Goal: Task Accomplishment & Management: Use online tool/utility

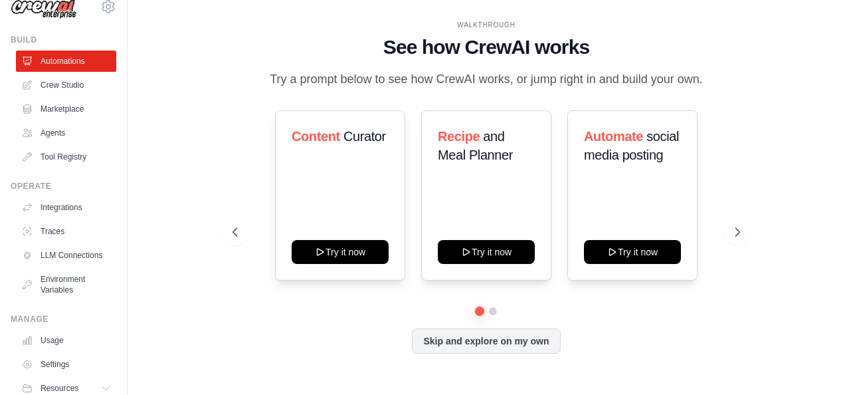
scroll to position [20, 0]
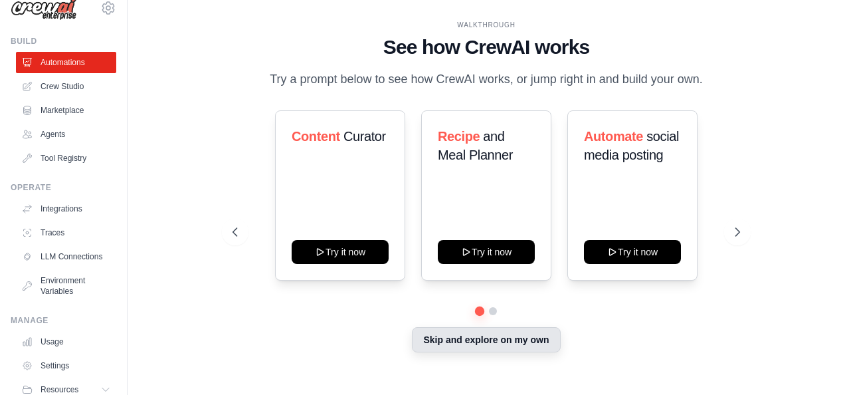
click at [470, 346] on button "Skip and explore on my own" at bounding box center [486, 339] width 148 height 25
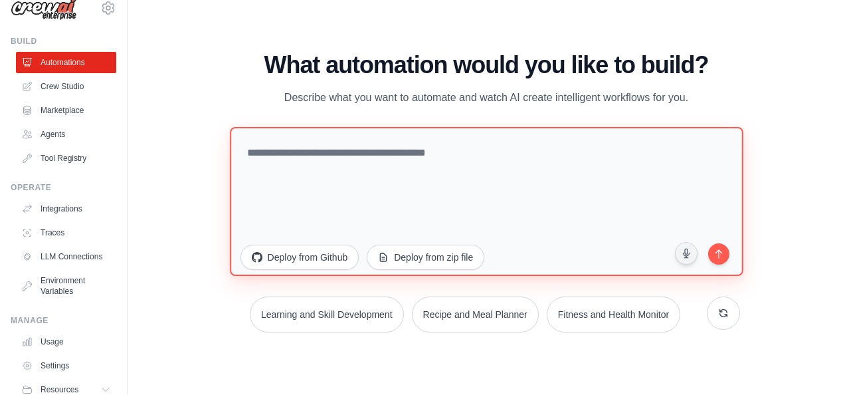
drag, startPoint x: 671, startPoint y: 165, endPoint x: 660, endPoint y: 162, distance: 11.0
click at [671, 165] on textarea at bounding box center [486, 201] width 513 height 149
type textarea "**********"
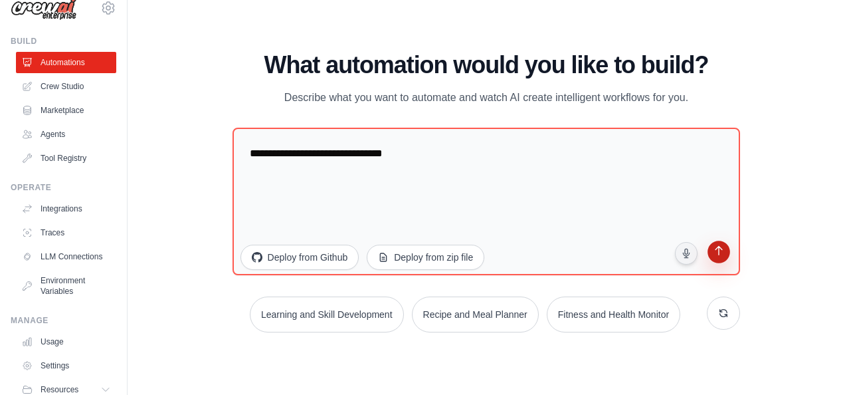
click at [714, 242] on button "submit" at bounding box center [718, 253] width 25 height 25
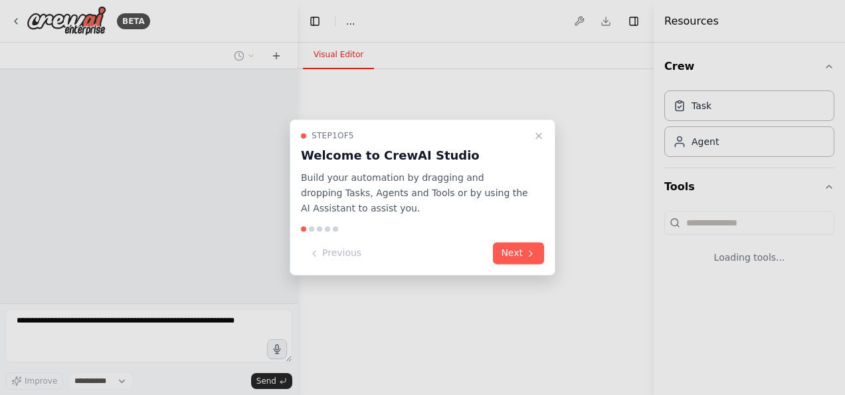
select select "****"
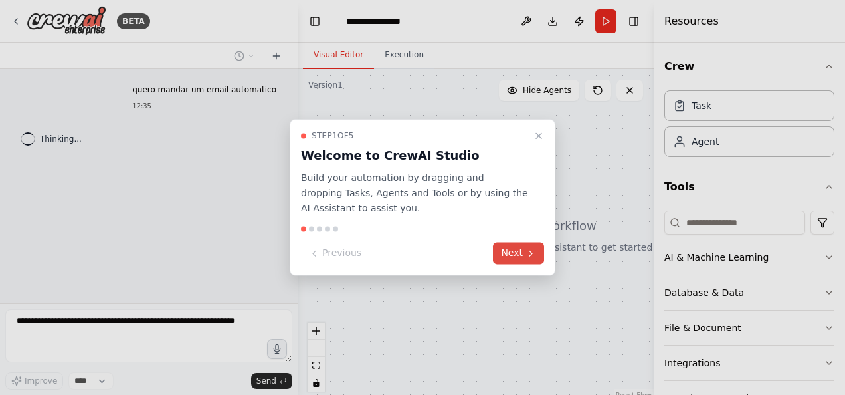
click at [528, 257] on icon at bounding box center [531, 253] width 11 height 11
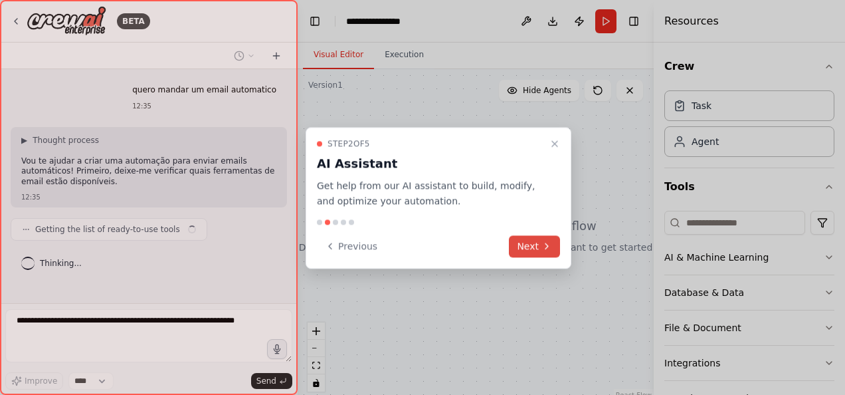
click at [528, 246] on button "Next" at bounding box center [534, 246] width 51 height 22
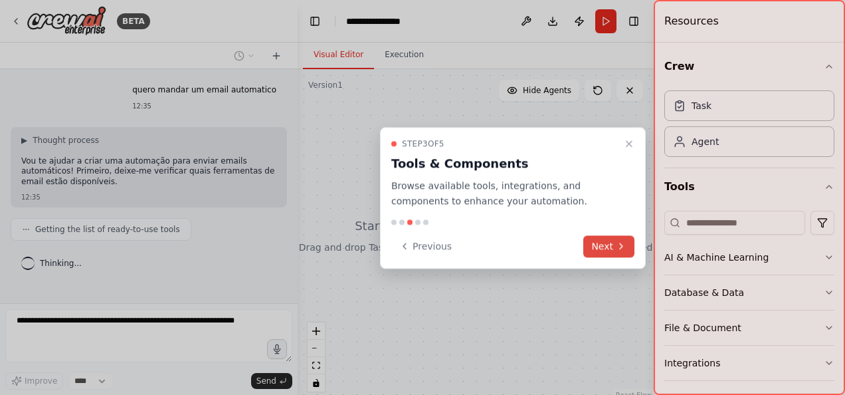
click at [619, 249] on icon at bounding box center [621, 246] width 11 height 11
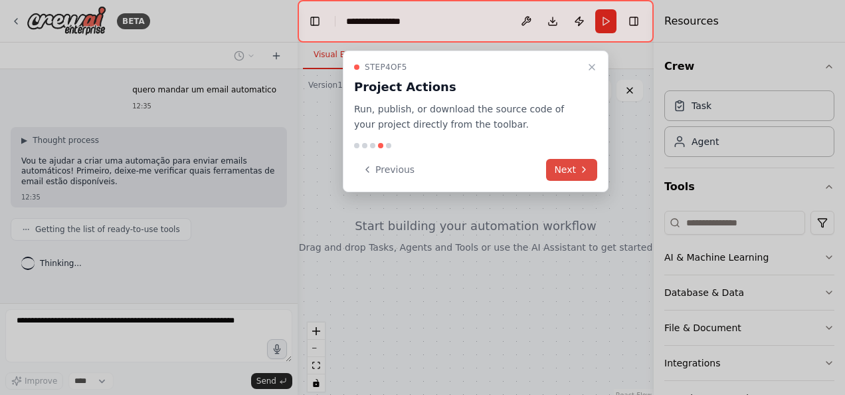
click at [566, 171] on button "Next" at bounding box center [571, 170] width 51 height 22
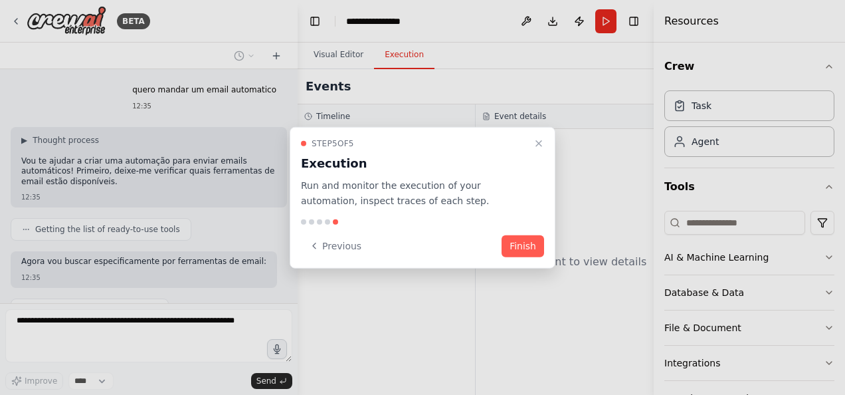
scroll to position [60, 0]
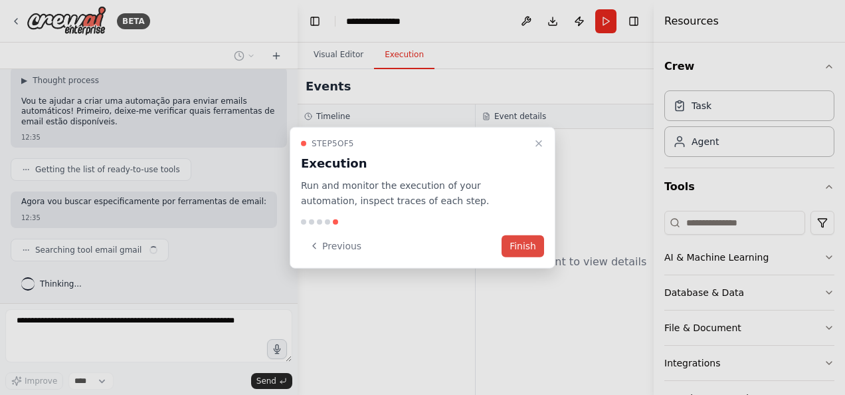
click at [509, 245] on button "Finish" at bounding box center [523, 246] width 43 height 22
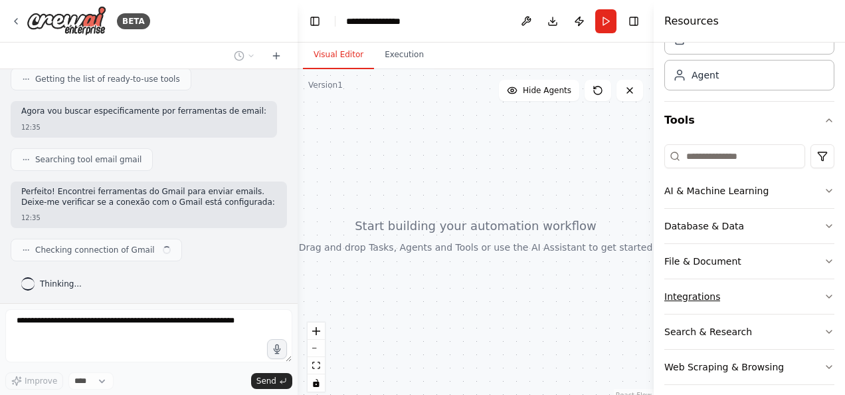
scroll to position [75, 0]
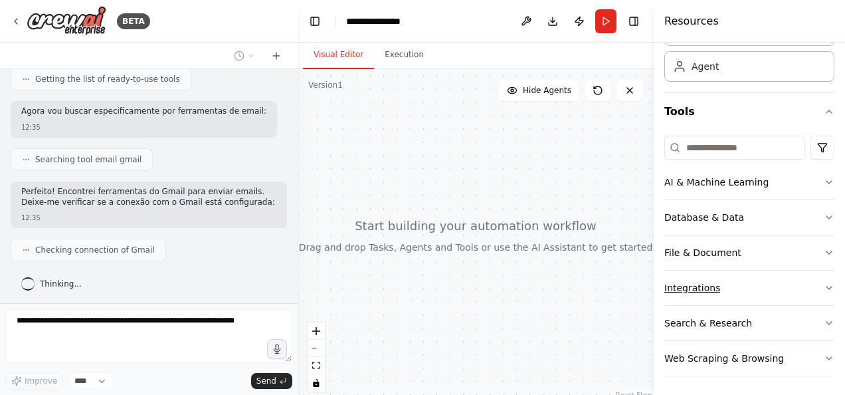
click at [715, 294] on button "Integrations" at bounding box center [750, 287] width 170 height 35
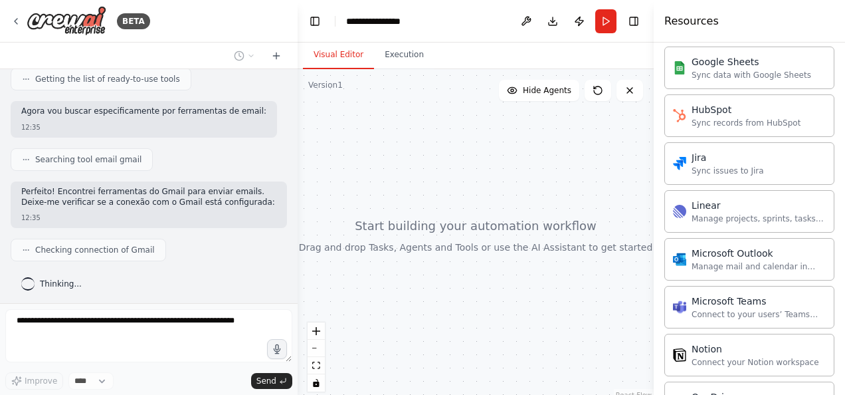
scroll to position [806, 0]
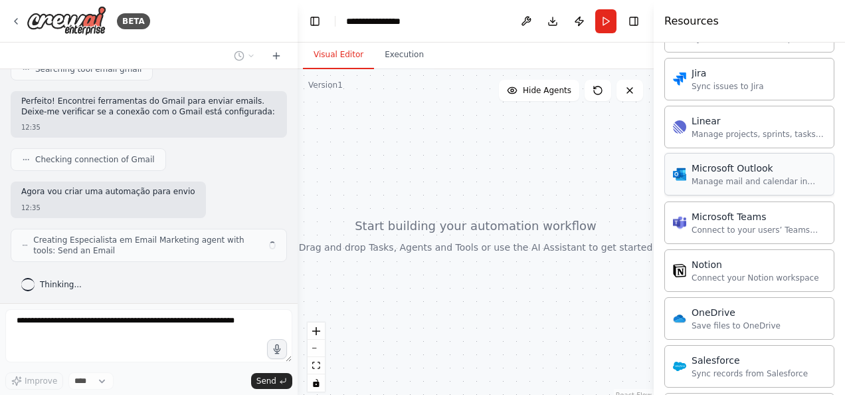
click at [748, 176] on div "Manage mail and calendar in Outlook" at bounding box center [759, 181] width 134 height 11
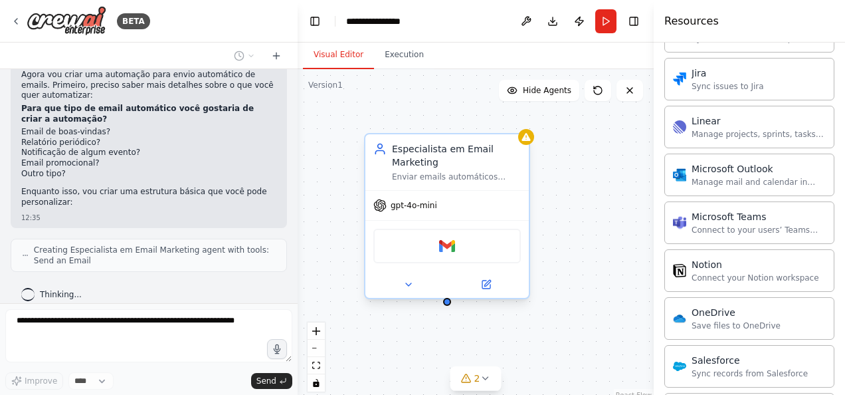
scroll to position [368, 0]
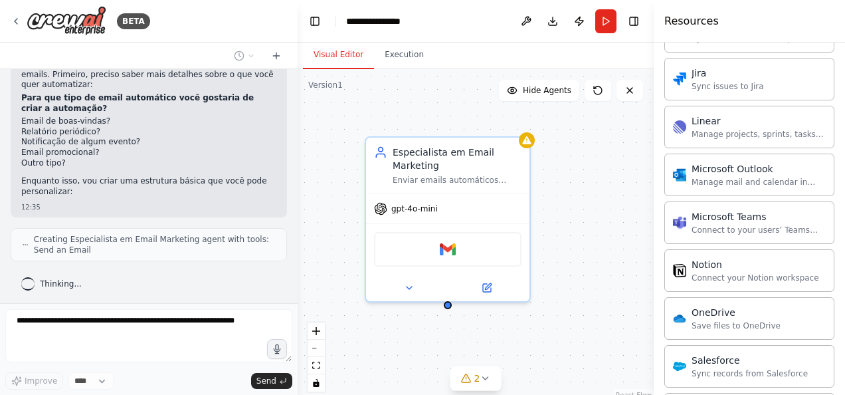
click at [400, 337] on div "Especialista em Email Marketing Enviar emails automáticos personalizados para {…" at bounding box center [476, 235] width 356 height 332
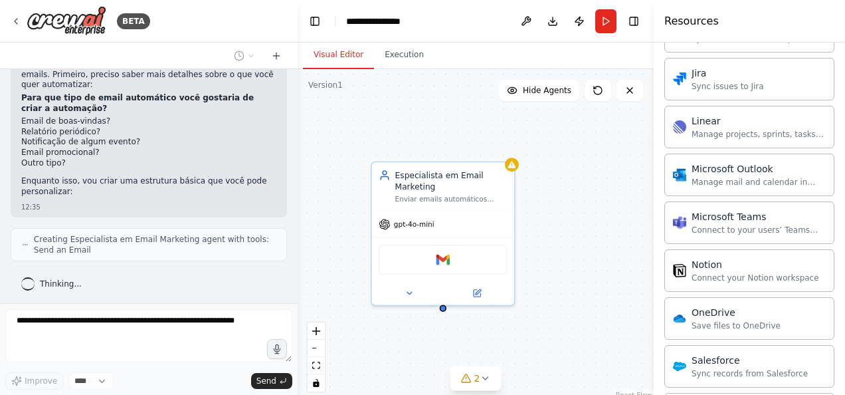
click at [520, 210] on div "Especialista em Email Marketing Enviar emails automáticos personalizados para {…" at bounding box center [476, 235] width 356 height 332
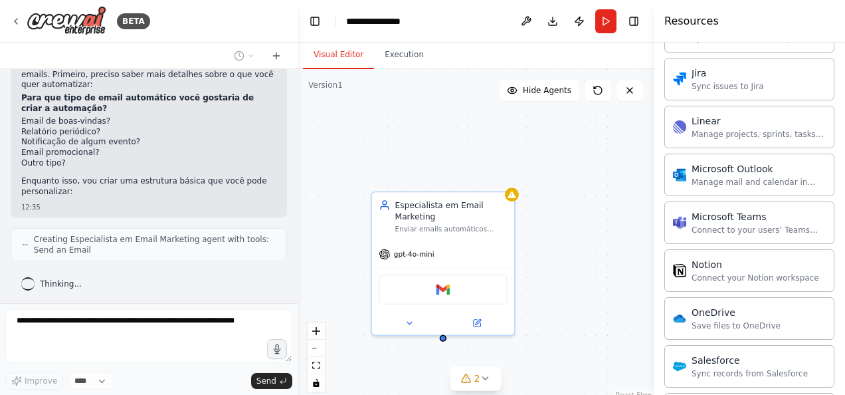
drag, startPoint x: 580, startPoint y: 163, endPoint x: 577, endPoint y: 207, distance: 43.9
click at [577, 207] on div "Especialista em Email Marketing Enviar emails automáticos personalizados para {…" at bounding box center [476, 235] width 356 height 332
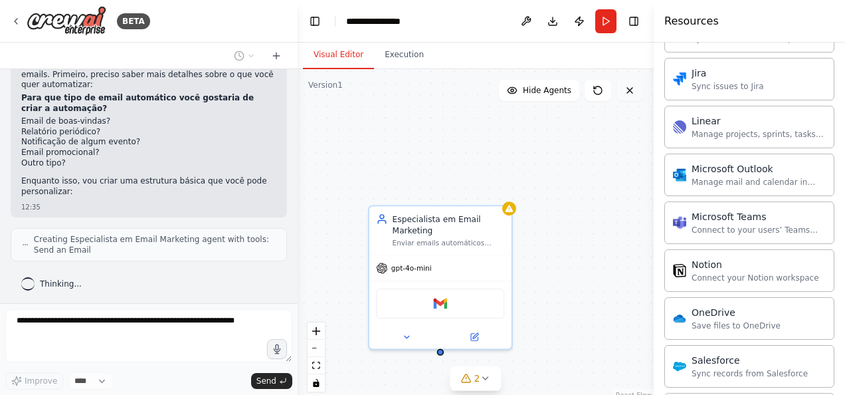
click at [627, 94] on icon at bounding box center [630, 90] width 11 height 11
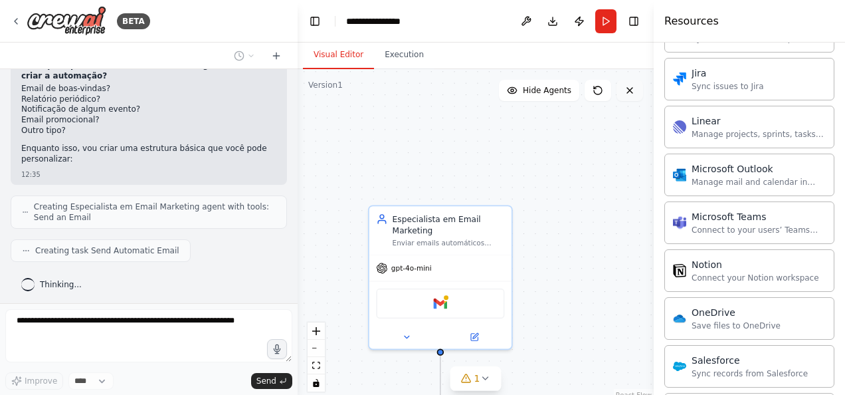
click at [629, 90] on icon at bounding box center [629, 90] width 5 height 5
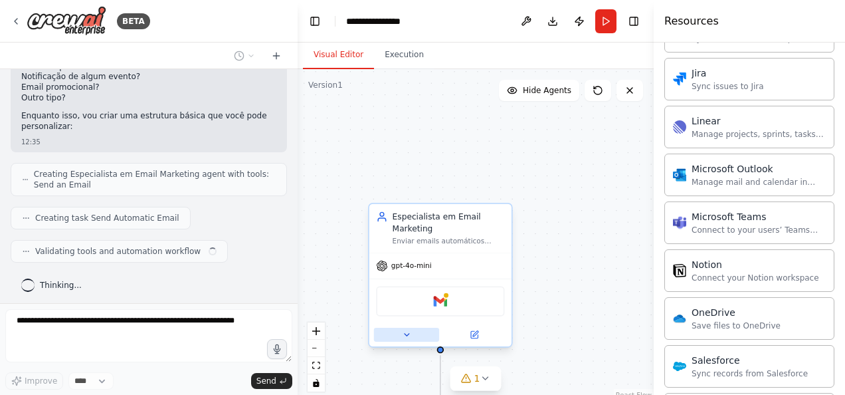
click at [406, 339] on button at bounding box center [406, 335] width 65 height 14
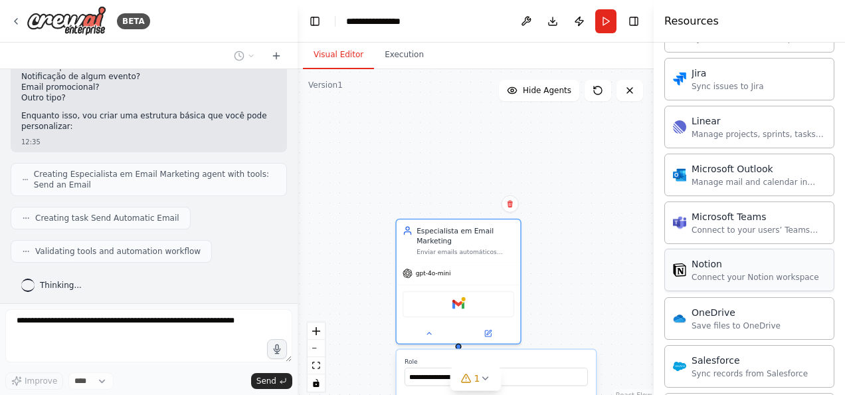
scroll to position [467, 0]
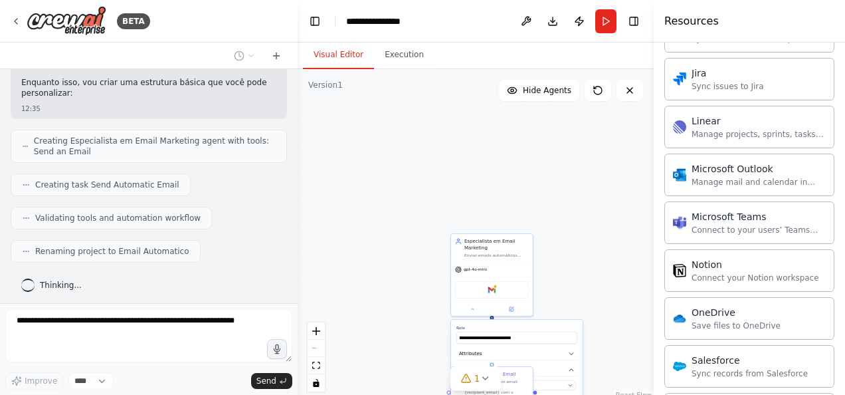
click at [586, 243] on div ".deletable-edge-delete-btn { width: 20px; height: 20px; border: 0px solid #ffff…" at bounding box center [476, 235] width 356 height 332
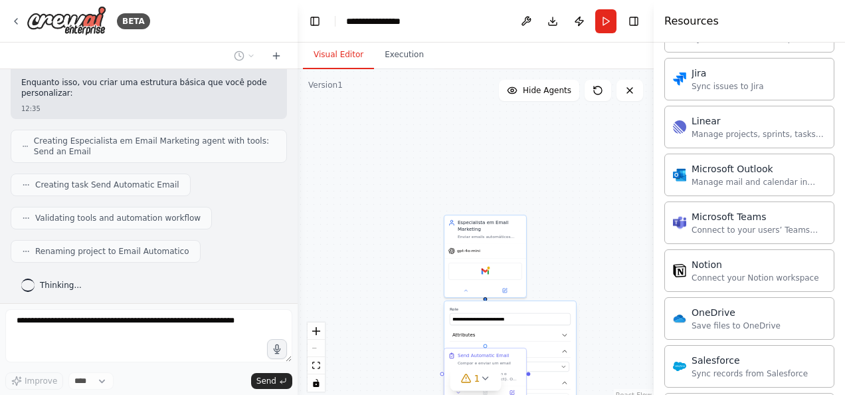
click at [556, 153] on div ".deletable-edge-delete-btn { width: 20px; height: 20px; border: 0px solid #ffff…" at bounding box center [476, 235] width 356 height 332
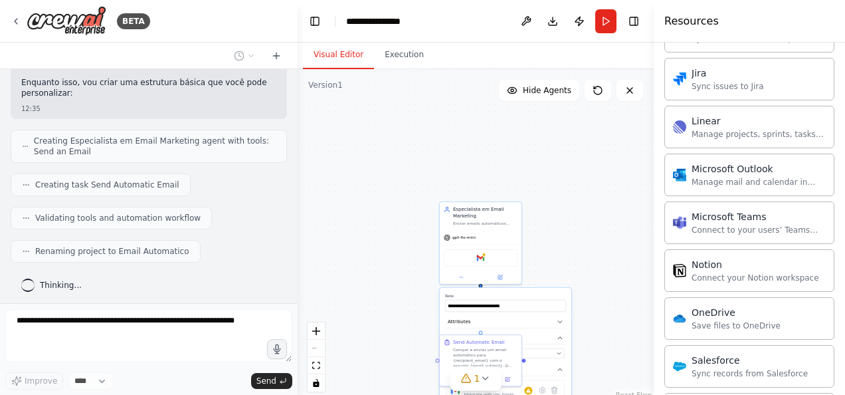
drag, startPoint x: 560, startPoint y: 238, endPoint x: 500, endPoint y: 129, distance: 124.3
click at [500, 130] on div ".deletable-edge-delete-btn { width: 20px; height: 20px; border: 0px solid #ffff…" at bounding box center [476, 235] width 356 height 332
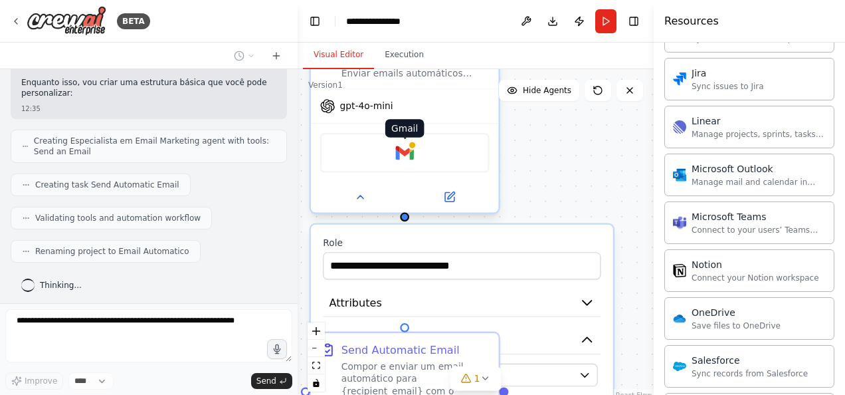
click at [409, 154] on img at bounding box center [404, 153] width 19 height 19
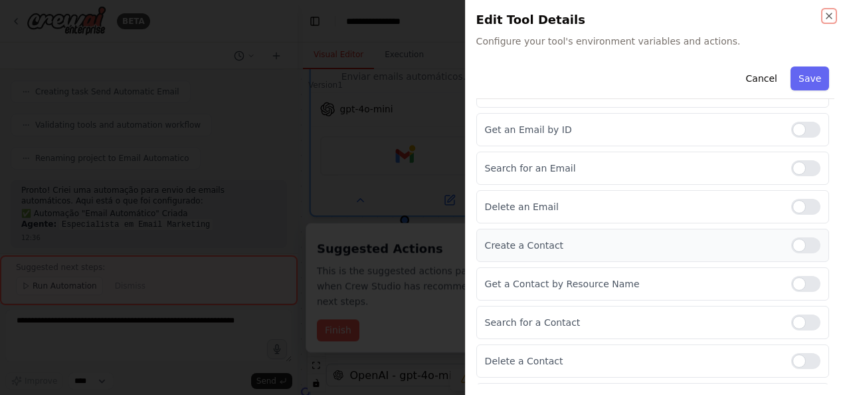
scroll to position [226, 0]
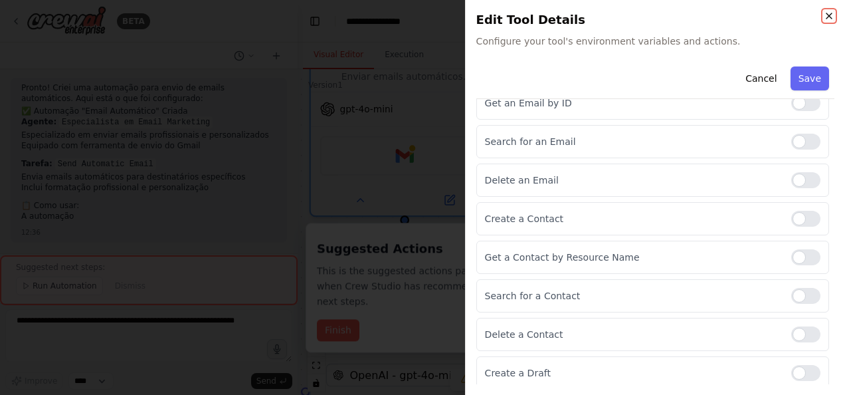
click at [829, 13] on icon "button" at bounding box center [829, 16] width 11 height 11
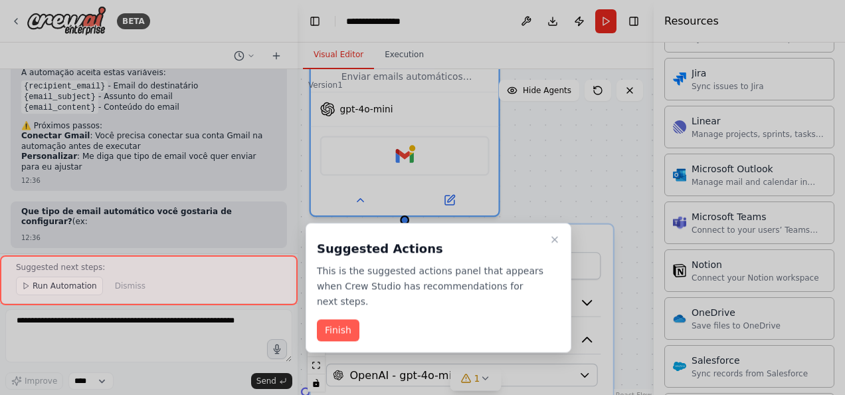
scroll to position [816, 0]
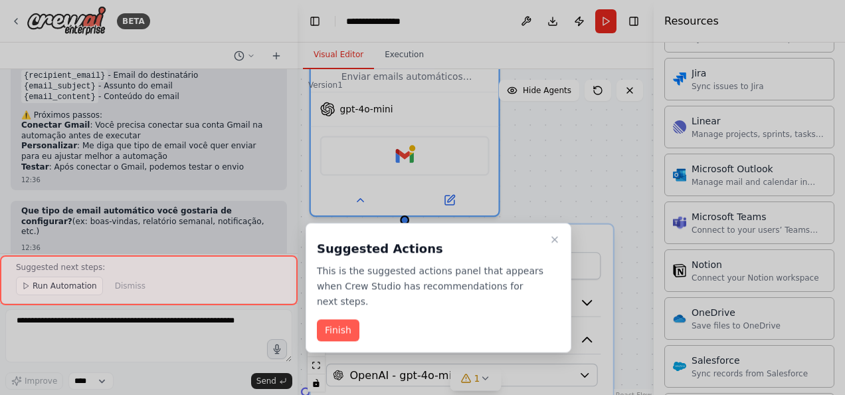
click at [334, 331] on div "Suggested Actions This is the suggested actions panel that appears when Crew St…" at bounding box center [439, 288] width 266 height 130
click at [334, 320] on button "Finish" at bounding box center [338, 331] width 43 height 22
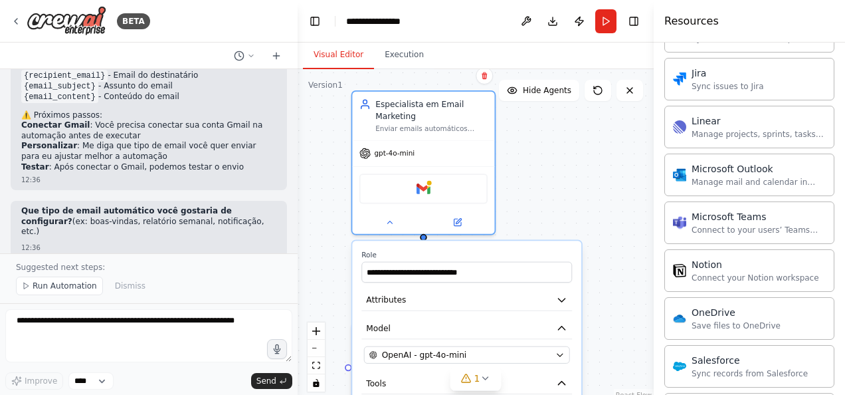
click at [598, 188] on div ".deletable-edge-delete-btn { width: 20px; height: 20px; border: 0px solid #ffff…" at bounding box center [476, 235] width 356 height 332
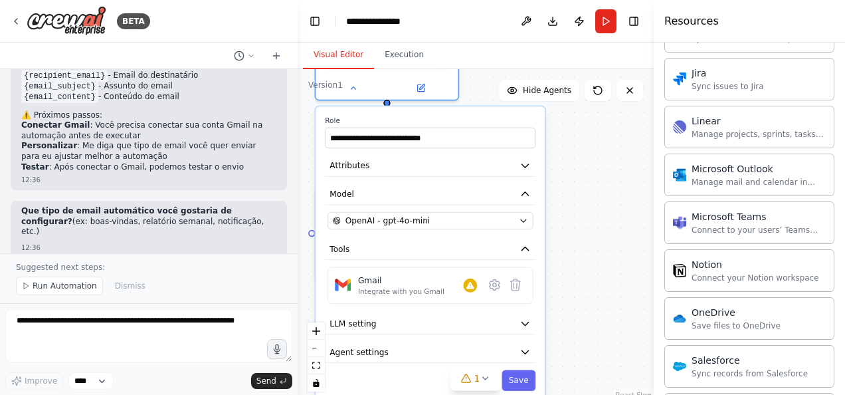
drag, startPoint x: 616, startPoint y: 237, endPoint x: 586, endPoint y: 124, distance: 117.5
click at [586, 124] on div ".deletable-edge-delete-btn { width: 20px; height: 20px; border: 0px solid #ffff…" at bounding box center [476, 235] width 356 height 332
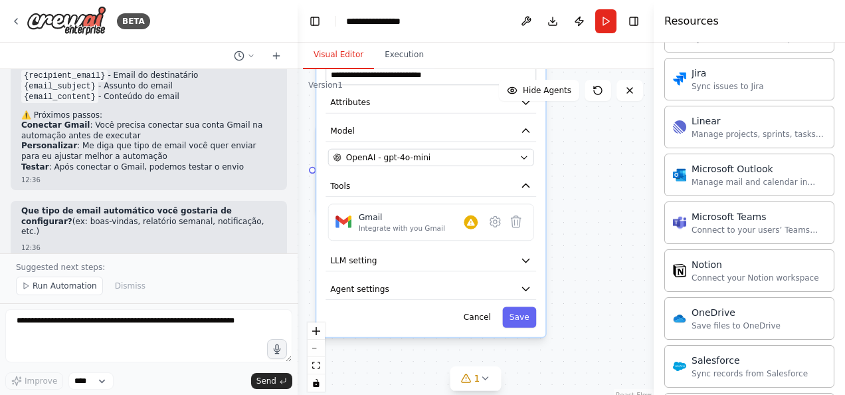
drag, startPoint x: 590, startPoint y: 209, endPoint x: 591, endPoint y: 146, distance: 63.1
click at [591, 146] on div ".deletable-edge-delete-btn { width: 20px; height: 20px; border: 0px solid #ffff…" at bounding box center [476, 235] width 356 height 332
click at [498, 219] on icon at bounding box center [495, 222] width 10 height 11
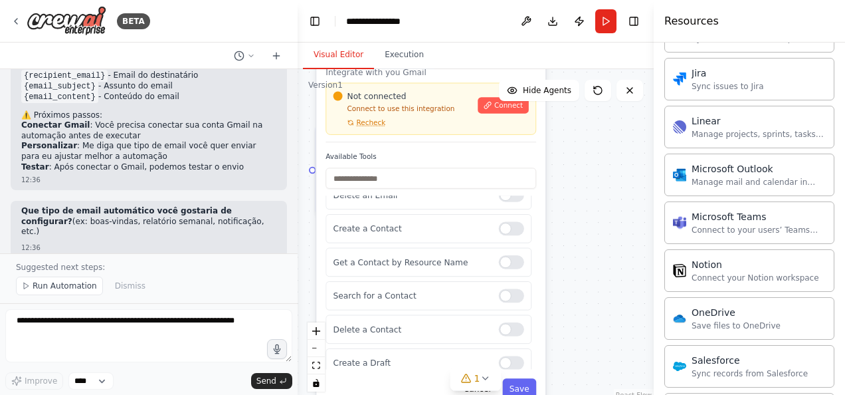
scroll to position [138, 0]
click at [586, 275] on div ".deletable-edge-delete-btn { width: 20px; height: 20px; border: 0px solid #ffff…" at bounding box center [476, 235] width 356 height 332
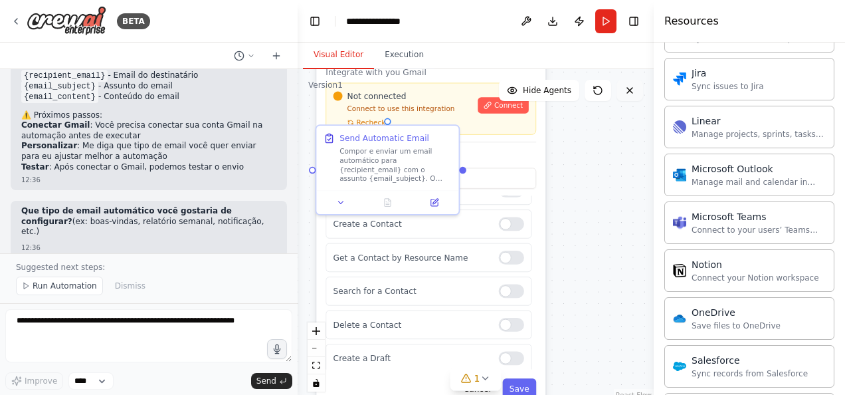
click at [632, 97] on button at bounding box center [630, 90] width 27 height 21
click at [629, 95] on icon at bounding box center [630, 90] width 11 height 11
click at [631, 94] on icon at bounding box center [630, 90] width 11 height 11
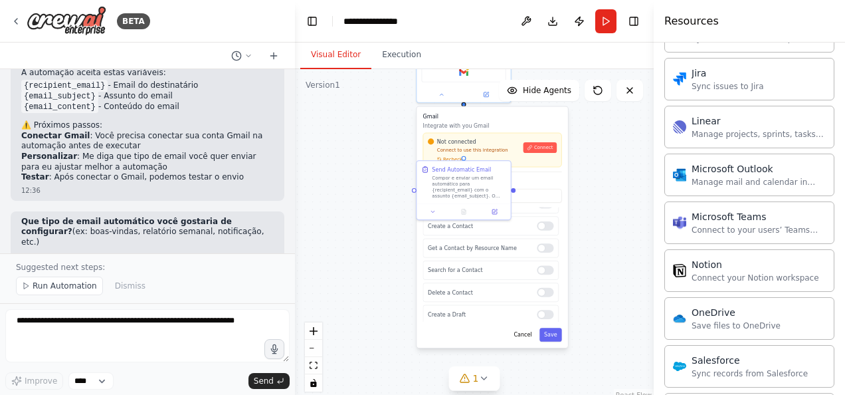
drag, startPoint x: 295, startPoint y: 229, endPoint x: 296, endPoint y: 189, distance: 39.9
click at [296, 189] on div "BETA quero mandar um email automatico 12:35 ▶ Thought process Vou te ajudar a c…" at bounding box center [422, 197] width 845 height 395
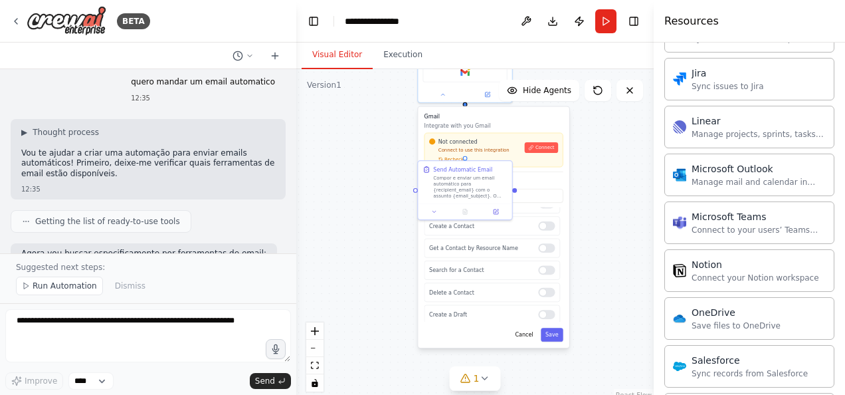
scroll to position [0, 0]
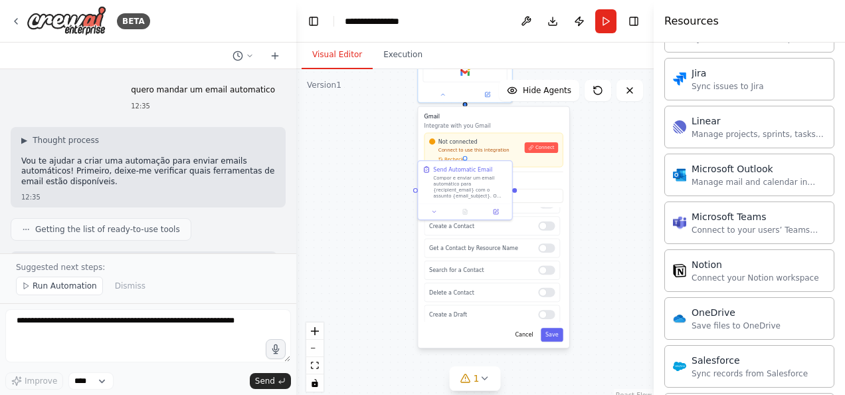
click at [340, 112] on div ".deletable-edge-delete-btn { width: 20px; height: 20px; border: 0px solid #ffff…" at bounding box center [475, 235] width 358 height 332
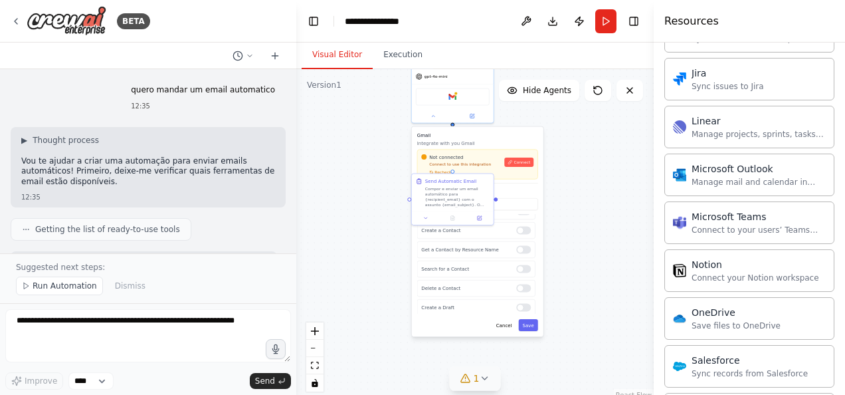
click at [469, 385] on button "1" at bounding box center [475, 378] width 51 height 25
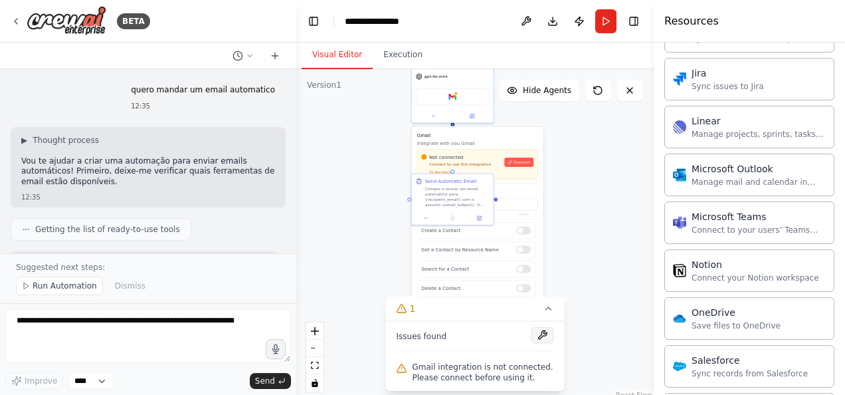
click at [543, 331] on button at bounding box center [543, 335] width 23 height 16
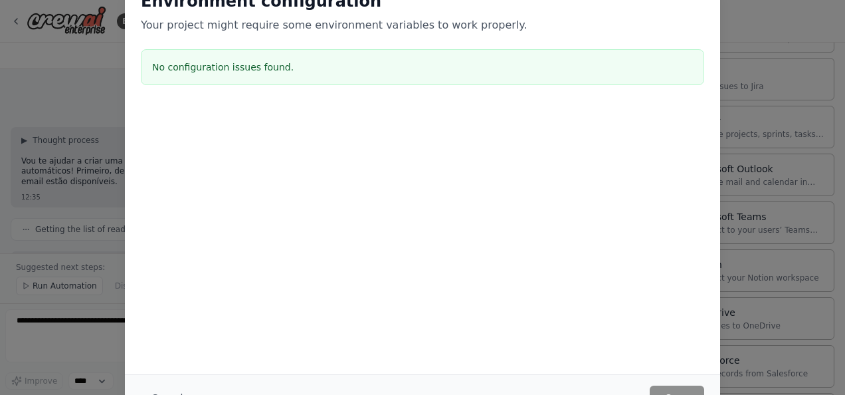
drag, startPoint x: 839, startPoint y: 276, endPoint x: 833, endPoint y: 302, distance: 26.1
click at [838, 300] on div "Environment configuration Your project might require some environment variables…" at bounding box center [422, 197] width 845 height 395
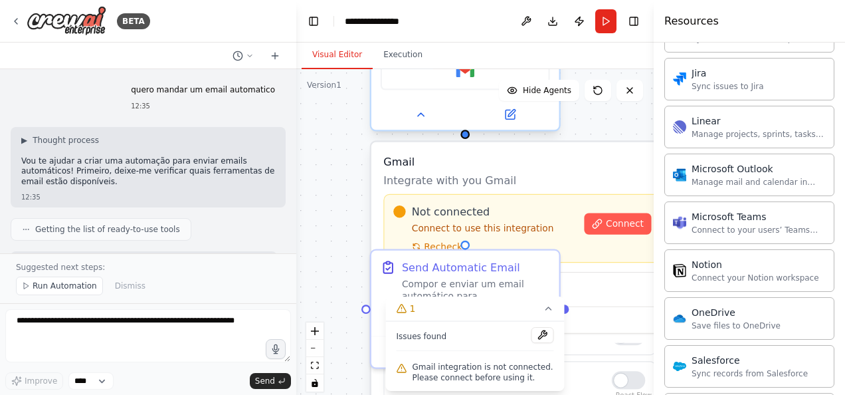
click at [461, 82] on div "Gmail" at bounding box center [465, 71] width 169 height 40
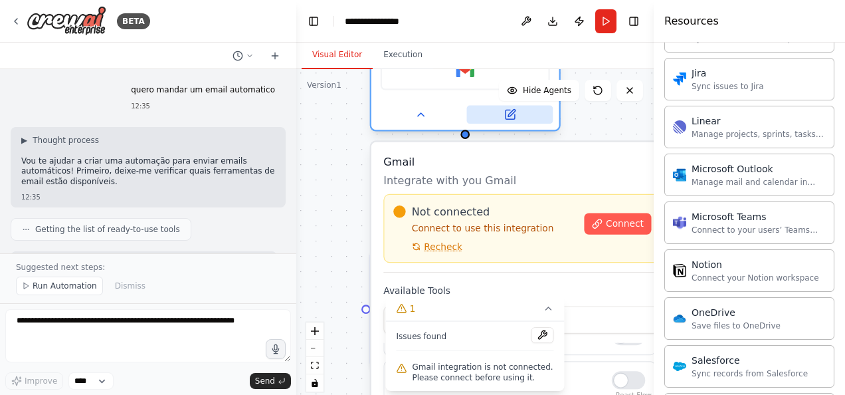
click at [498, 116] on button at bounding box center [510, 115] width 86 height 19
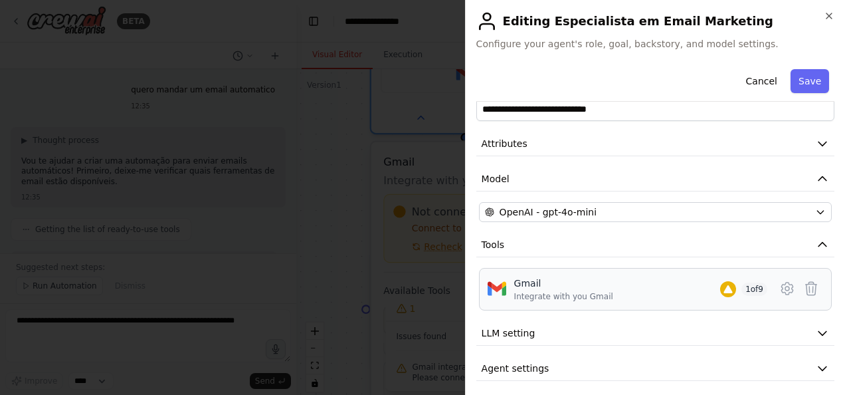
scroll to position [33, 0]
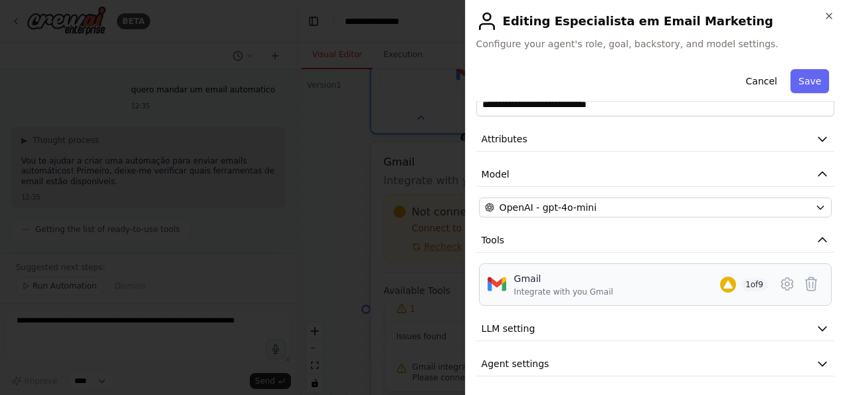
click at [663, 277] on div "Gmail Integrate with you Gmail 1 of 9" at bounding box center [640, 284] width 253 height 25
click at [607, 288] on div "Gmail Integrate with you Gmail 1 of 9" at bounding box center [640, 284] width 253 height 25
click at [811, 284] on button at bounding box center [812, 284] width 24 height 24
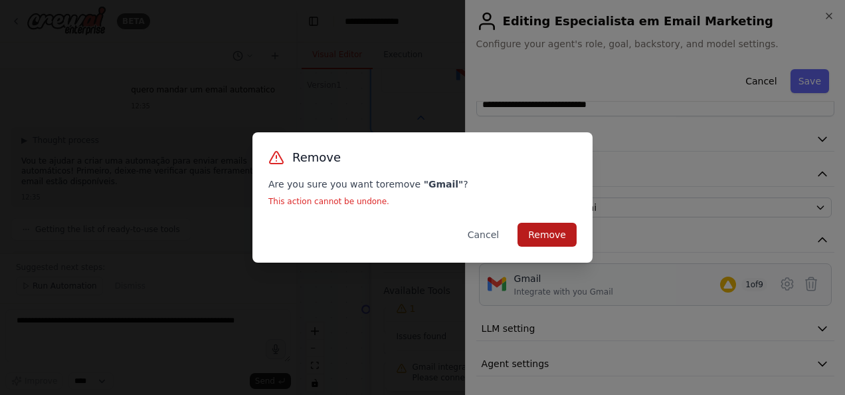
click at [548, 231] on button "Remove" at bounding box center [547, 235] width 59 height 24
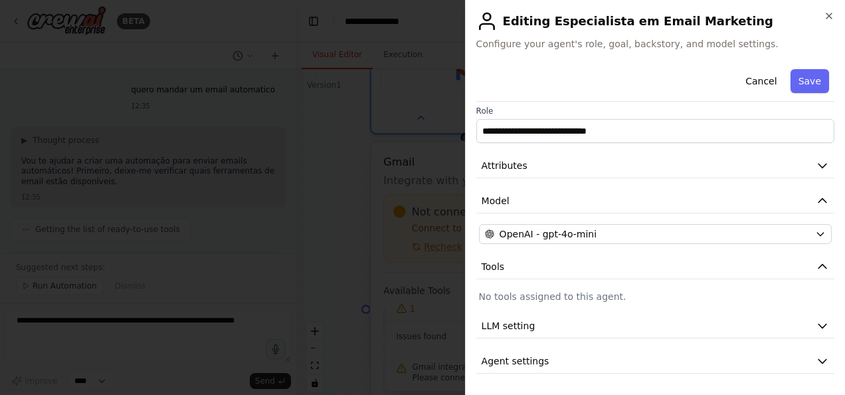
scroll to position [5, 0]
click at [602, 292] on p "No tools assigned to this agent." at bounding box center [655, 298] width 353 height 13
click at [706, 292] on p "No tools assigned to this agent." at bounding box center [655, 298] width 353 height 13
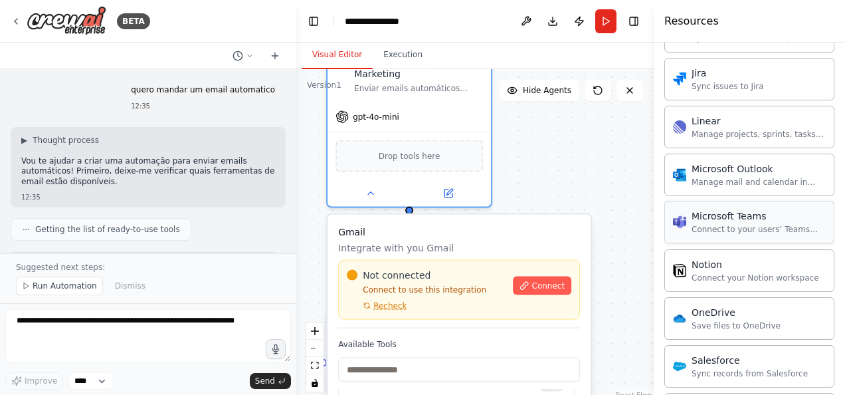
drag, startPoint x: 624, startPoint y: 189, endPoint x: 675, endPoint y: 221, distance: 60.3
click at [675, 221] on div "BETA quero mandar um email automatico 12:35 ▶ Thought process Vou te ajudar a c…" at bounding box center [422, 197] width 845 height 395
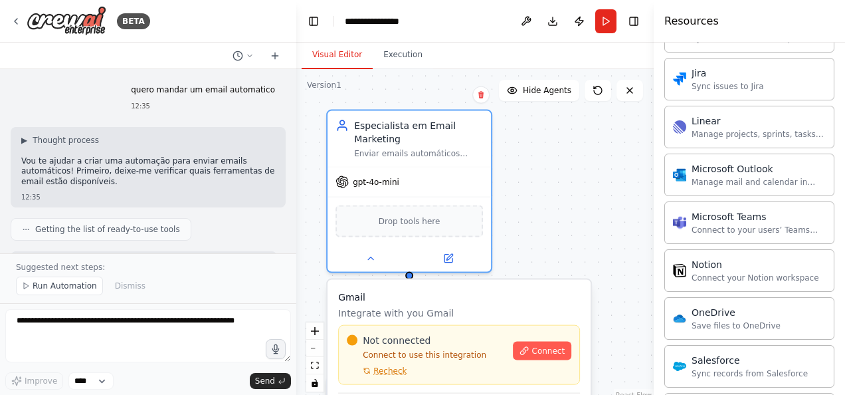
drag, startPoint x: 563, startPoint y: 142, endPoint x: 561, endPoint y: 211, distance: 69.1
click at [561, 211] on div ".deletable-edge-delete-btn { width: 20px; height: 20px; border: 0px solid #ffff…" at bounding box center [475, 235] width 358 height 332
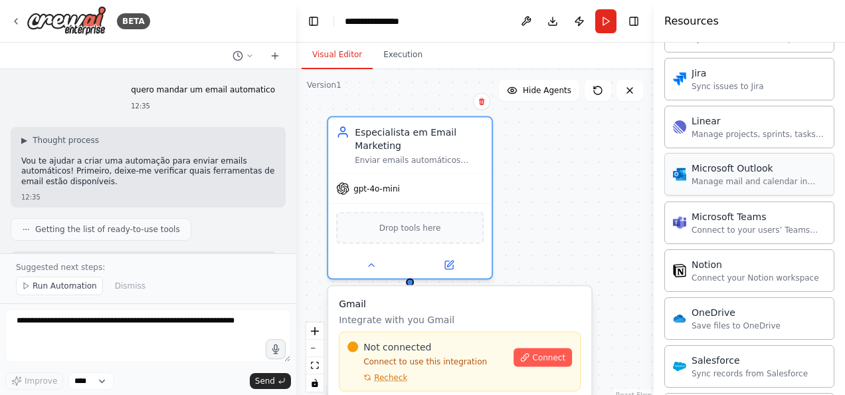
click at [726, 164] on div "Microsoft Outlook" at bounding box center [759, 167] width 134 height 13
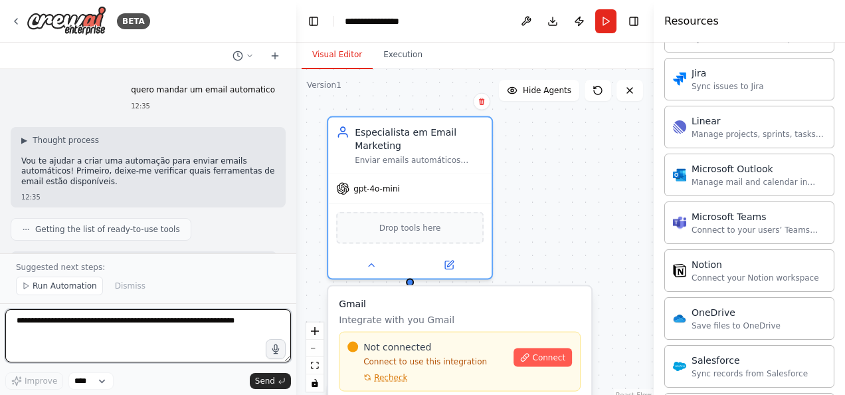
click at [163, 341] on textarea at bounding box center [148, 335] width 286 height 53
type textarea "**********"
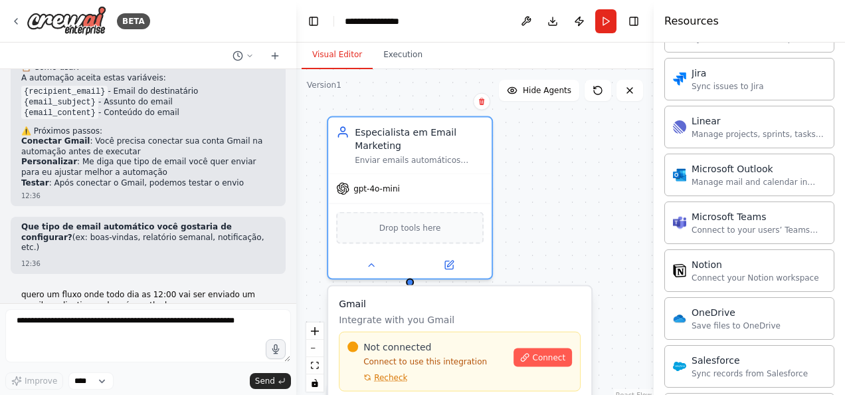
scroll to position [858, 0]
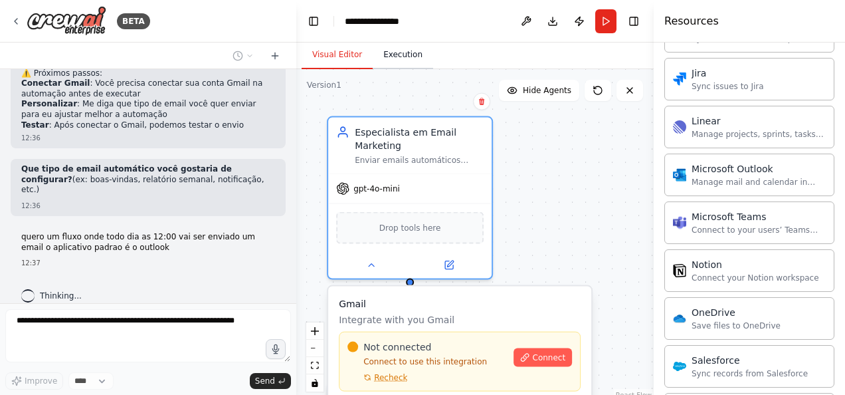
click at [398, 51] on button "Execution" at bounding box center [403, 55] width 60 height 28
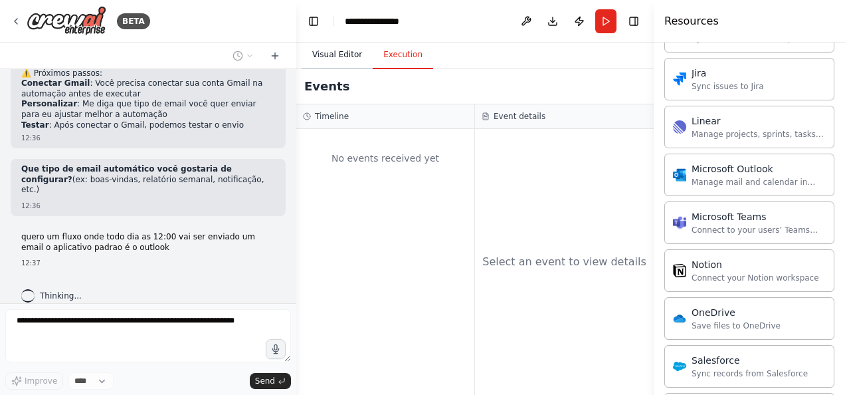
click at [335, 53] on button "Visual Editor" at bounding box center [337, 55] width 71 height 28
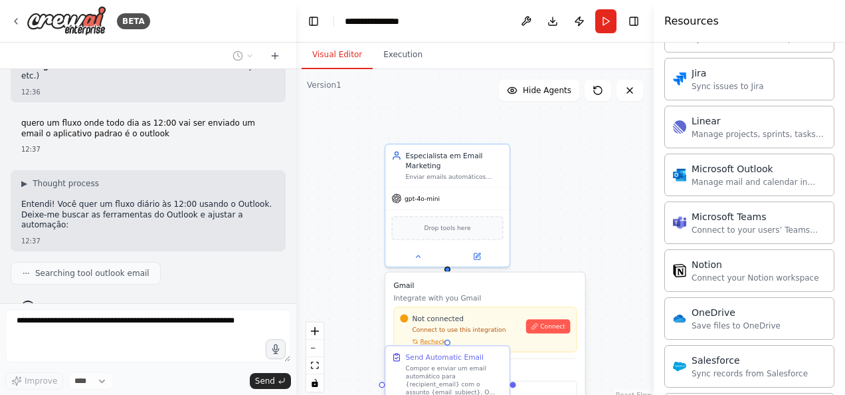
scroll to position [984, 0]
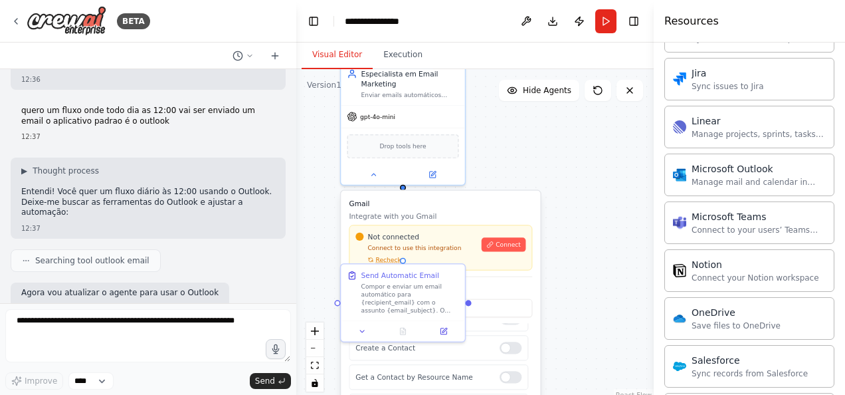
drag, startPoint x: 531, startPoint y: 146, endPoint x: 525, endPoint y: 133, distance: 14.6
click at [525, 133] on div ".deletable-edge-delete-btn { width: 20px; height: 20px; border: 0px solid #ffff…" at bounding box center [475, 235] width 358 height 332
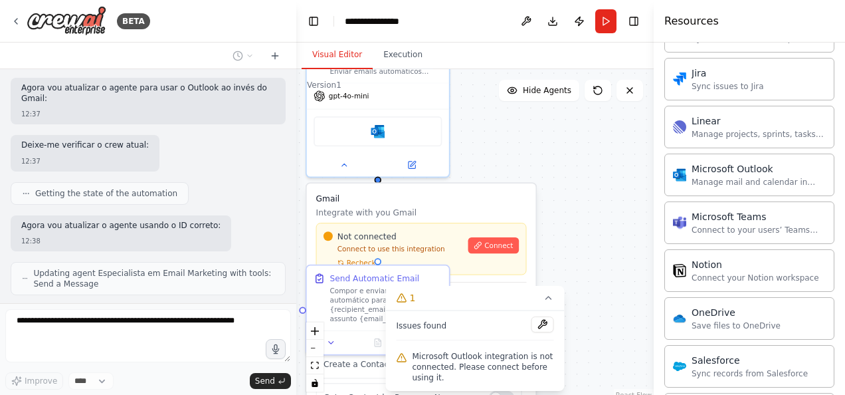
scroll to position [1222, 0]
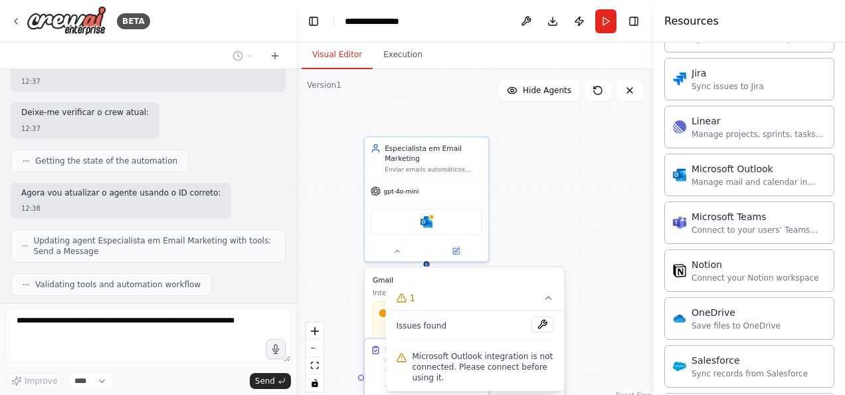
drag, startPoint x: 582, startPoint y: 171, endPoint x: 599, endPoint y: 236, distance: 66.7
click at [599, 236] on div ".deletable-edge-delete-btn { width: 20px; height: 20px; border: 0px solid #ffff…" at bounding box center [475, 235] width 358 height 332
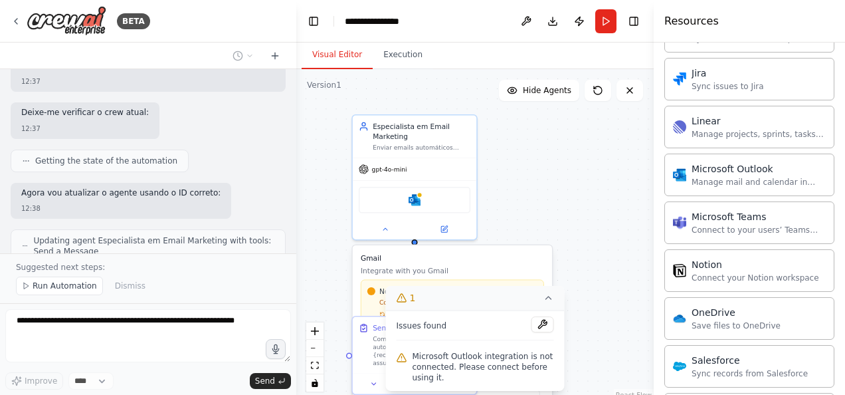
click at [550, 302] on icon at bounding box center [549, 297] width 11 height 11
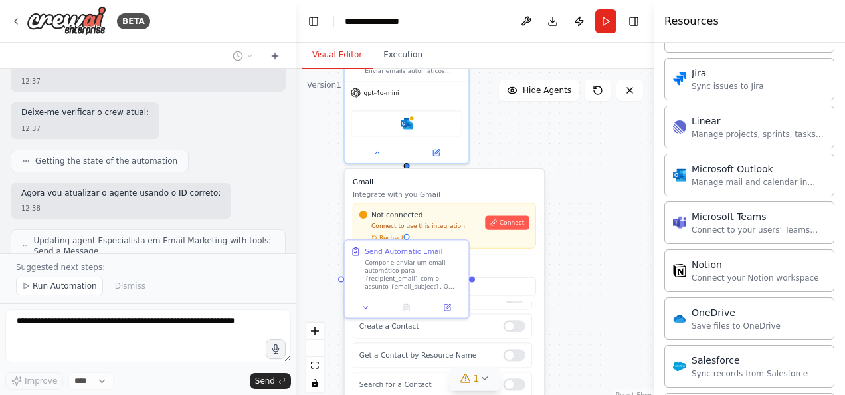
drag, startPoint x: 603, startPoint y: 227, endPoint x: 597, endPoint y: 148, distance: 78.7
click at [597, 148] on div ".deletable-edge-delete-btn { width: 20px; height: 20px; border: 0px solid #ffff…" at bounding box center [475, 235] width 358 height 332
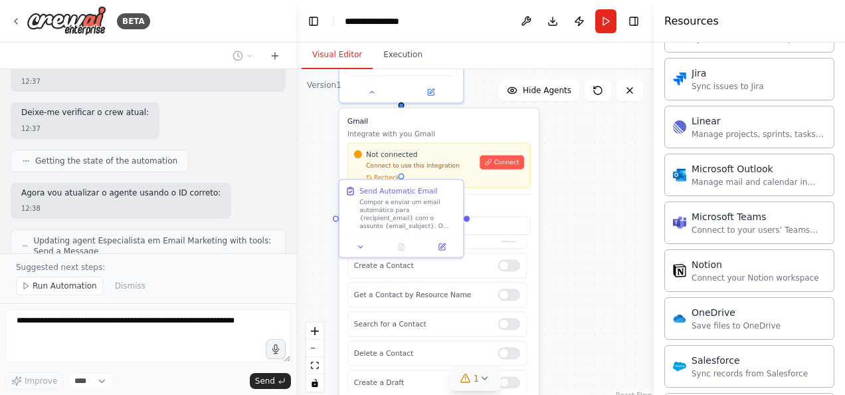
drag, startPoint x: 629, startPoint y: 286, endPoint x: 623, endPoint y: 210, distance: 76.0
click at [623, 210] on div ".deletable-edge-delete-btn { width: 20px; height: 20px; border: 0px solid #ffff…" at bounding box center [475, 235] width 358 height 332
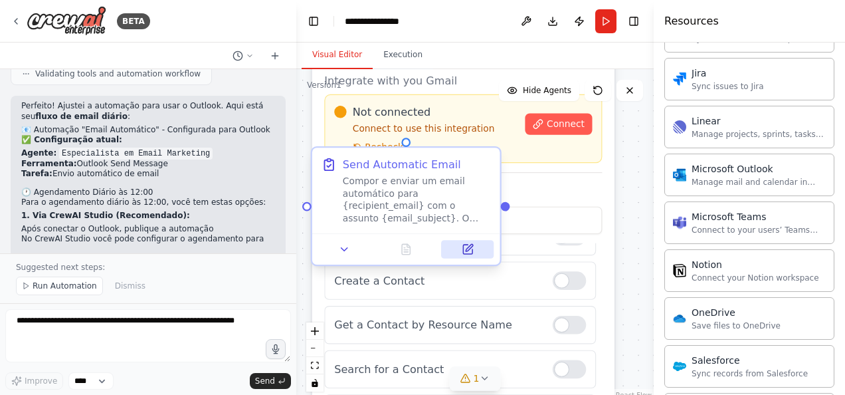
click at [460, 257] on button at bounding box center [467, 249] width 53 height 19
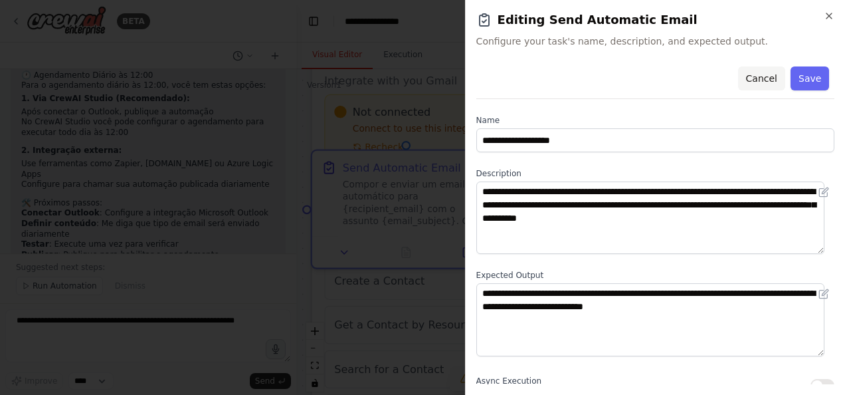
scroll to position [1572, 0]
click at [759, 78] on button "Cancel" at bounding box center [761, 78] width 47 height 24
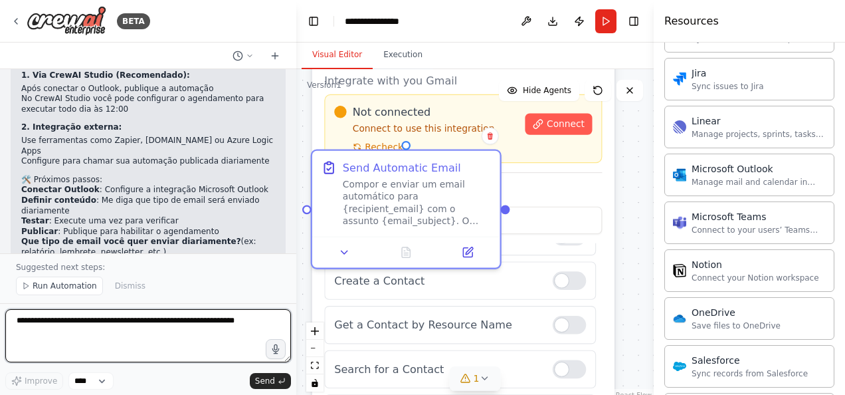
click at [130, 331] on textarea at bounding box center [148, 335] width 286 height 53
type textarea "*"
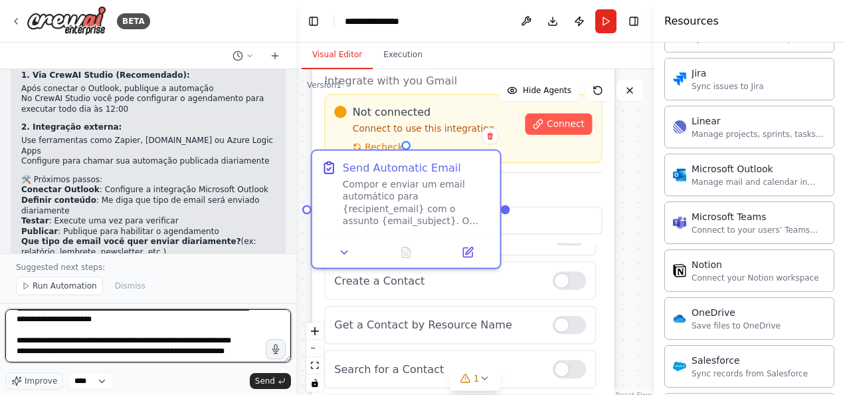
scroll to position [27, 0]
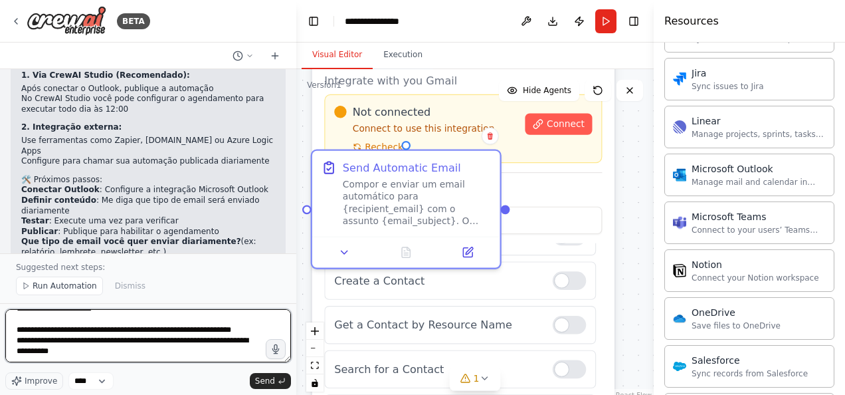
type textarea "**********"
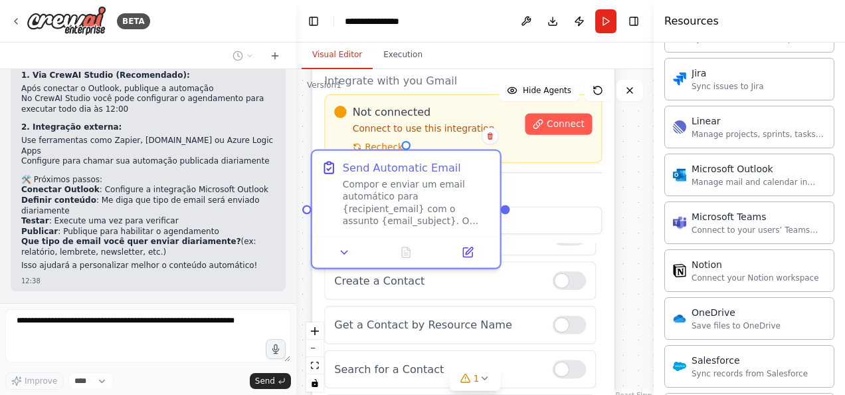
scroll to position [1648, 0]
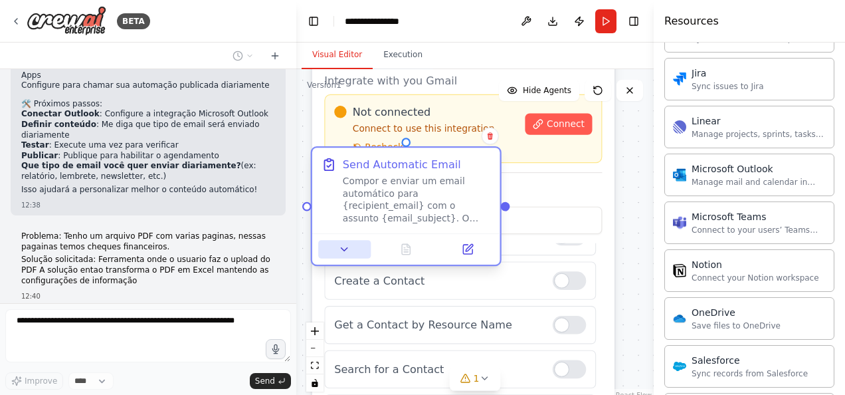
click at [353, 257] on button at bounding box center [344, 249] width 53 height 19
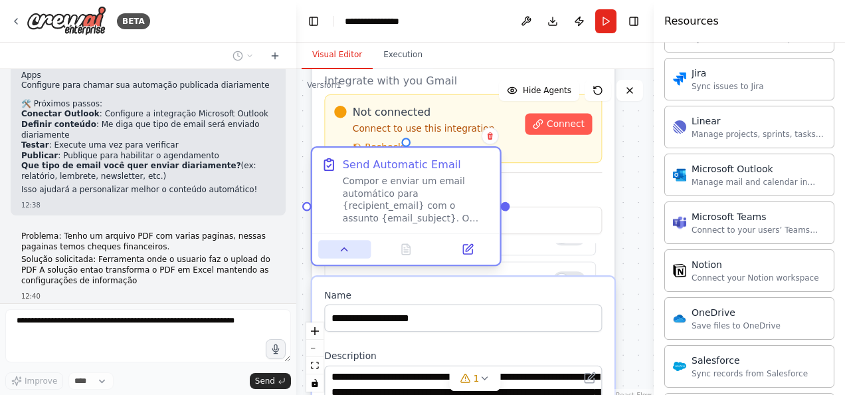
click at [354, 254] on button at bounding box center [344, 249] width 53 height 19
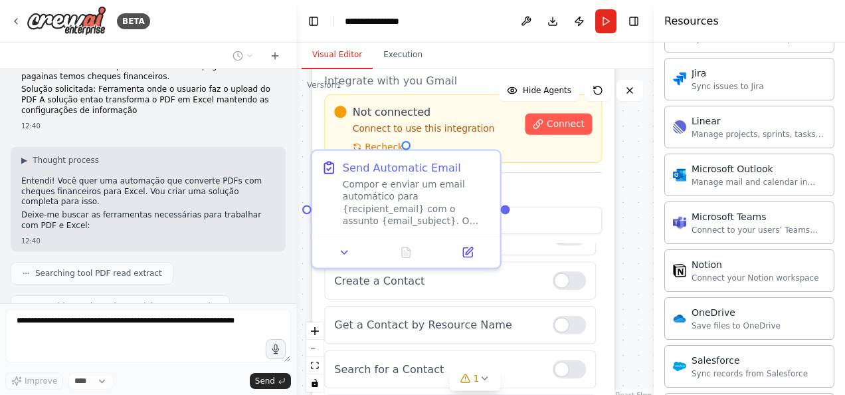
scroll to position [1852, 0]
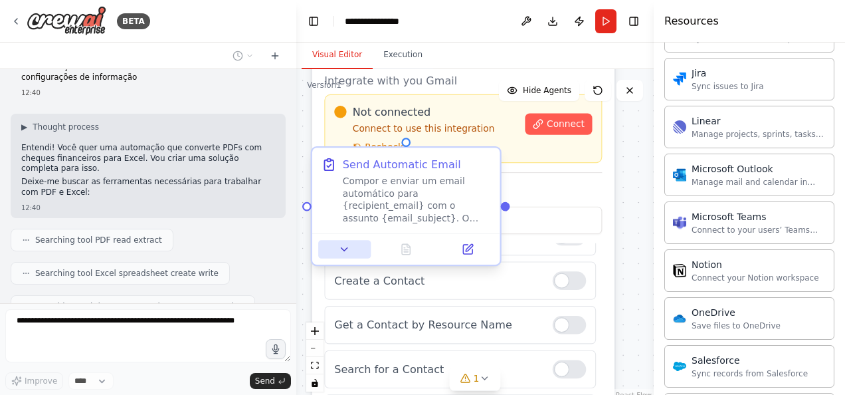
click at [351, 252] on button at bounding box center [344, 249] width 53 height 19
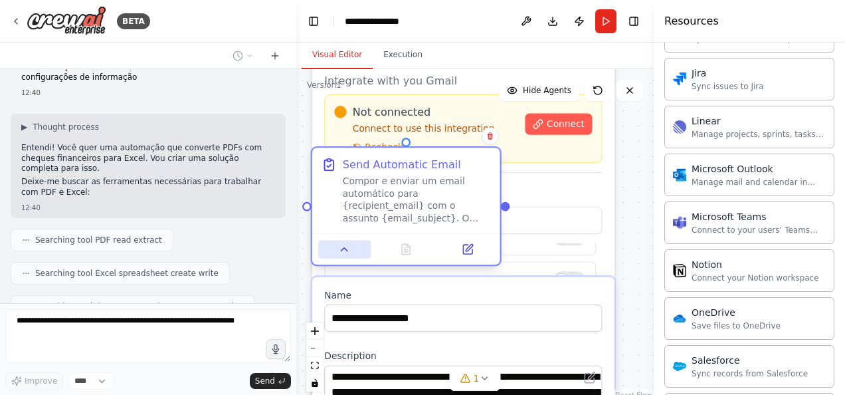
click at [348, 253] on icon at bounding box center [344, 249] width 12 height 12
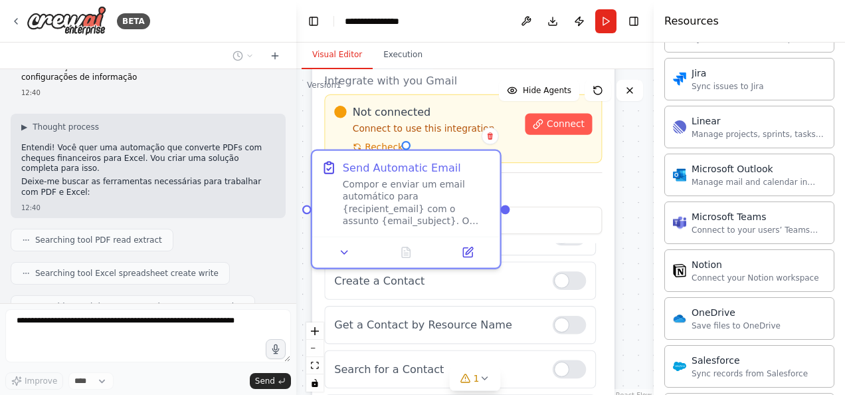
click at [535, 199] on div "Available Tools Send an Email Get an Email by ID Search for an Email Delete an …" at bounding box center [463, 328] width 278 height 287
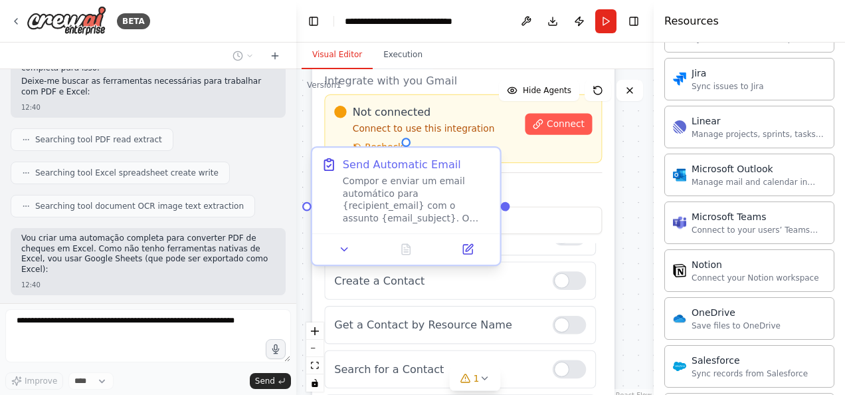
scroll to position [1984, 0]
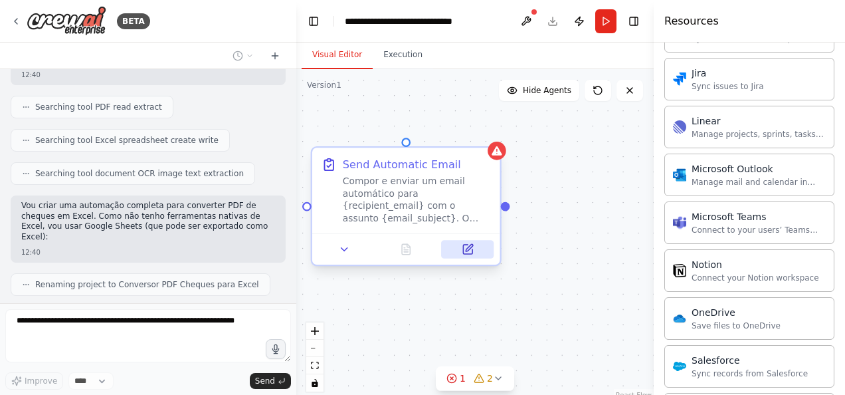
click at [467, 251] on icon at bounding box center [469, 247] width 7 height 7
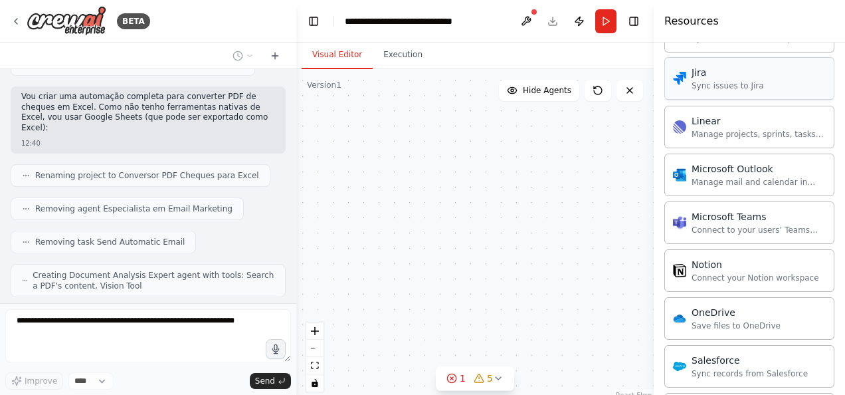
scroll to position [2127, 0]
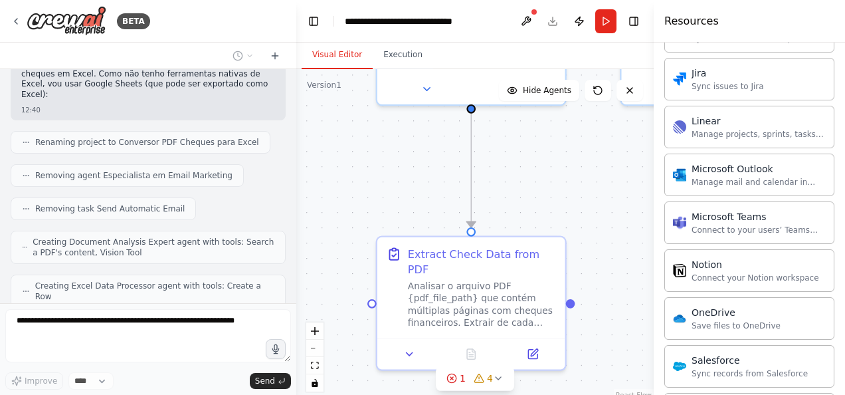
drag, startPoint x: 582, startPoint y: 199, endPoint x: 647, endPoint y: 286, distance: 108.2
click at [647, 286] on div ".deletable-edge-delete-btn { width: 20px; height: 20px; border: 0px solid #ffff…" at bounding box center [475, 235] width 358 height 332
drag, startPoint x: 626, startPoint y: 237, endPoint x: 625, endPoint y: 251, distance: 14.7
click at [625, 251] on div ".deletable-edge-delete-btn { width: 20px; height: 20px; border: 0px solid #ffff…" at bounding box center [475, 235] width 358 height 332
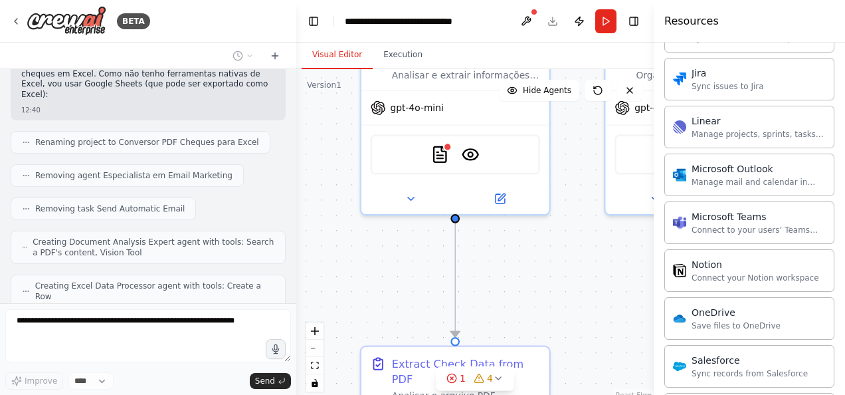
drag, startPoint x: 578, startPoint y: 217, endPoint x: 581, endPoint y: 344, distance: 127.0
click at [581, 344] on div ".deletable-edge-delete-btn { width: 20px; height: 20px; border: 0px solid #ffff…" at bounding box center [475, 235] width 358 height 332
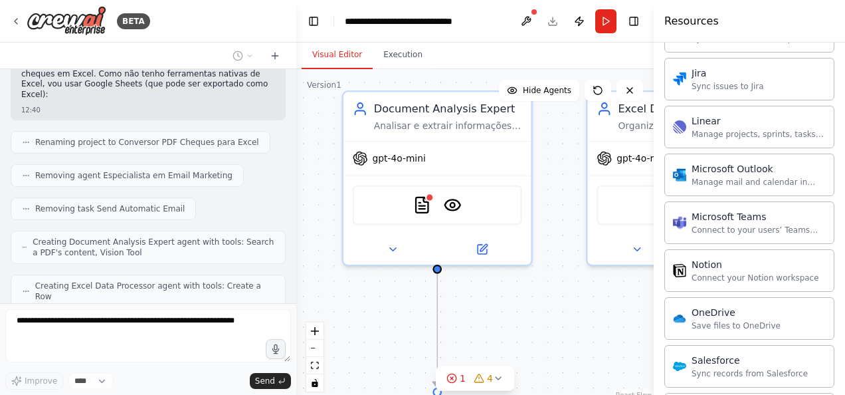
scroll to position [2159, 0]
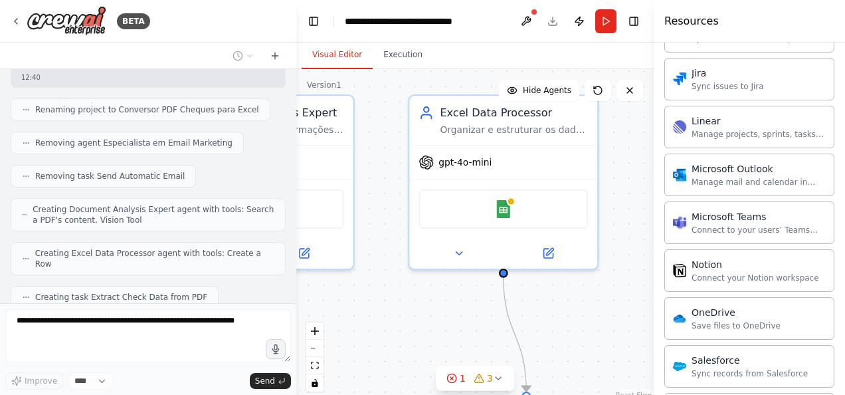
drag, startPoint x: 612, startPoint y: 320, endPoint x: 407, endPoint y: 314, distance: 205.5
click at [407, 314] on div ".deletable-edge-delete-btn { width: 20px; height: 20px; border: 0px solid #ffff…" at bounding box center [475, 235] width 358 height 332
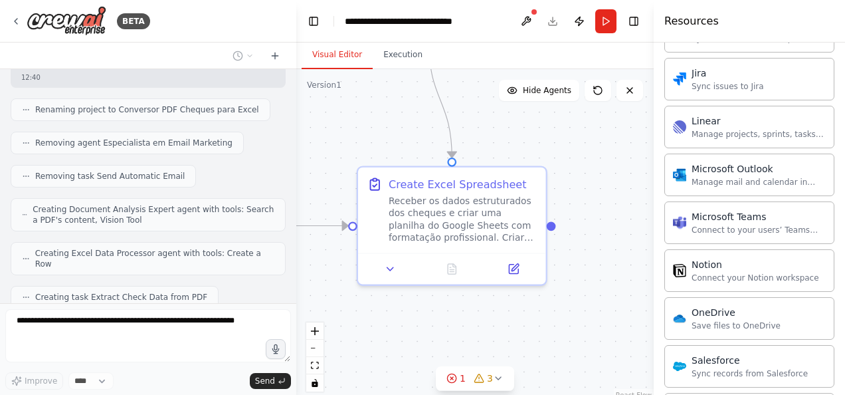
scroll to position [2192, 0]
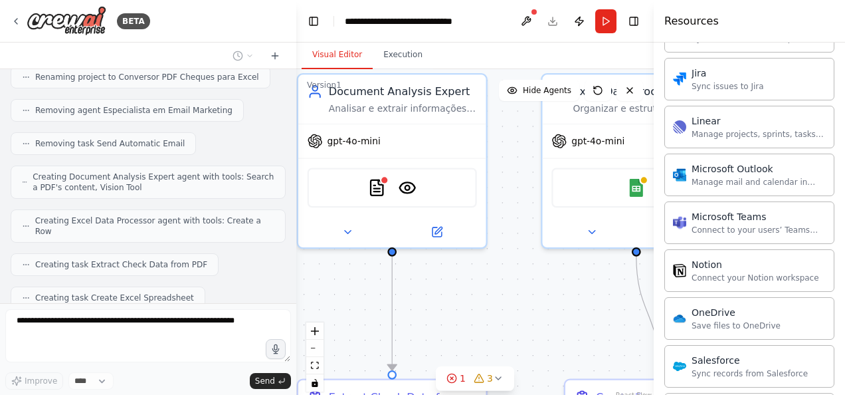
drag, startPoint x: 496, startPoint y: 327, endPoint x: 629, endPoint y: 308, distance: 134.9
click at [629, 308] on div ".deletable-edge-delete-btn { width: 20px; height: 20px; border: 0px solid #ffff…" at bounding box center [475, 235] width 358 height 332
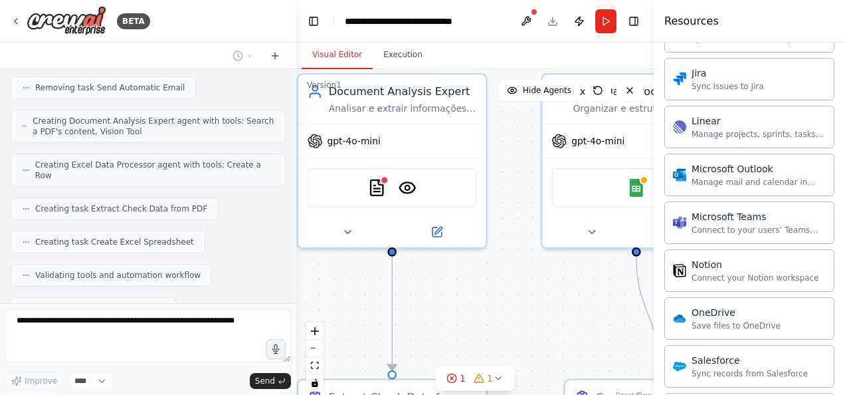
scroll to position [2315, 0]
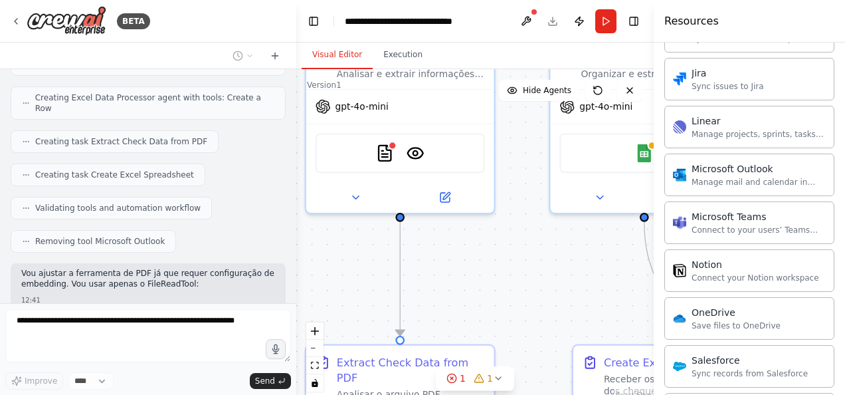
drag, startPoint x: 480, startPoint y: 262, endPoint x: 477, endPoint y: 200, distance: 61.9
click at [477, 222] on div ".deletable-edge-delete-btn { width: 20px; height: 20px; border: 0px solid #ffff…" at bounding box center [475, 235] width 358 height 332
click at [477, 201] on div ".deletable-edge-delete-btn { width: 20px; height: 20px; border: 0px solid #ffff…" at bounding box center [475, 235] width 358 height 332
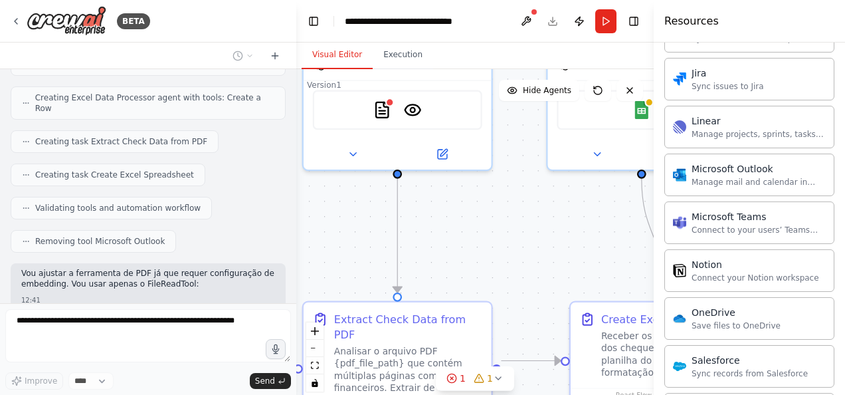
click at [476, 181] on div ".deletable-edge-delete-btn { width: 20px; height: 20px; border: 0px solid #ffff…" at bounding box center [475, 235] width 358 height 332
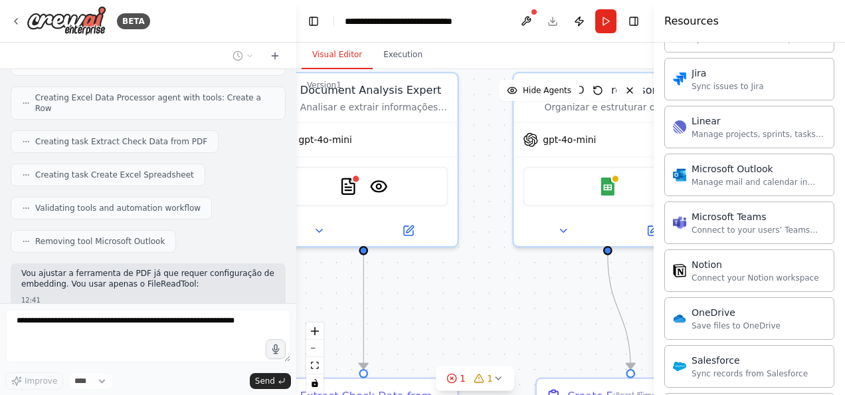
drag, startPoint x: 485, startPoint y: 235, endPoint x: 435, endPoint y: 296, distance: 79.3
click at [439, 295] on div ".deletable-edge-delete-btn { width: 20px; height: 20px; border: 0px solid #ffff…" at bounding box center [475, 235] width 358 height 332
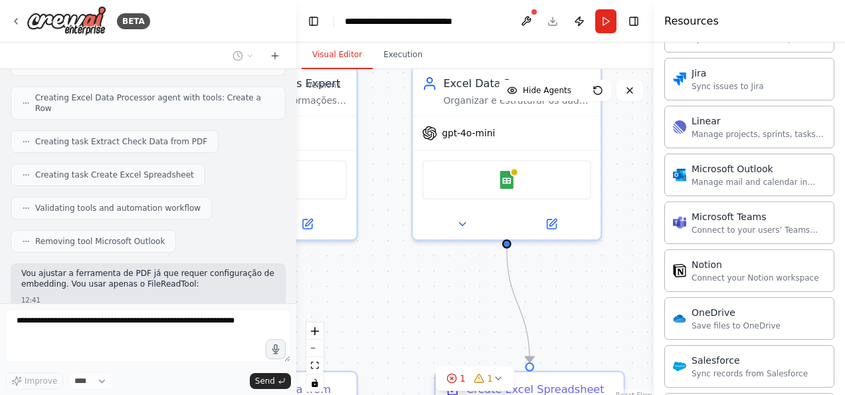
scroll to position [2358, 0]
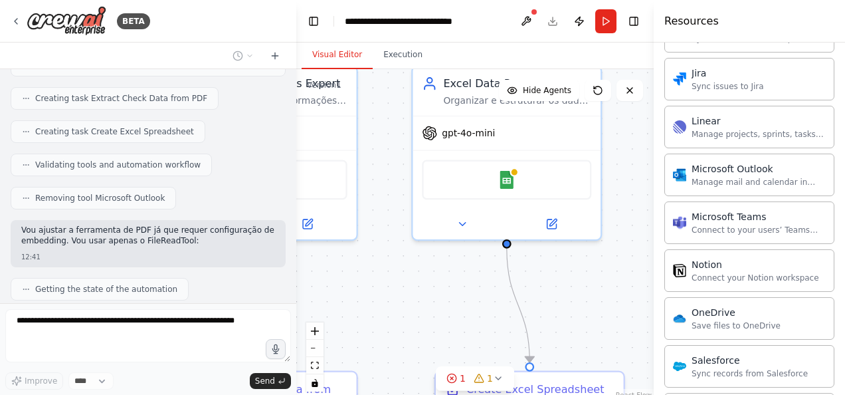
drag, startPoint x: 514, startPoint y: 304, endPoint x: 467, endPoint y: 296, distance: 47.9
click at [467, 296] on div ".deletable-edge-delete-btn { width: 20px; height: 20px; border: 0px solid #ffff…" at bounding box center [475, 235] width 358 height 332
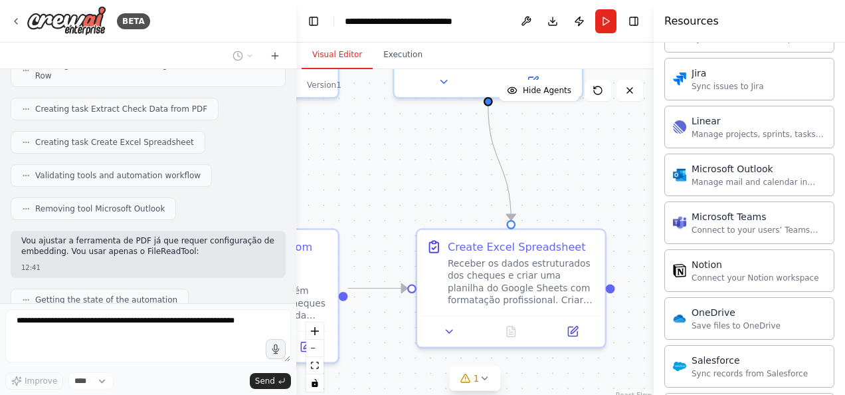
scroll to position [2381, 0]
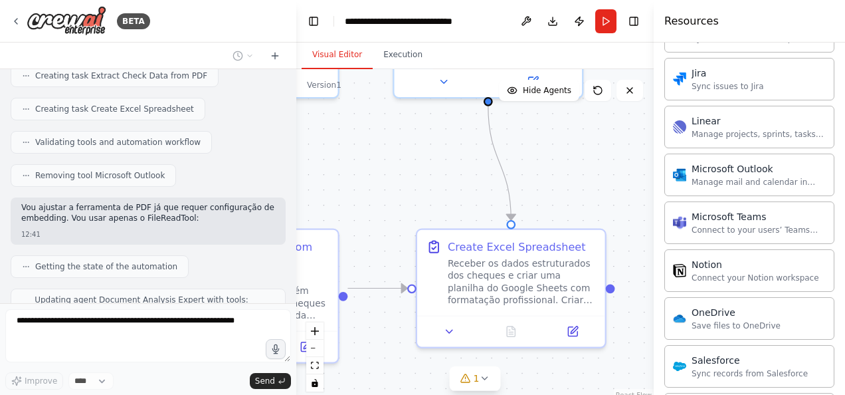
drag, startPoint x: 467, startPoint y: 296, endPoint x: 448, endPoint y: 154, distance: 143.4
click at [448, 154] on div ".deletable-edge-delete-btn { width: 20px; height: 20px; border: 0px solid #ffff…" at bounding box center [475, 235] width 358 height 332
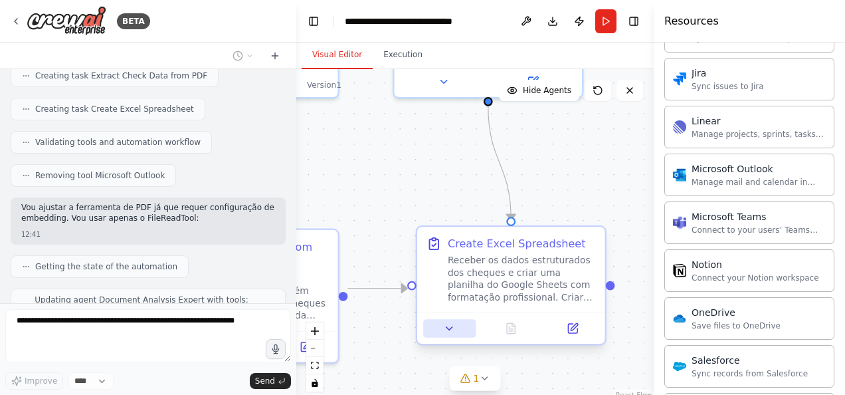
click at [453, 332] on icon at bounding box center [449, 328] width 12 height 12
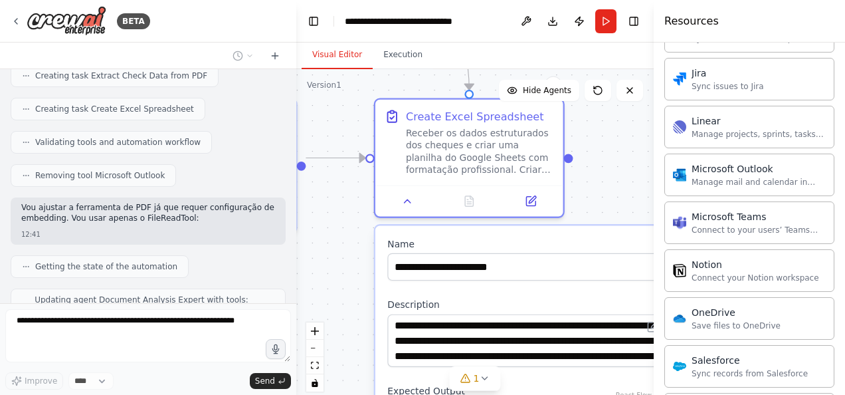
drag, startPoint x: 366, startPoint y: 114, endPoint x: 338, endPoint y: 47, distance: 73.3
click at [338, 47] on div "Visual Editor Execution Version 1 Show Tools Hide Agents .deletable-edge-delete…" at bounding box center [475, 219] width 358 height 352
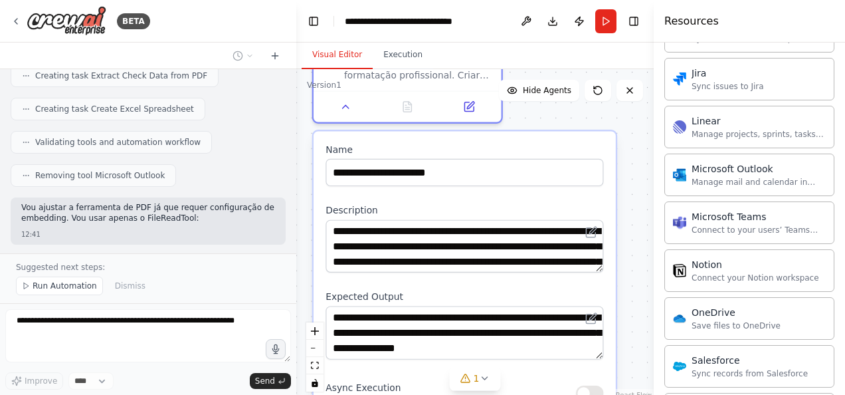
drag, startPoint x: 346, startPoint y: 221, endPoint x: 293, endPoint y: 142, distance: 94.9
click at [293, 142] on div "BETA quero mandar um email automatico 12:35 ▶ Thought process Vou te ajudar a c…" at bounding box center [422, 197] width 845 height 395
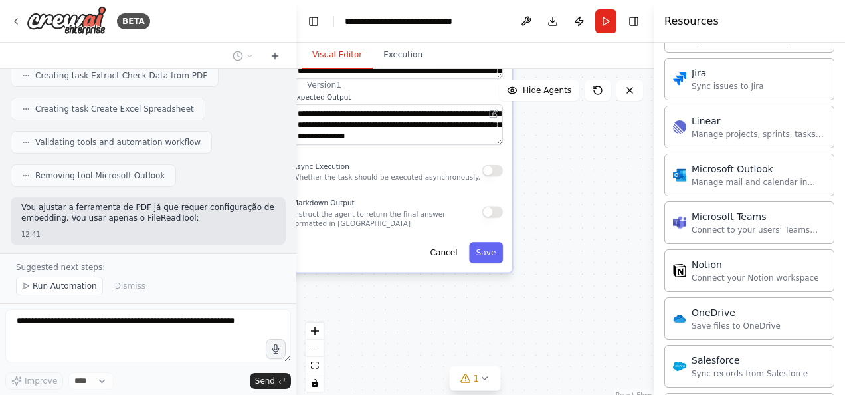
drag, startPoint x: 564, startPoint y: 187, endPoint x: 571, endPoint y: 139, distance: 48.4
click at [571, 139] on div ".deletable-edge-delete-btn { width: 20px; height: 20px; border: 0px solid #ffff…" at bounding box center [475, 235] width 358 height 332
drag, startPoint x: 571, startPoint y: 138, endPoint x: 601, endPoint y: 191, distance: 61.3
click at [601, 189] on div ".deletable-edge-delete-btn { width: 20px; height: 20px; border: 0px solid #ffff…" at bounding box center [475, 235] width 358 height 332
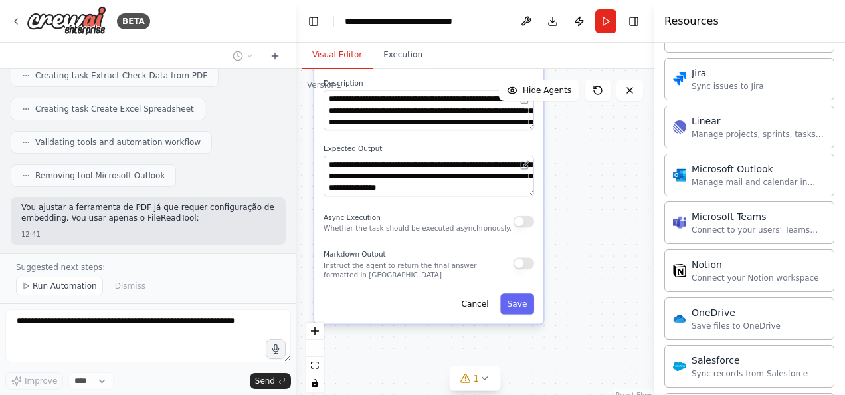
click at [631, 268] on div ".deletable-edge-delete-btn { width: 20px; height: 20px; border: 0px solid #ffff…" at bounding box center [475, 235] width 358 height 332
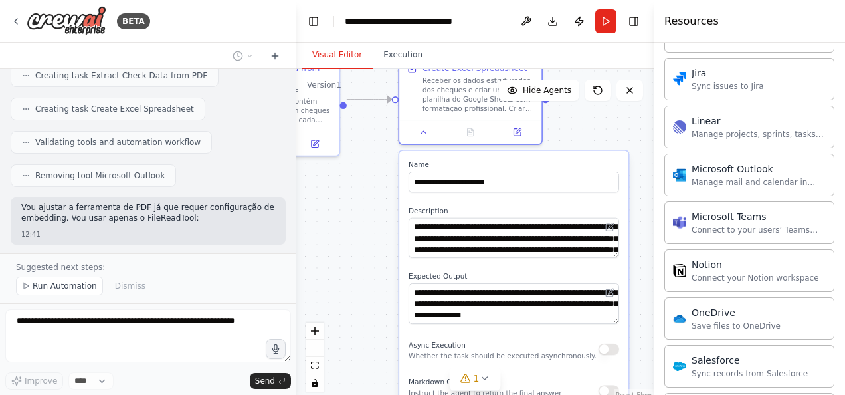
drag, startPoint x: 562, startPoint y: 183, endPoint x: 648, endPoint y: 314, distance: 155.9
click at [648, 314] on div ".deletable-edge-delete-btn { width: 20px; height: 20px; border: 0px solid #ffff…" at bounding box center [475, 235] width 358 height 332
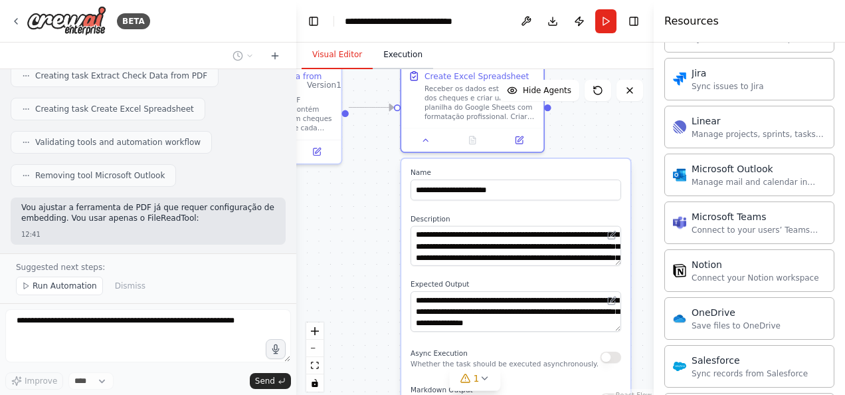
click at [405, 56] on button "Execution" at bounding box center [403, 55] width 60 height 28
click at [325, 52] on button "Visual Editor" at bounding box center [337, 55] width 71 height 28
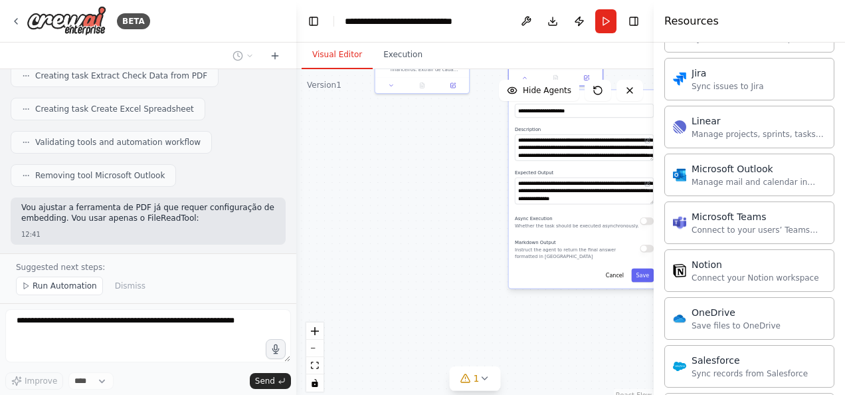
drag, startPoint x: 427, startPoint y: 222, endPoint x: 547, endPoint y: 218, distance: 119.7
click at [529, 206] on div ".deletable-edge-delete-btn { width: 20px; height: 20px; border: 0px solid #ffff…" at bounding box center [475, 235] width 358 height 332
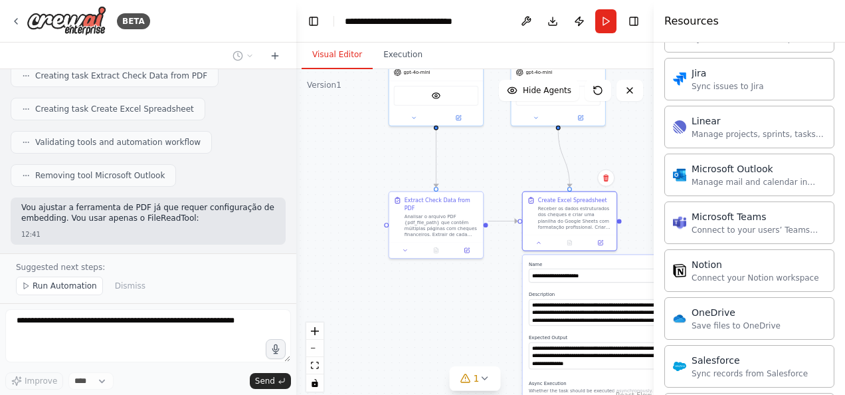
drag, startPoint x: 490, startPoint y: 338, endPoint x: 368, endPoint y: 380, distance: 129.5
click at [368, 380] on div ".deletable-edge-delete-btn { width: 20px; height: 20px; border: 0px solid #ffff…" at bounding box center [475, 235] width 358 height 332
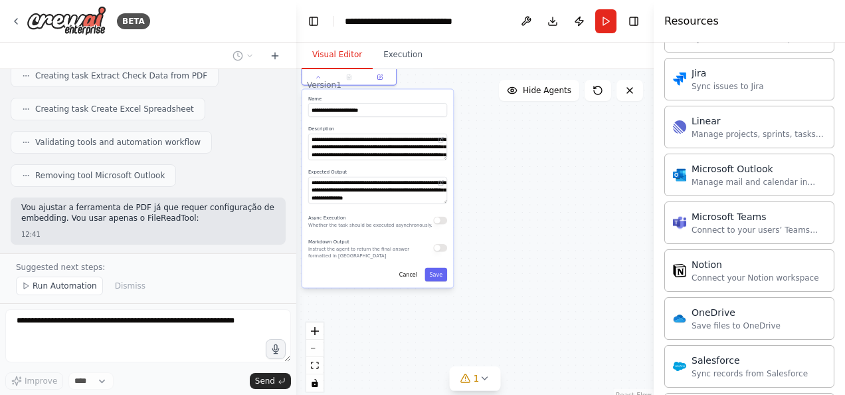
drag, startPoint x: 462, startPoint y: 310, endPoint x: 241, endPoint y: 144, distance: 275.8
click at [241, 144] on div "BETA quero mandar um email automatico 12:35 ▶ Thought process Vou te ajudar a c…" at bounding box center [422, 197] width 845 height 395
click at [437, 276] on button "Save" at bounding box center [436, 274] width 23 height 14
click at [448, 275] on button "Save" at bounding box center [440, 274] width 23 height 14
click at [444, 273] on button "Save" at bounding box center [440, 274] width 23 height 14
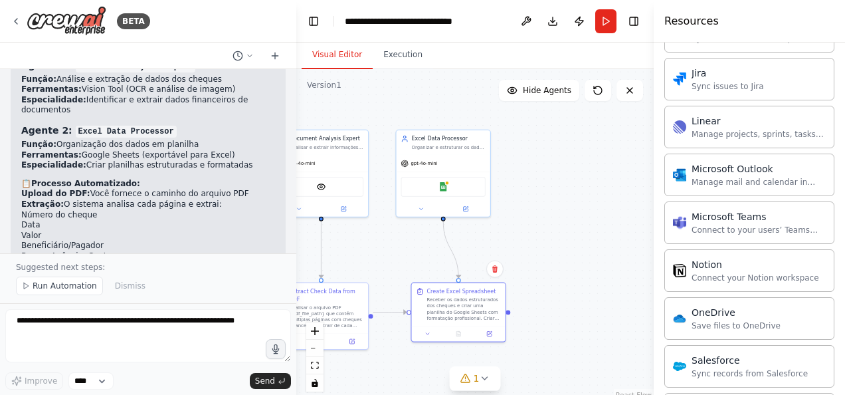
drag, startPoint x: 393, startPoint y: 146, endPoint x: 547, endPoint y: 396, distance: 293.3
click at [547, 394] on html "BETA quero mandar um email automatico 12:35 ▶ Thought process Vou te ajudar a c…" at bounding box center [422, 197] width 845 height 395
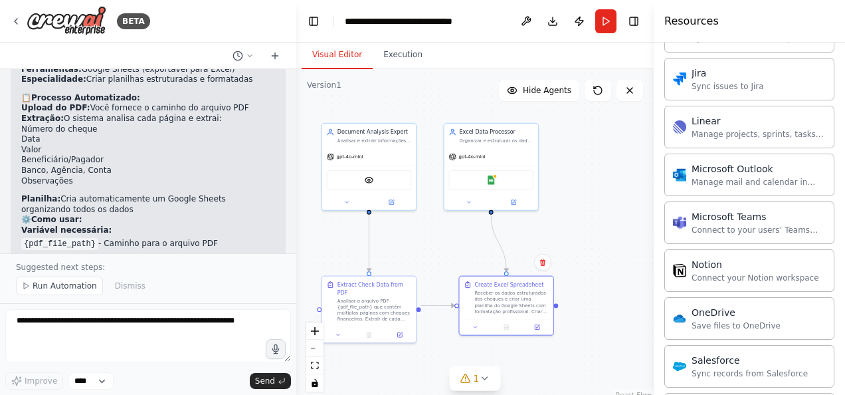
scroll to position [2851, 0]
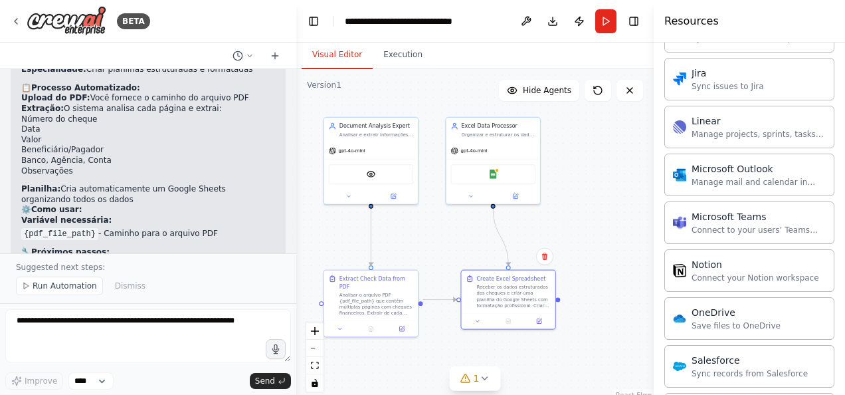
drag, startPoint x: 582, startPoint y: 251, endPoint x: 587, endPoint y: 241, distance: 11.0
click at [586, 242] on div ".deletable-edge-delete-btn { width: 20px; height: 20px; border: 0px solid #ffff…" at bounding box center [475, 235] width 358 height 332
click at [606, 19] on button "Run" at bounding box center [605, 21] width 21 height 24
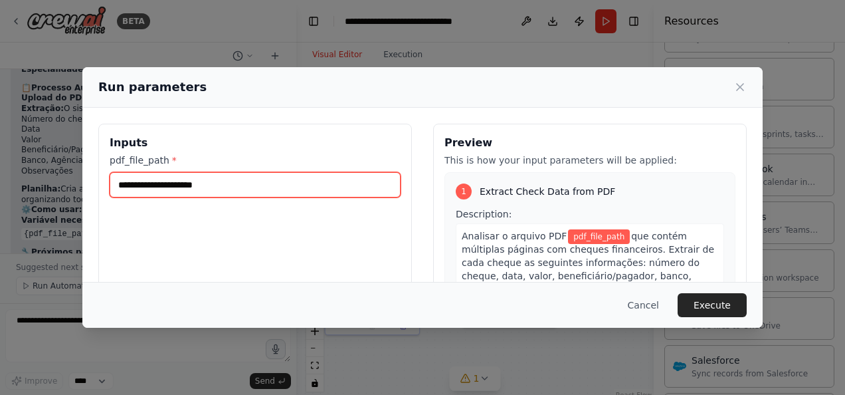
click at [215, 186] on input "pdf_file_path *" at bounding box center [255, 184] width 291 height 25
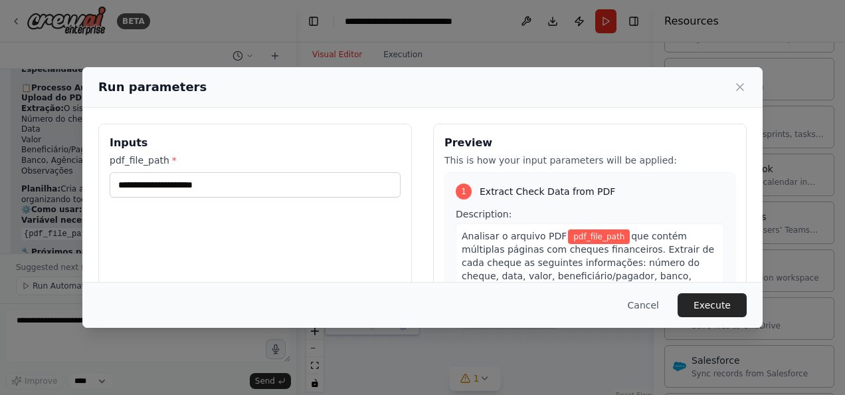
click at [104, 197] on div "Inputs pdf_file_path *" at bounding box center [255, 281] width 314 height 315
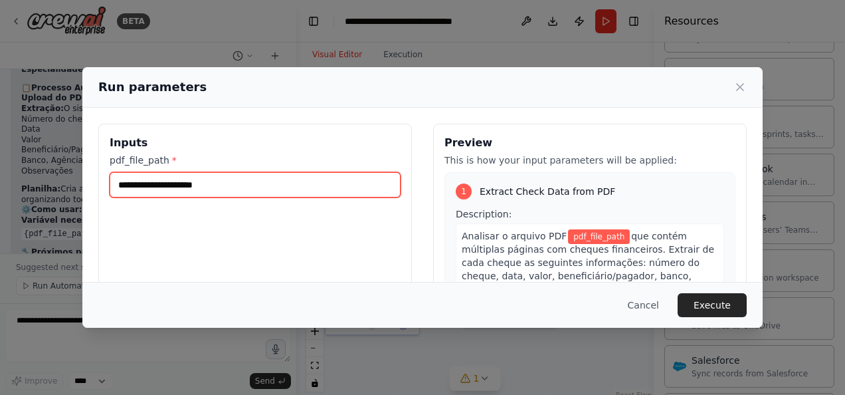
click at [126, 185] on input "pdf_file_path *" at bounding box center [255, 184] width 291 height 25
paste input "**********"
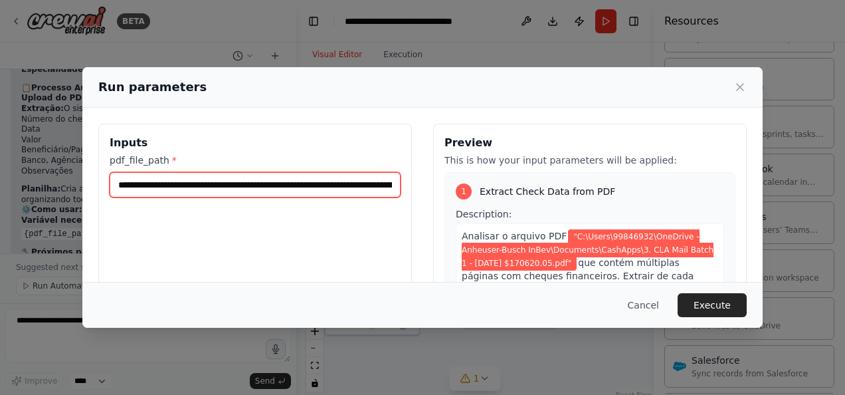
scroll to position [0, 253]
type input "**********"
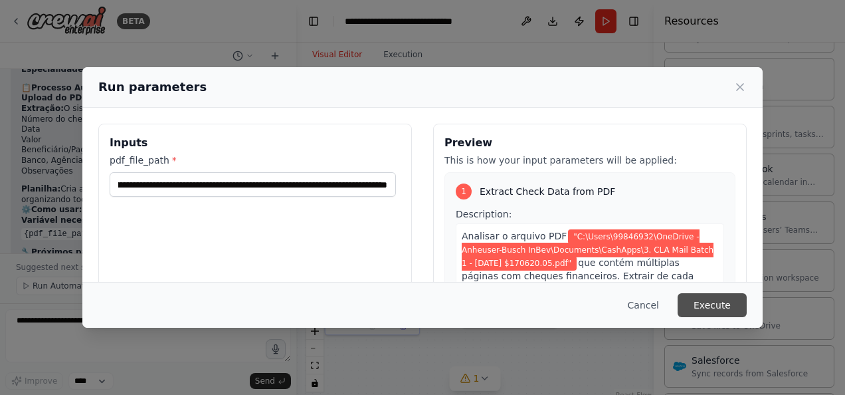
click at [701, 303] on button "Execute" at bounding box center [712, 305] width 69 height 24
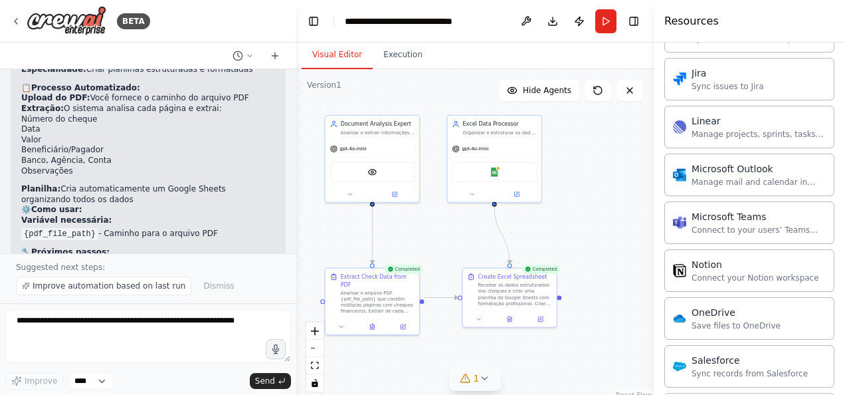
click at [469, 381] on icon at bounding box center [466, 378] width 11 height 11
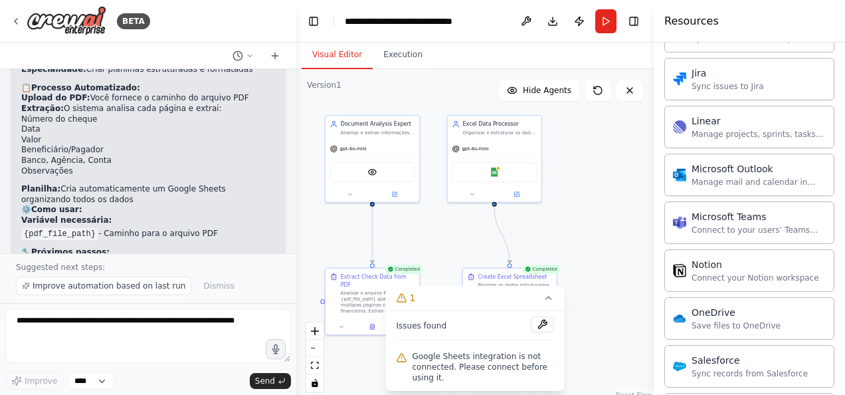
click at [578, 236] on div ".deletable-edge-delete-btn { width: 20px; height: 20px; border: 0px solid #ffff…" at bounding box center [475, 235] width 358 height 332
click at [492, 169] on img at bounding box center [494, 170] width 9 height 9
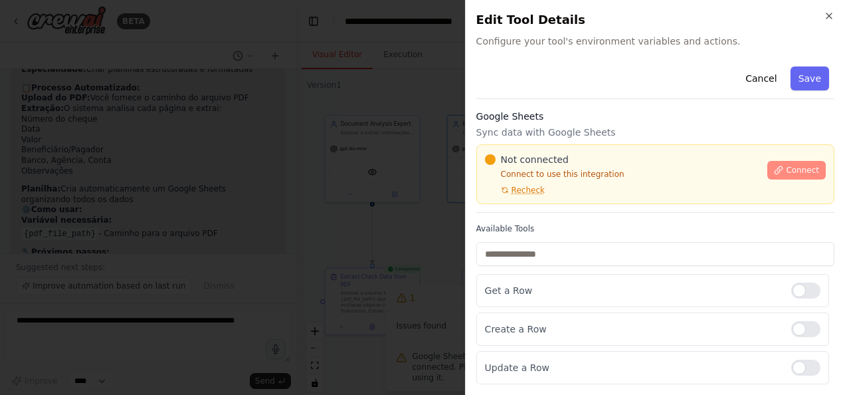
click at [801, 169] on span "Connect" at bounding box center [802, 170] width 33 height 11
click at [576, 93] on div "Cancel Save" at bounding box center [656, 80] width 358 height 38
click at [572, 88] on div "Cancel Save" at bounding box center [656, 80] width 358 height 38
click at [661, 66] on div "Cancel Save" at bounding box center [656, 80] width 358 height 38
click at [570, 76] on div "Cancel Save" at bounding box center [656, 80] width 358 height 38
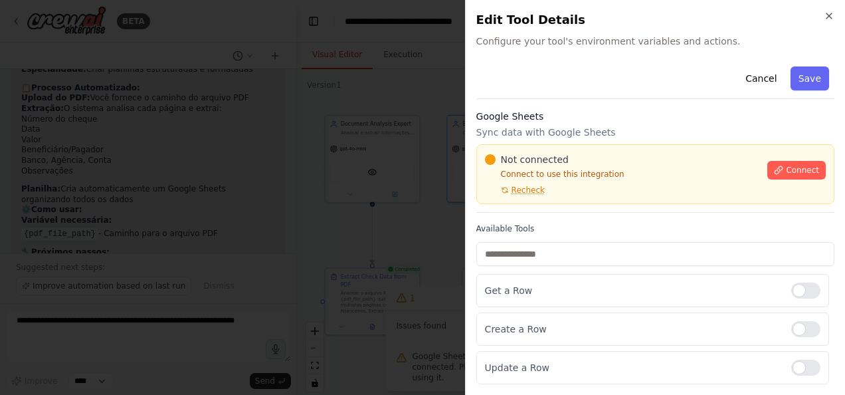
click at [564, 92] on div "Cancel Save" at bounding box center [656, 80] width 358 height 38
click at [556, 79] on div "Cancel Save" at bounding box center [656, 80] width 358 height 38
click at [551, 85] on div "Cancel Save" at bounding box center [656, 80] width 358 height 38
click at [327, 152] on div at bounding box center [422, 197] width 845 height 395
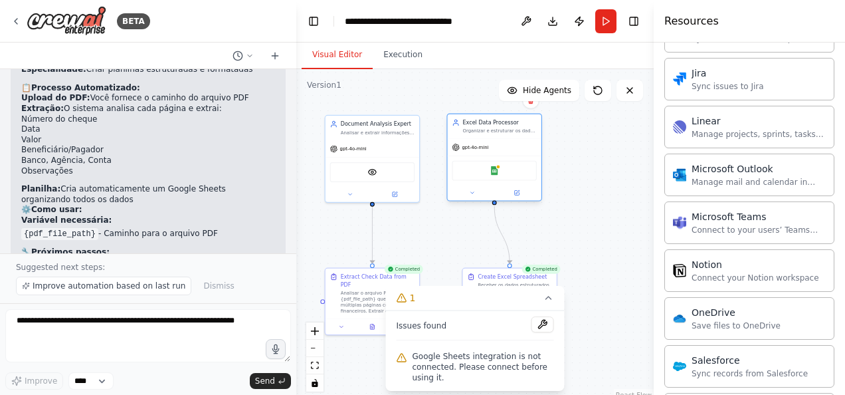
click at [518, 202] on div "Excel Data Processor Organizar e estruturar os dados extraídos dos cheques em f…" at bounding box center [495, 159] width 96 height 88
click at [520, 197] on button at bounding box center [516, 192] width 43 height 9
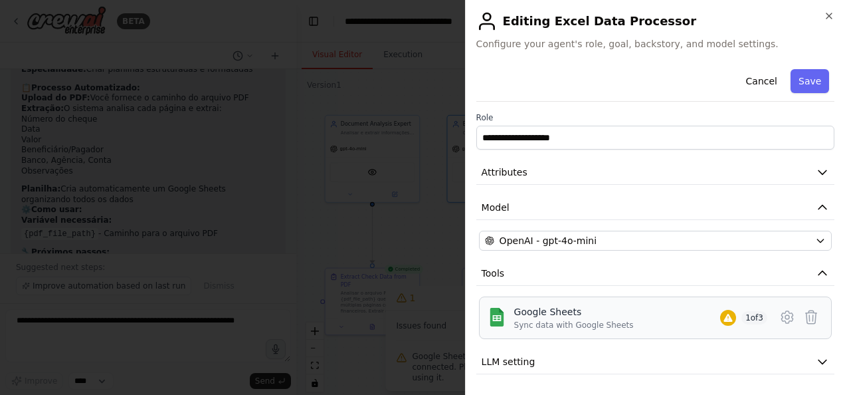
click at [585, 311] on div "Google Sheets" at bounding box center [574, 311] width 120 height 13
click at [805, 313] on icon at bounding box center [811, 317] width 16 height 16
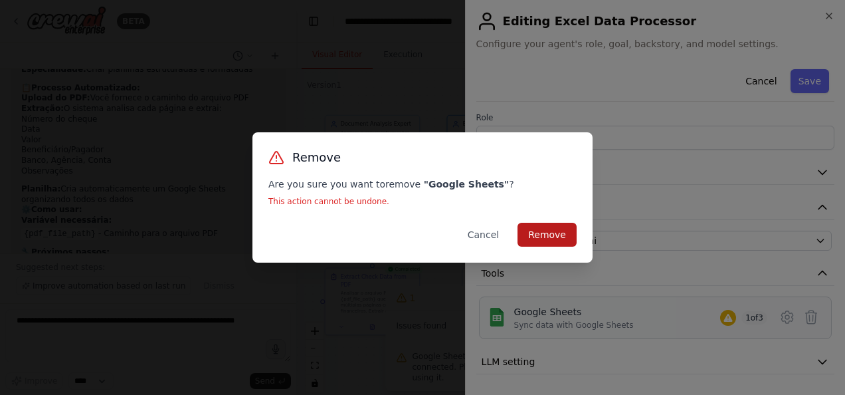
click at [542, 238] on button "Remove" at bounding box center [547, 235] width 59 height 24
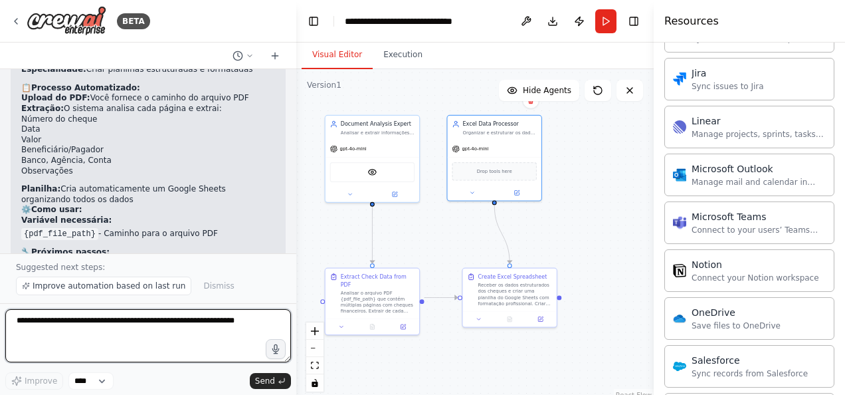
click at [109, 334] on textarea at bounding box center [148, 335] width 286 height 53
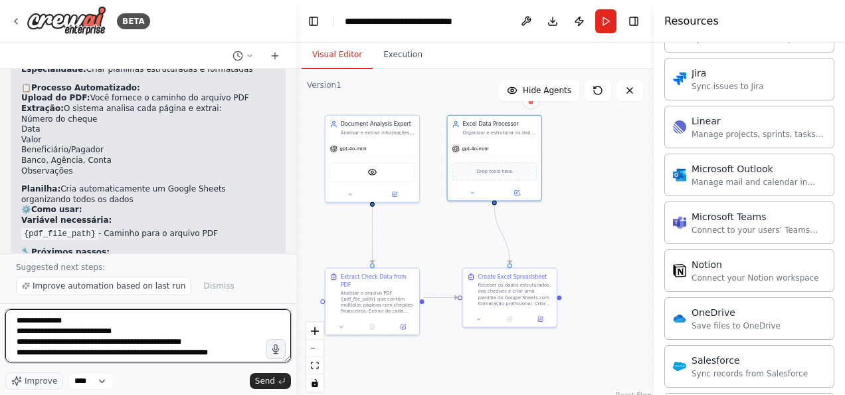
type textarea "**********"
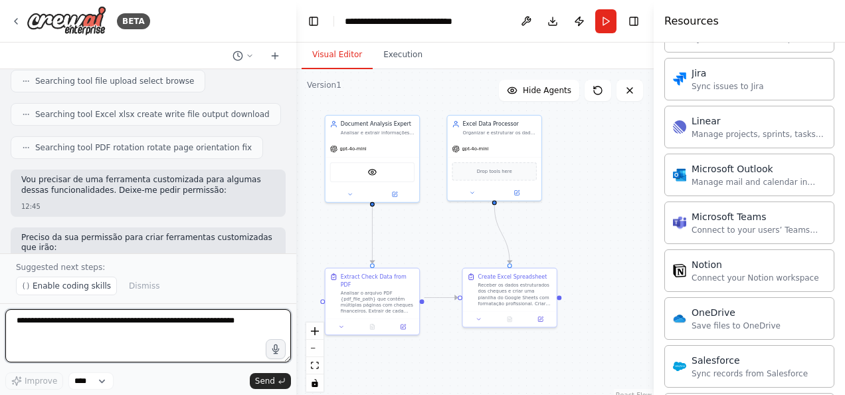
scroll to position [3322, 0]
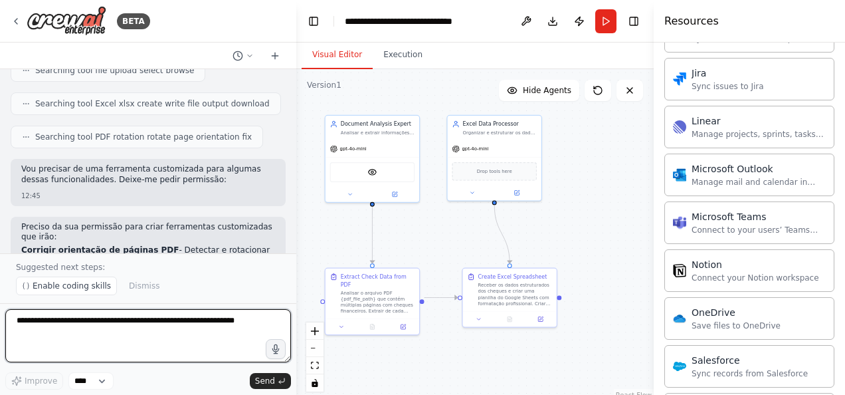
click at [167, 330] on textarea at bounding box center [148, 335] width 286 height 53
type textarea "***"
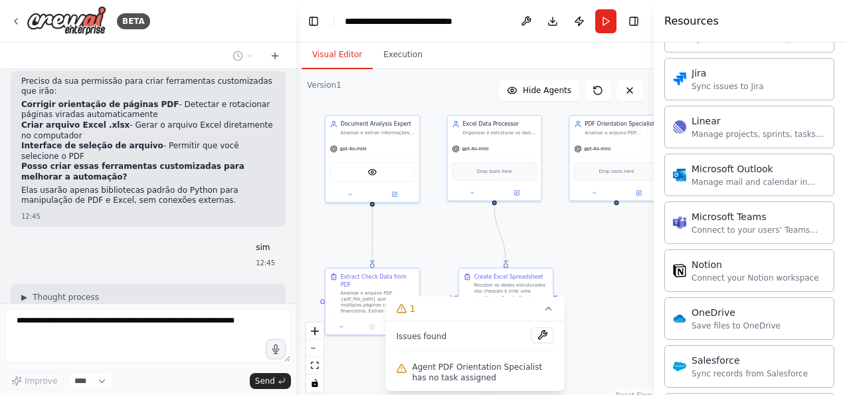
scroll to position [3501, 0]
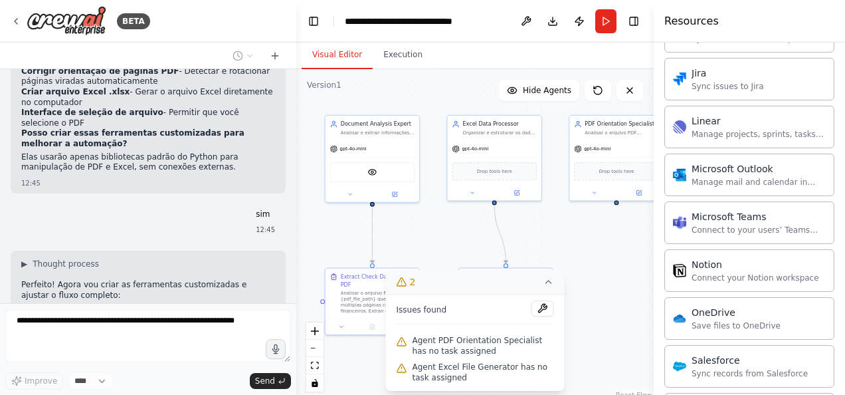
click at [549, 287] on icon at bounding box center [549, 281] width 11 height 11
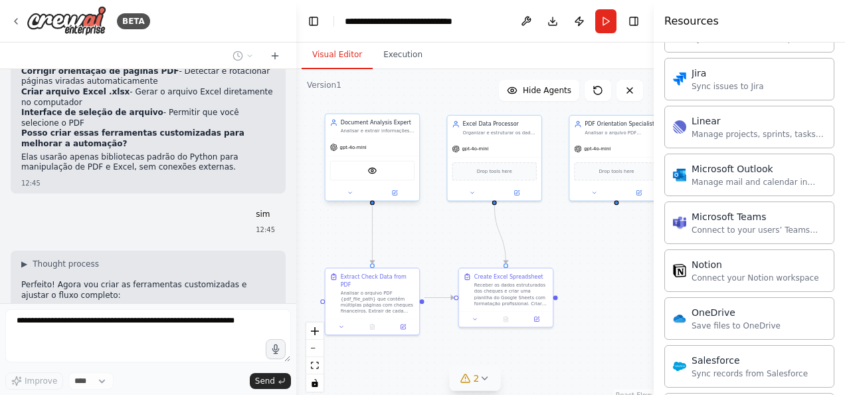
scroll to position [3534, 0]
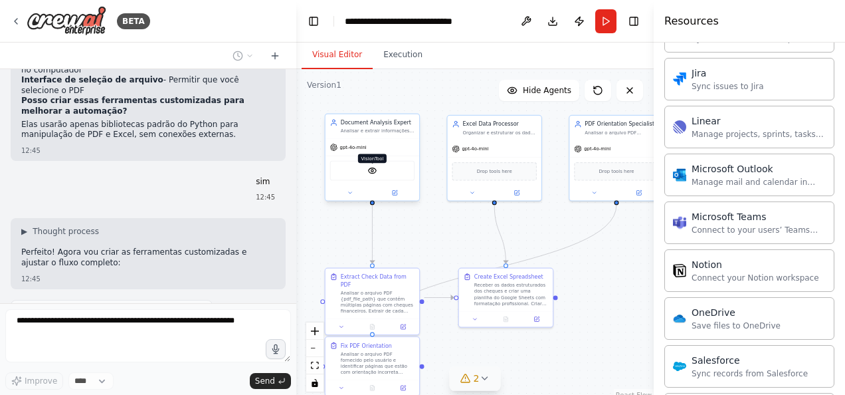
click at [373, 174] on img at bounding box center [372, 170] width 9 height 9
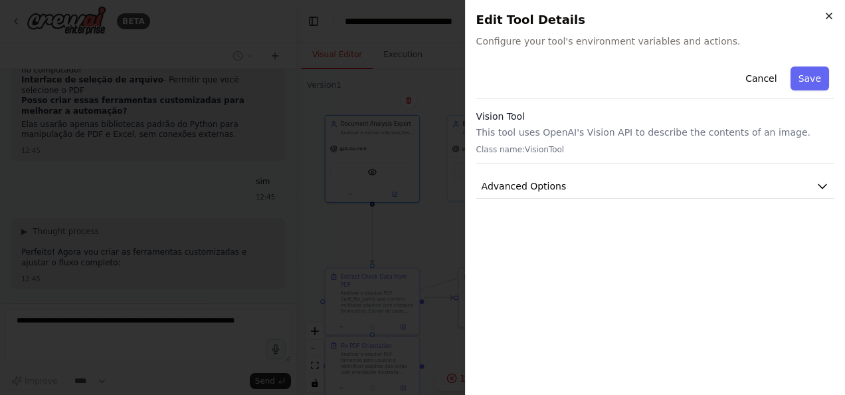
click at [829, 11] on icon "button" at bounding box center [829, 16] width 11 height 11
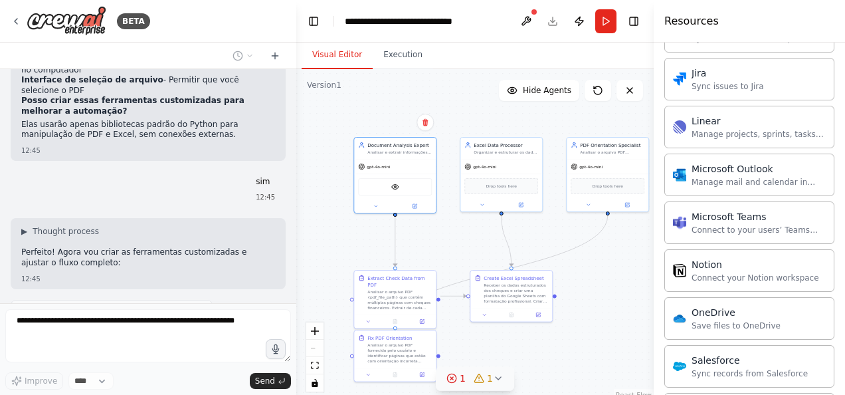
drag, startPoint x: 590, startPoint y: 291, endPoint x: 598, endPoint y: 274, distance: 19.0
click at [593, 287] on div ".deletable-edge-delete-btn { width: 20px; height: 20px; border: 0px solid #ffff…" at bounding box center [475, 235] width 358 height 332
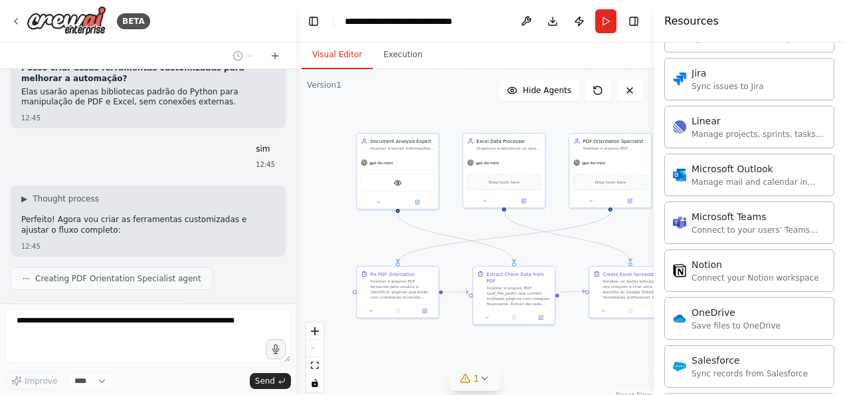
drag, startPoint x: 520, startPoint y: 352, endPoint x: 448, endPoint y: 339, distance: 72.9
click at [448, 339] on div ".deletable-edge-delete-btn { width: 20px; height: 20px; border: 0px solid #ffff…" at bounding box center [475, 235] width 358 height 332
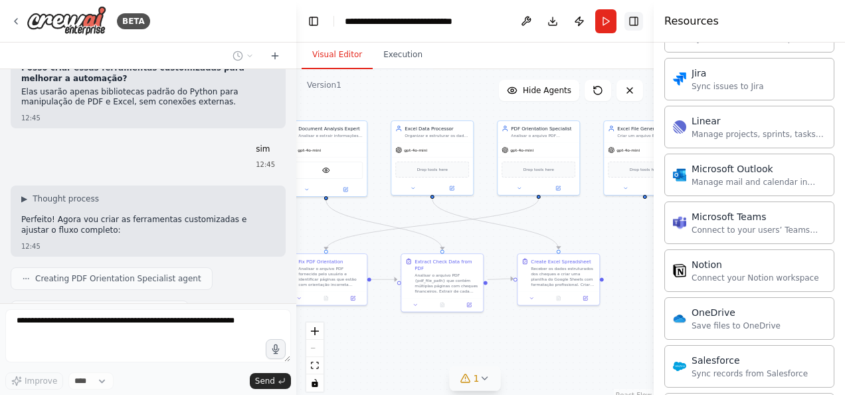
click at [631, 18] on button "Toggle Right Sidebar" at bounding box center [634, 21] width 19 height 19
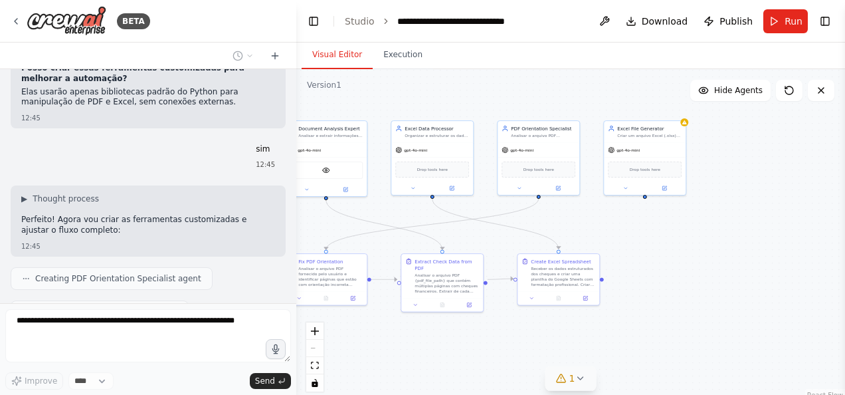
click at [760, 276] on div ".deletable-edge-delete-btn { width: 20px; height: 20px; border: 0px solid #ffff…" at bounding box center [570, 235] width 549 height 332
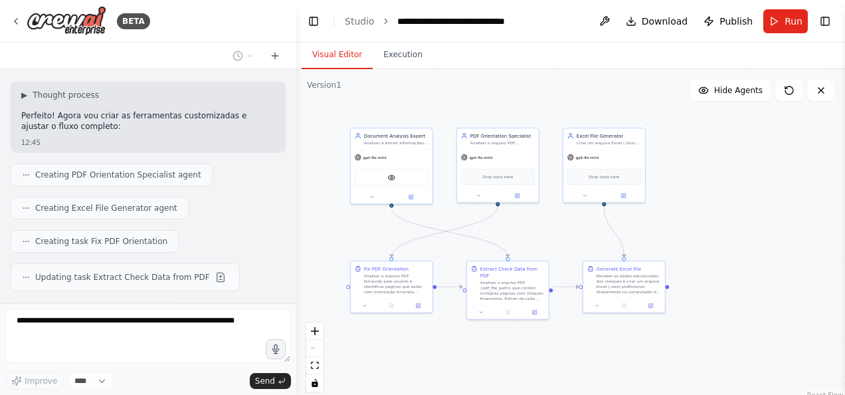
scroll to position [3703, 0]
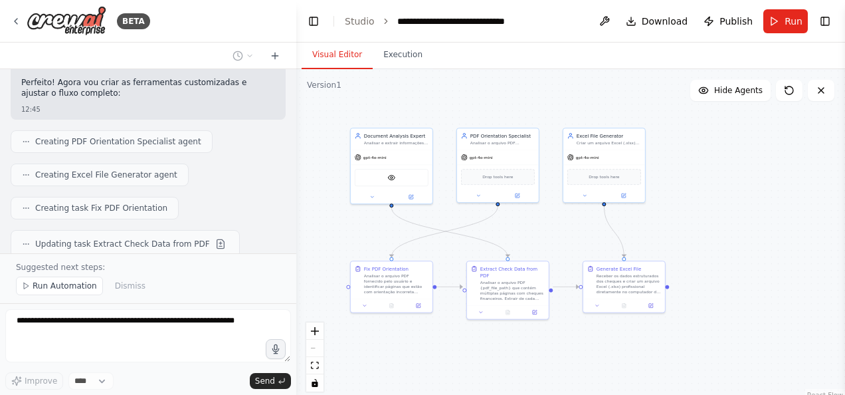
click at [68, 288] on span "Run Automation" at bounding box center [65, 285] width 64 height 11
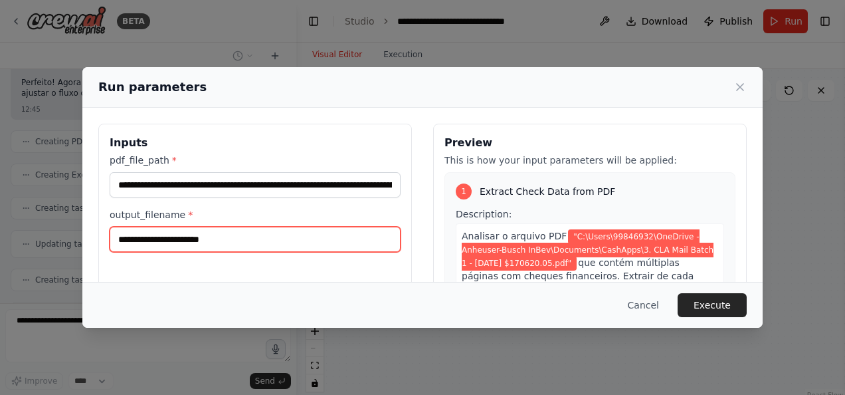
click at [227, 239] on input "output_filename *" at bounding box center [255, 239] width 291 height 25
type input "******"
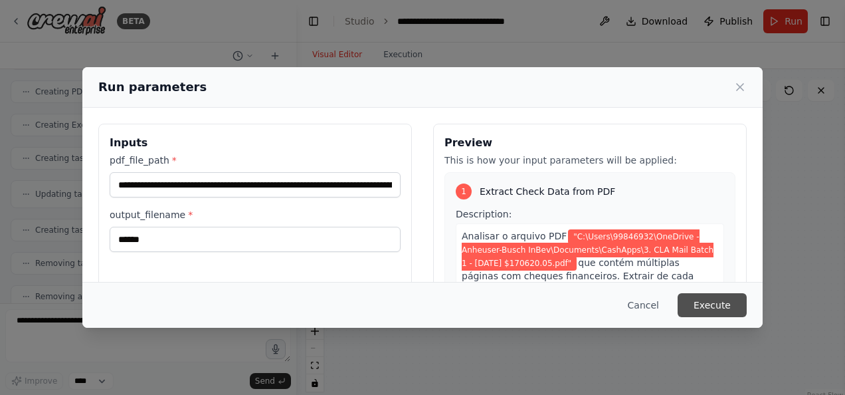
click at [714, 308] on button "Execute" at bounding box center [712, 305] width 69 height 24
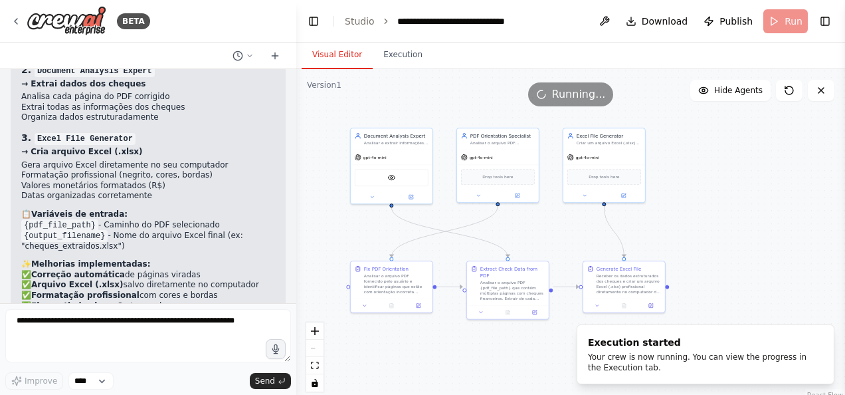
scroll to position [4167, 0]
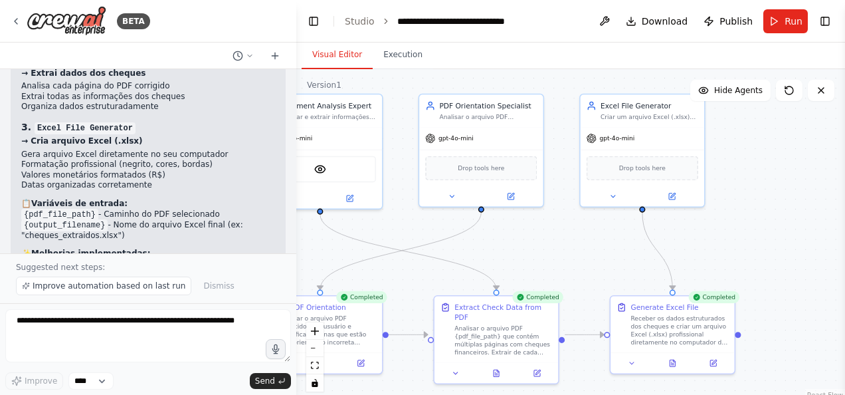
drag, startPoint x: 728, startPoint y: 229, endPoint x: 659, endPoint y: 271, distance: 80.2
click at [659, 271] on div ".deletable-edge-delete-btn { width: 20px; height: 20px; border: 0px solid #ffff…" at bounding box center [570, 235] width 549 height 332
click at [667, 358] on button at bounding box center [672, 361] width 43 height 12
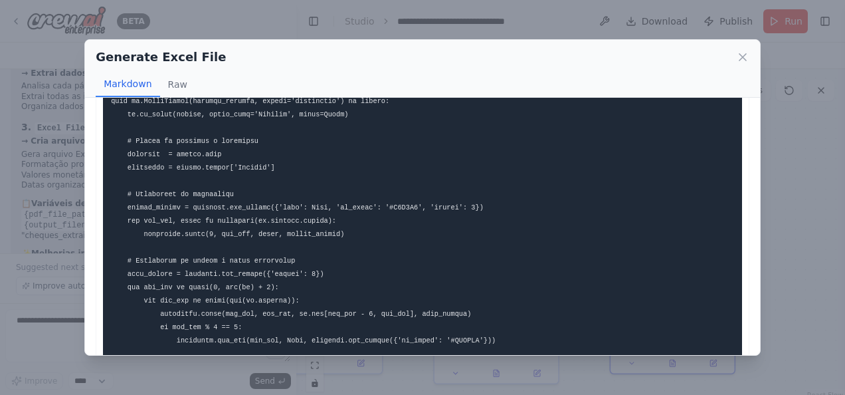
scroll to position [820, 0]
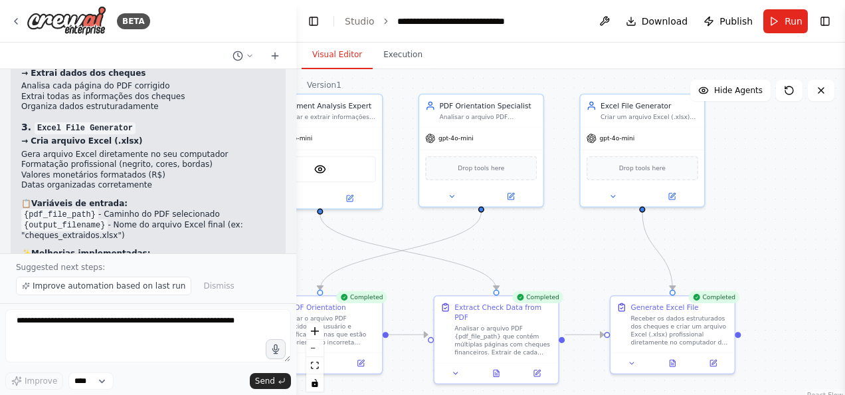
click at [792, 218] on div ".deletable-edge-delete-btn { width: 20px; height: 20px; border: 0px solid #ffff…" at bounding box center [570, 235] width 549 height 332
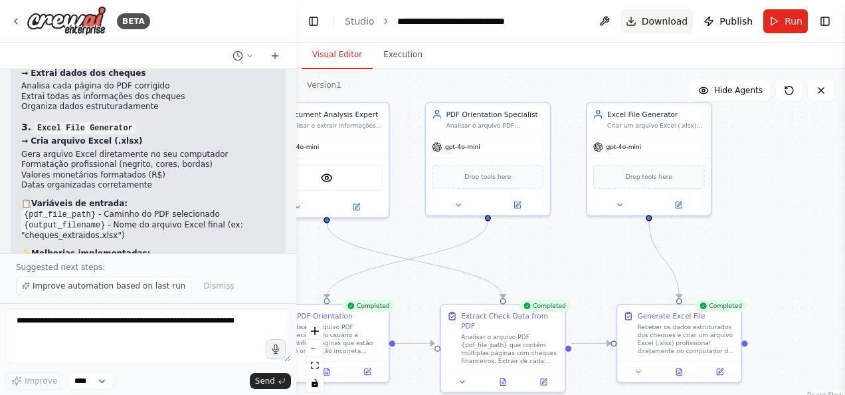
click at [659, 25] on span "Download" at bounding box center [665, 21] width 47 height 13
click at [829, 207] on div ".deletable-edge-delete-btn { width: 20px; height: 20px; border: 0px solid #ffff…" at bounding box center [570, 235] width 549 height 332
click at [647, 173] on span "Drop tools here" at bounding box center [652, 175] width 47 height 10
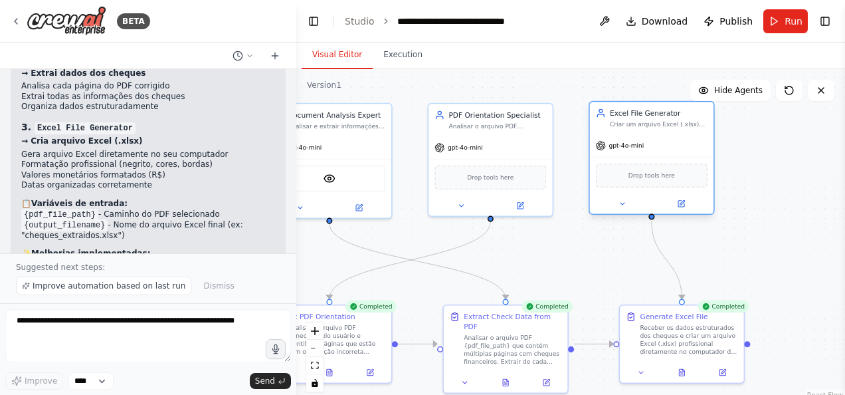
click at [646, 175] on span "Drop tools here" at bounding box center [652, 175] width 47 height 10
click at [646, 180] on div "Drop tools here" at bounding box center [652, 175] width 112 height 24
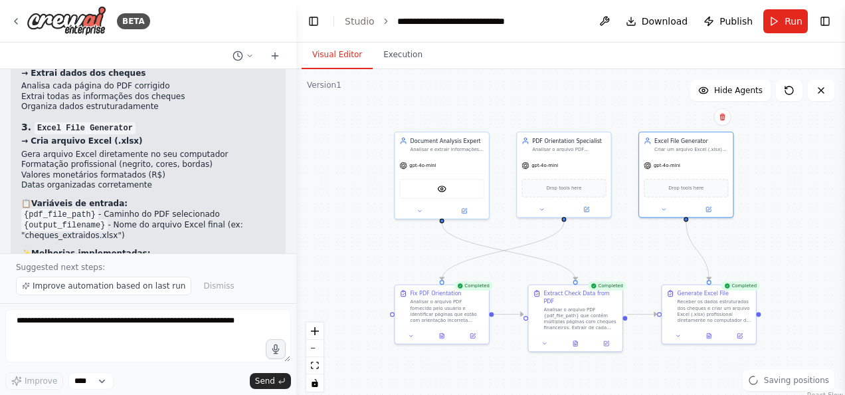
click at [771, 203] on div ".deletable-edge-delete-btn { width: 20px; height: 20px; border: 0px solid #ffff…" at bounding box center [570, 235] width 549 height 332
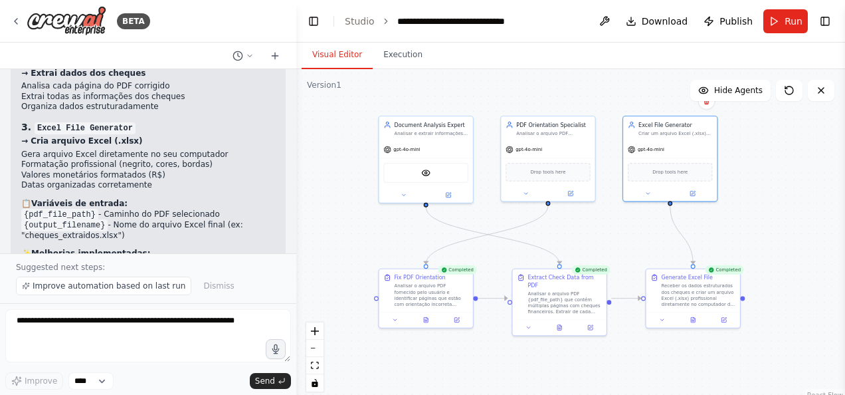
drag, startPoint x: 805, startPoint y: 240, endPoint x: 775, endPoint y: 246, distance: 31.2
click at [775, 246] on div ".deletable-edge-delete-btn { width: 20px; height: 20px; border: 0px solid #ffff…" at bounding box center [570, 235] width 549 height 332
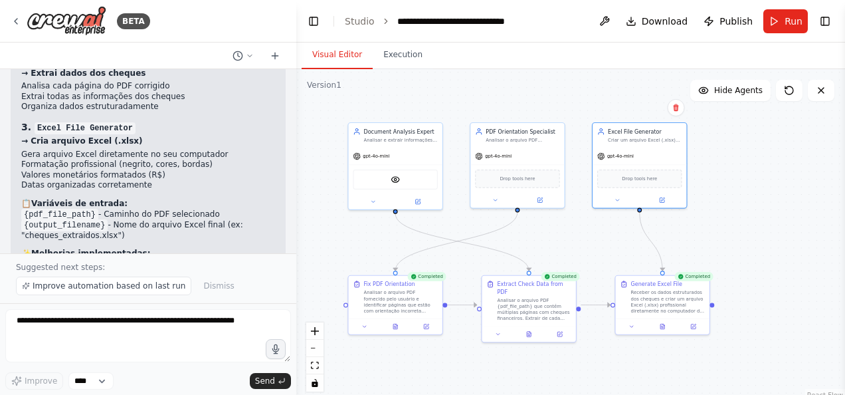
click at [785, 144] on div ".deletable-edge-delete-btn { width: 20px; height: 20px; border: 0px solid #ffff…" at bounding box center [570, 235] width 549 height 332
click at [635, 322] on icon at bounding box center [634, 324] width 6 height 6
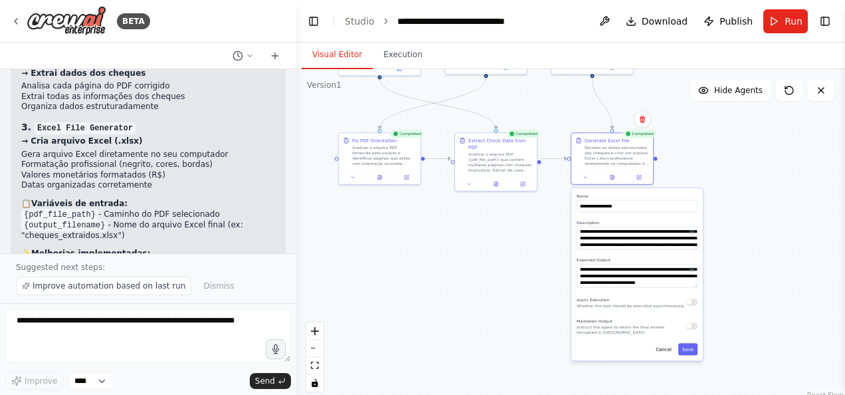
drag, startPoint x: 788, startPoint y: 291, endPoint x: 751, endPoint y: 180, distance: 116.9
click at [750, 182] on div ".deletable-edge-delete-btn { width: 20px; height: 20px; border: 0px solid #ffff…" at bounding box center [570, 235] width 549 height 332
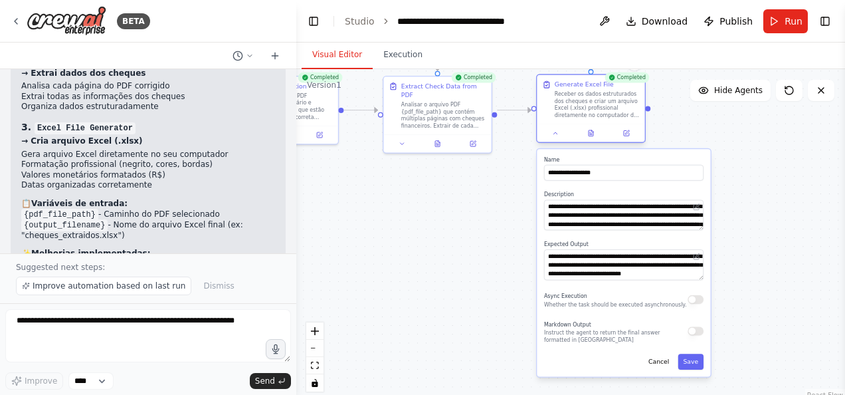
click at [560, 140] on div at bounding box center [591, 133] width 108 height 18
click at [595, 136] on button at bounding box center [591, 133] width 37 height 11
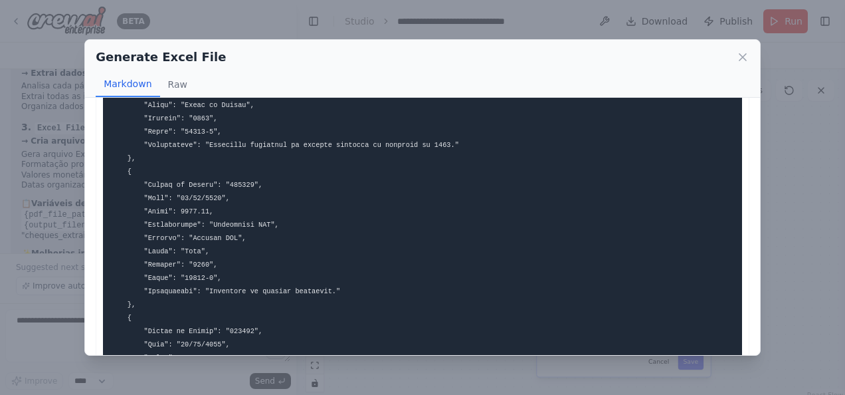
scroll to position [0, 0]
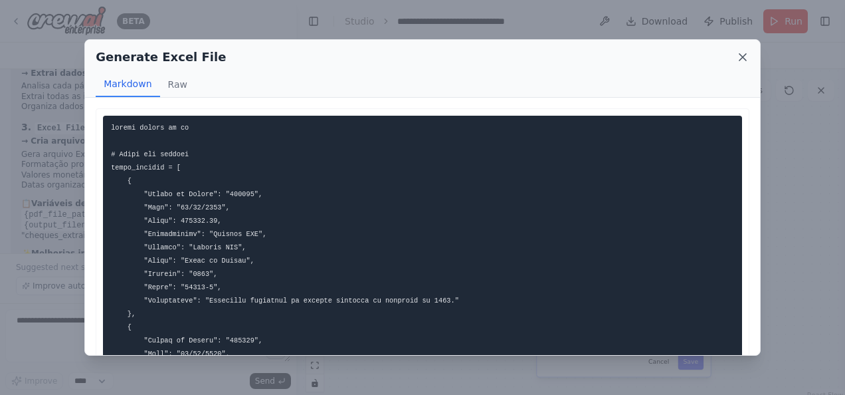
click at [739, 56] on icon at bounding box center [742, 57] width 13 height 13
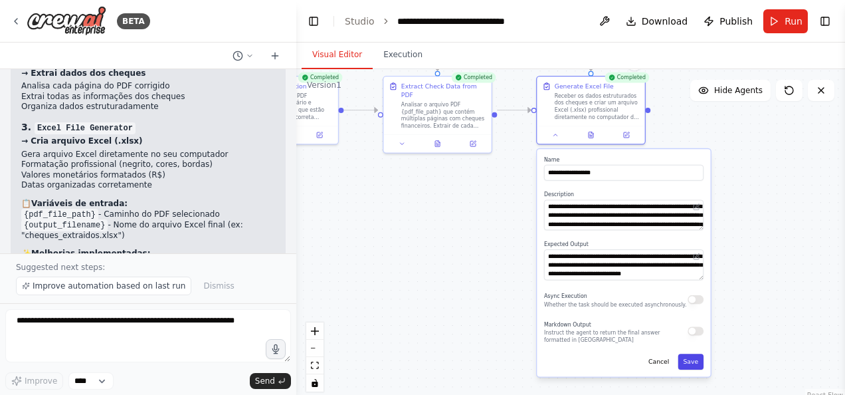
click at [700, 362] on button "Save" at bounding box center [692, 362] width 26 height 16
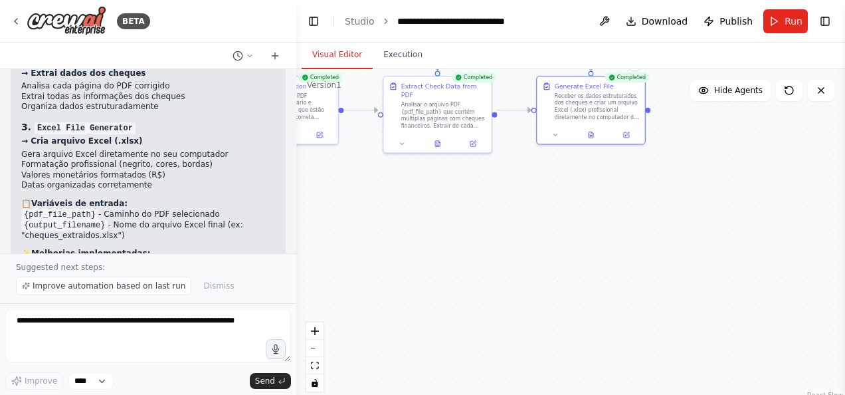
click at [786, 223] on div ".deletable-edge-delete-btn { width: 20px; height: 20px; border: 0px solid #ffff…" at bounding box center [570, 235] width 549 height 332
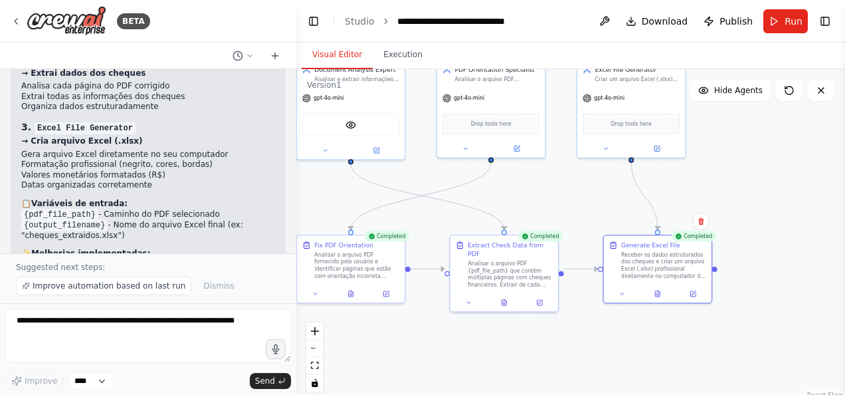
drag, startPoint x: 738, startPoint y: 343, endPoint x: 748, endPoint y: 399, distance: 56.7
click at [748, 394] on html "BETA quero mandar um email automatico 12:35 ▶ Thought process Vou te ajudar a c…" at bounding box center [422, 197] width 845 height 395
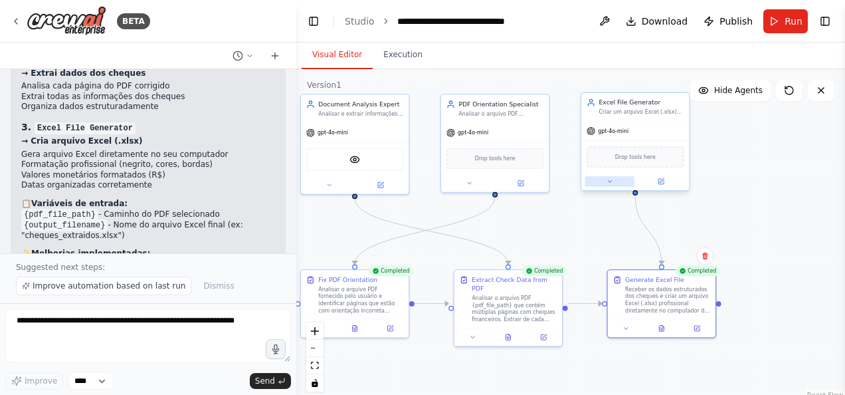
click at [615, 185] on button at bounding box center [610, 181] width 50 height 11
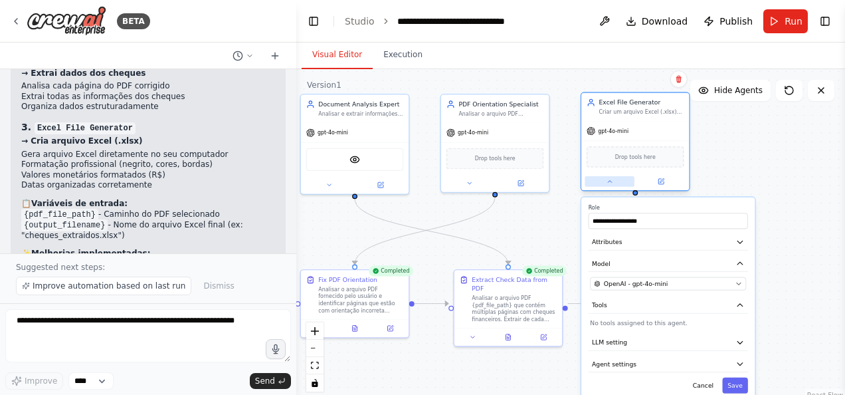
click at [613, 185] on button at bounding box center [610, 181] width 50 height 11
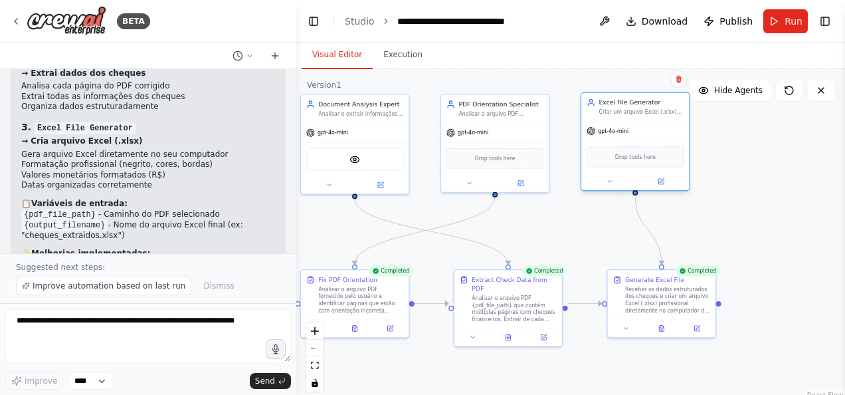
click at [621, 152] on span "Drop tools here" at bounding box center [635, 156] width 41 height 9
click at [624, 157] on span "Drop tools here" at bounding box center [635, 156] width 41 height 9
click at [661, 158] on div "Drop tools here" at bounding box center [635, 156] width 97 height 21
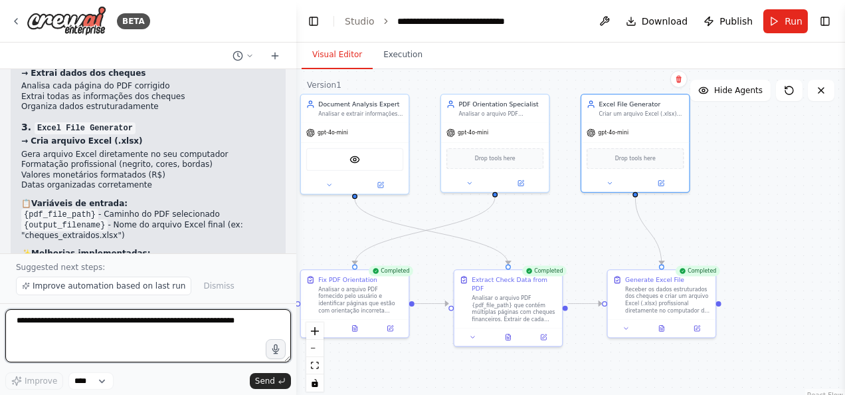
click at [196, 336] on textarea at bounding box center [148, 335] width 286 height 53
type textarea "*"
type textarea "**********"
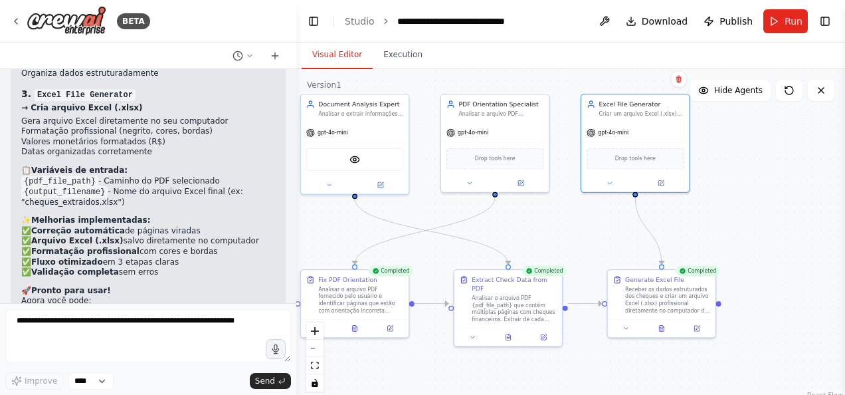
scroll to position [4248, 0]
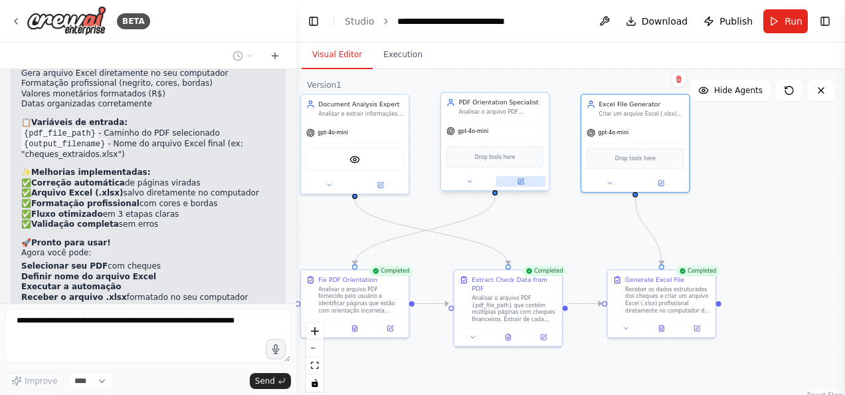
click at [520, 180] on icon at bounding box center [522, 181] width 4 height 4
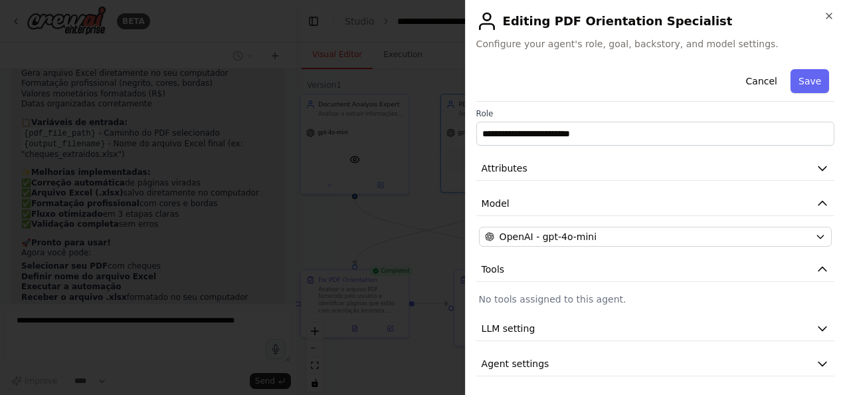
scroll to position [5, 0]
click at [625, 289] on div "**********" at bounding box center [656, 217] width 358 height 316
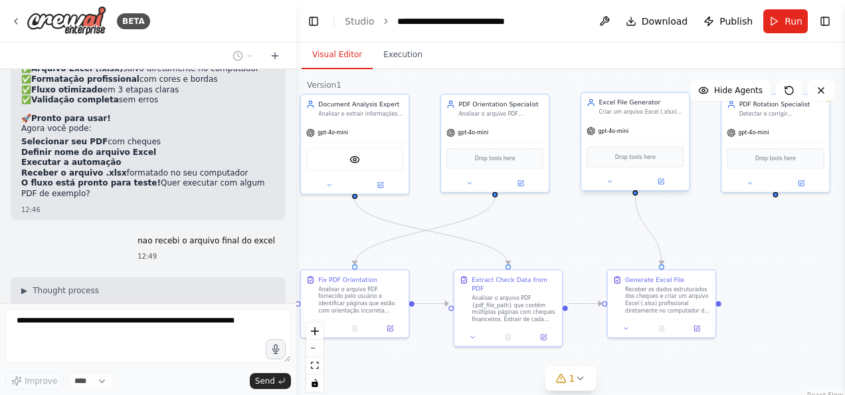
scroll to position [4383, 0]
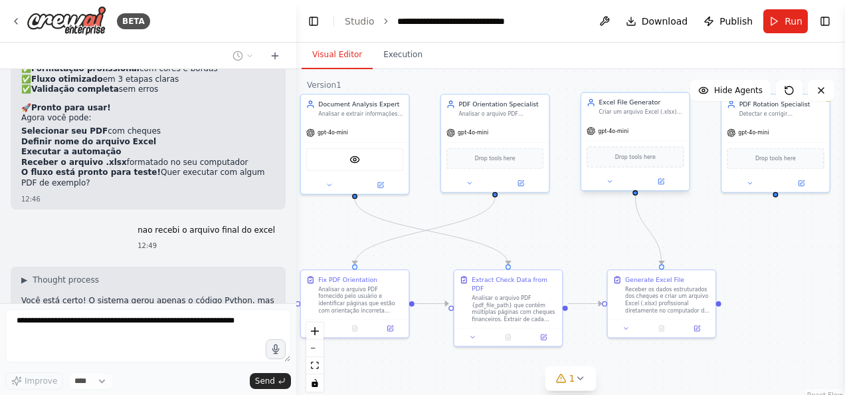
click at [643, 158] on span "Drop tools here" at bounding box center [635, 156] width 41 height 9
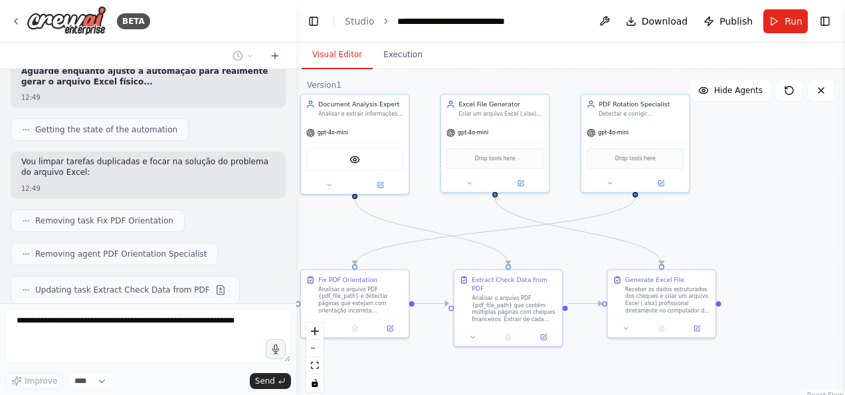
scroll to position [4978, 0]
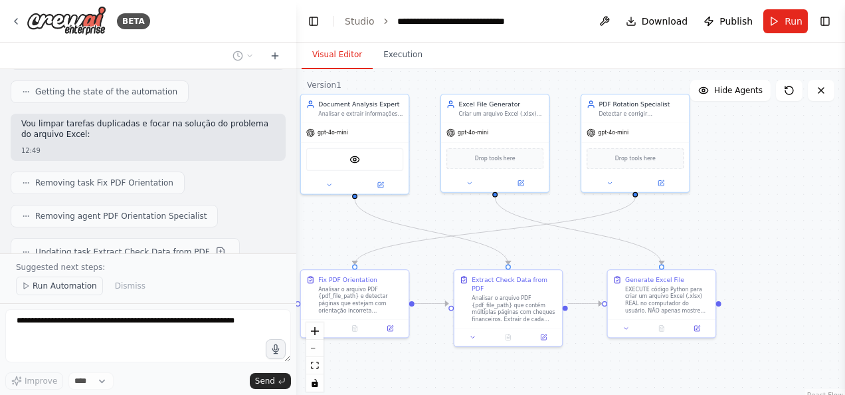
click at [64, 287] on span "Run Automation" at bounding box center [65, 285] width 64 height 11
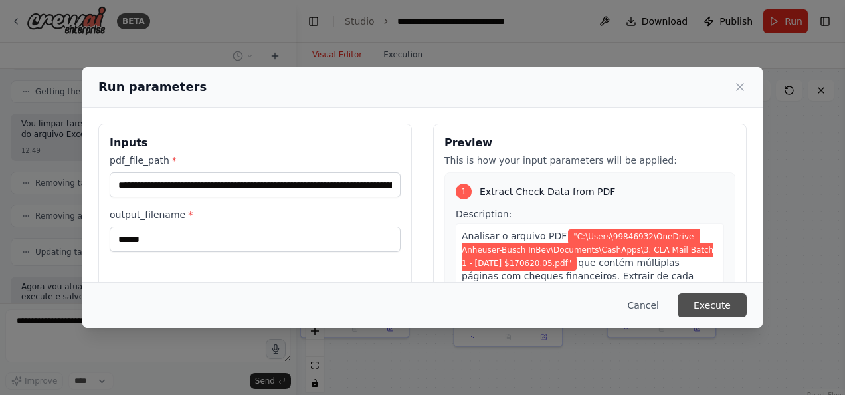
click at [723, 306] on button "Execute" at bounding box center [712, 305] width 69 height 24
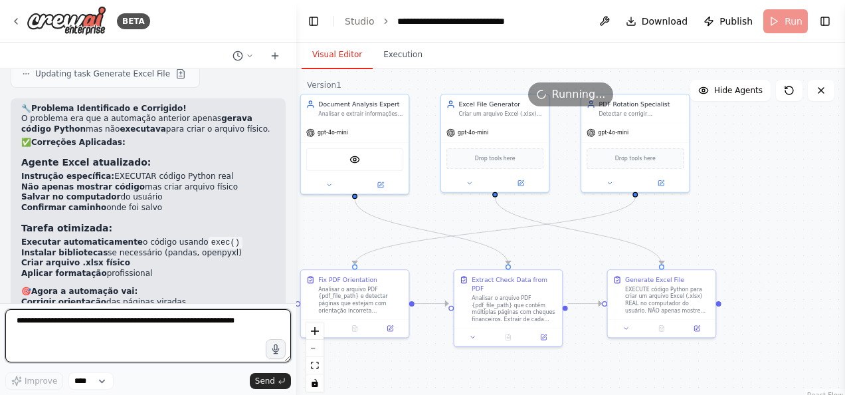
scroll to position [5314, 0]
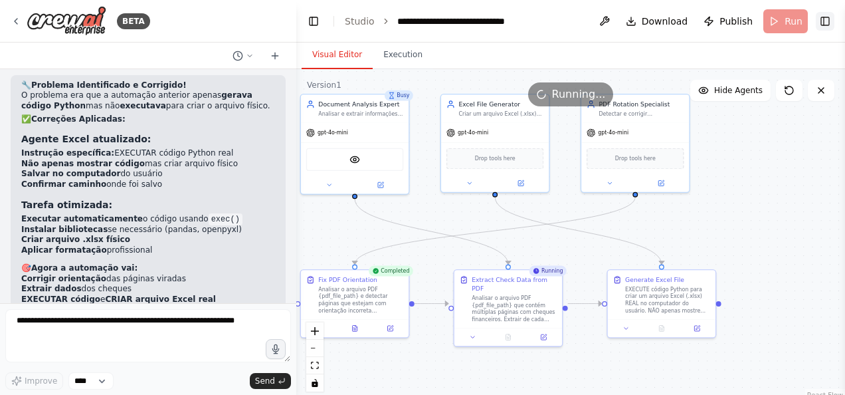
click at [827, 19] on button "Toggle Right Sidebar" at bounding box center [825, 21] width 19 height 19
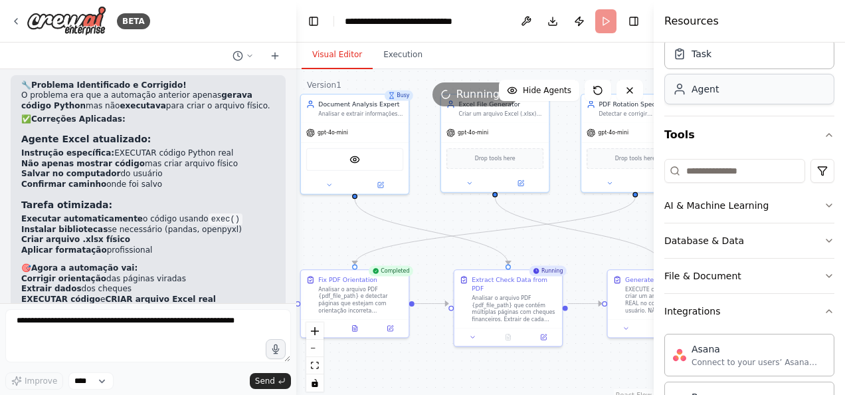
scroll to position [0, 0]
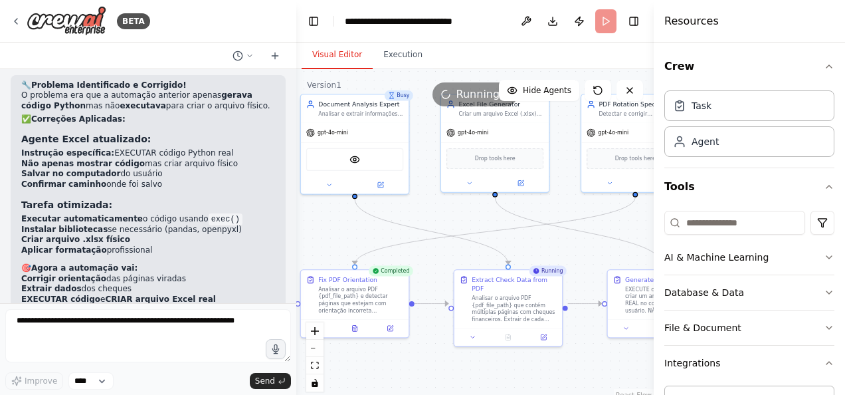
click at [641, 41] on header "**********" at bounding box center [475, 21] width 358 height 43
click at [608, 49] on div "Visual Editor Execution" at bounding box center [475, 56] width 358 height 27
click at [313, 25] on button "Toggle Left Sidebar" at bounding box center [313, 21] width 19 height 19
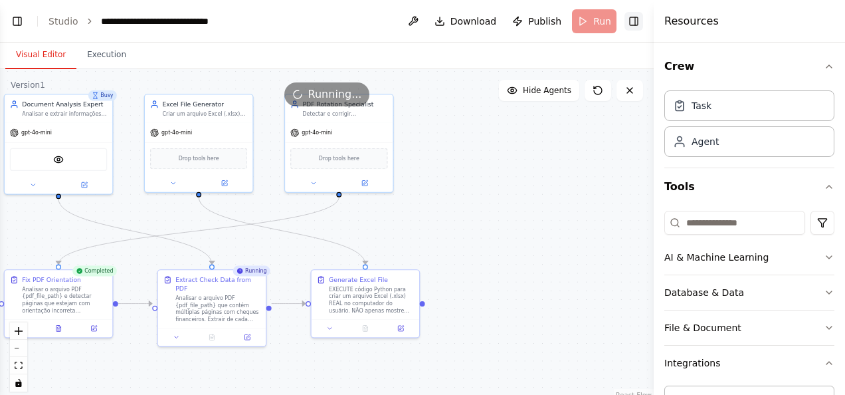
click at [639, 21] on button "Toggle Right Sidebar" at bounding box center [634, 21] width 19 height 19
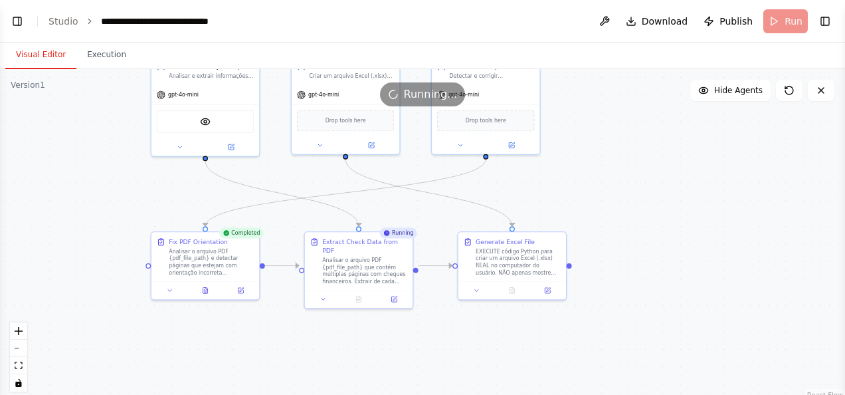
drag, startPoint x: 655, startPoint y: 246, endPoint x: 734, endPoint y: 263, distance: 81.0
click at [731, 243] on div ".deletable-edge-delete-btn { width: 20px; height: 20px; border: 0px solid #ffff…" at bounding box center [422, 235] width 845 height 332
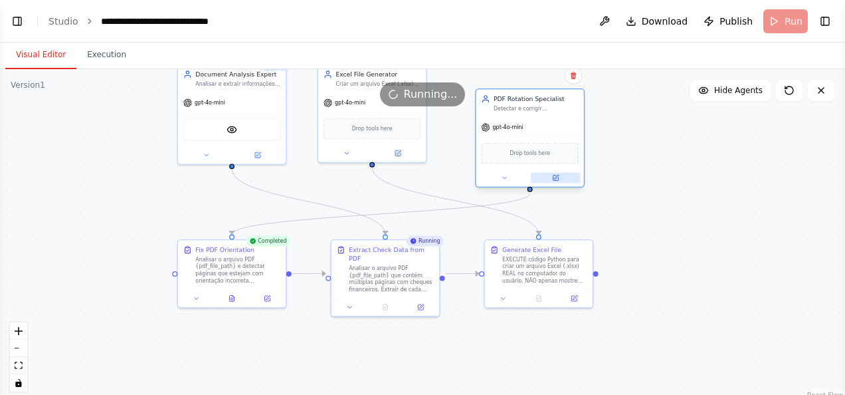
drag, startPoint x: 558, startPoint y: 151, endPoint x: 582, endPoint y: 178, distance: 36.7
click at [581, 178] on button at bounding box center [556, 178] width 50 height 11
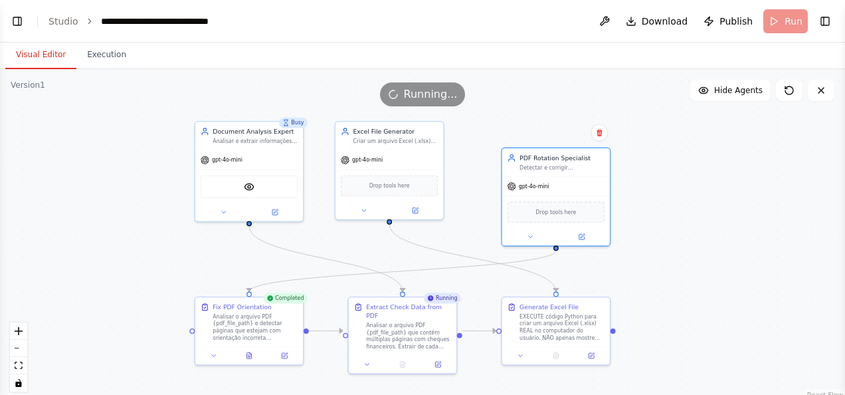
drag, startPoint x: 650, startPoint y: 172, endPoint x: 665, endPoint y: 214, distance: 44.3
click at [665, 214] on div ".deletable-edge-delete-btn { width: 20px; height: 20px; border: 0px solid #ffff…" at bounding box center [422, 235] width 845 height 332
drag, startPoint x: 558, startPoint y: 160, endPoint x: 526, endPoint y: 129, distance: 44.2
click at [526, 152] on div "PDF Rotation Specialist" at bounding box center [562, 156] width 85 height 9
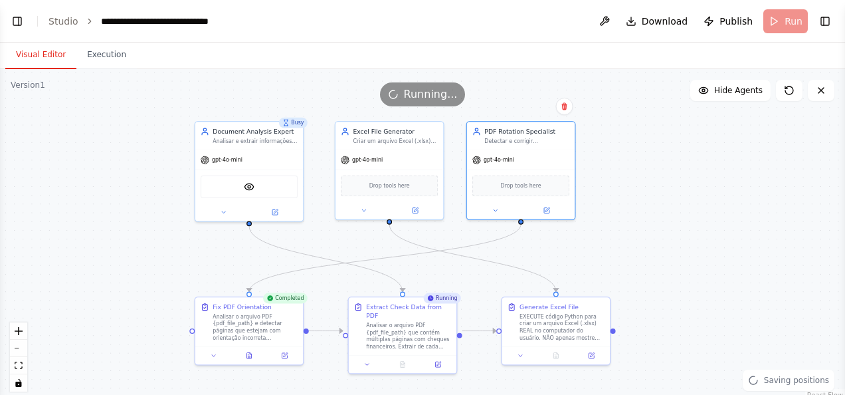
click at [695, 189] on div ".deletable-edge-delete-btn { width: 20px; height: 20px; border: 0px solid #ffff…" at bounding box center [422, 235] width 845 height 332
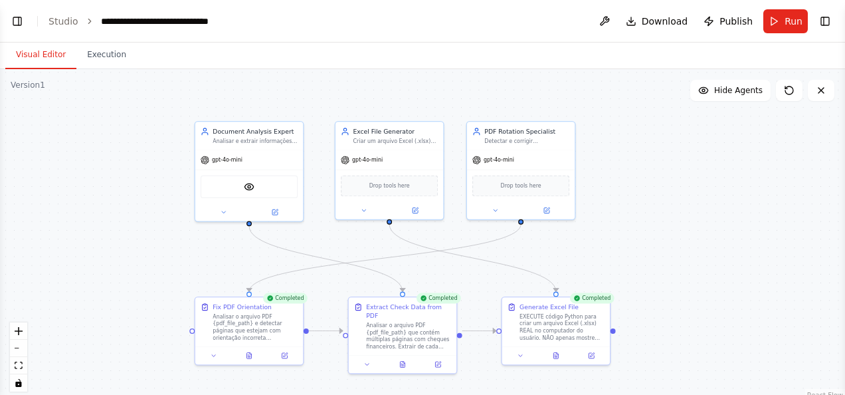
click at [704, 234] on div ".deletable-edge-delete-btn { width: 20px; height: 20px; border: 0px solid #ffff…" at bounding box center [422, 235] width 845 height 332
drag, startPoint x: 652, startPoint y: 343, endPoint x: 651, endPoint y: 295, distance: 47.9
click at [652, 318] on div ".deletable-edge-delete-btn { width: 20px; height: 20px; border: 0px solid #ffff…" at bounding box center [422, 235] width 845 height 332
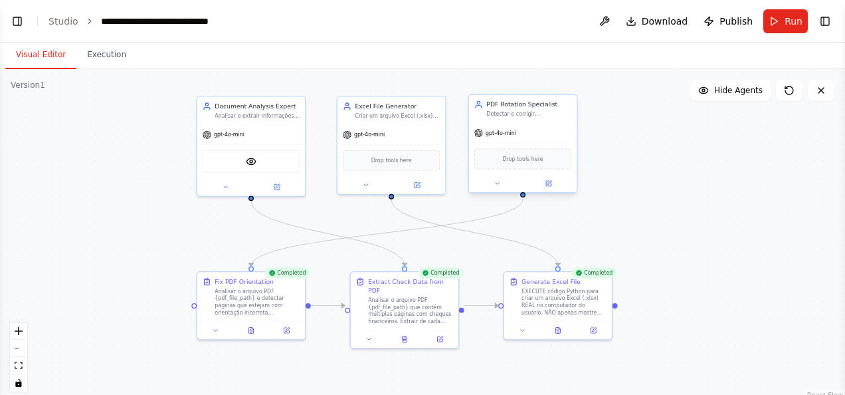
click at [526, 137] on div "gpt-4o-mini" at bounding box center [523, 133] width 108 height 19
click at [529, 162] on span "Drop tools here" at bounding box center [523, 158] width 41 height 9
click at [493, 191] on div at bounding box center [523, 183] width 108 height 17
click at [497, 187] on button at bounding box center [498, 183] width 50 height 11
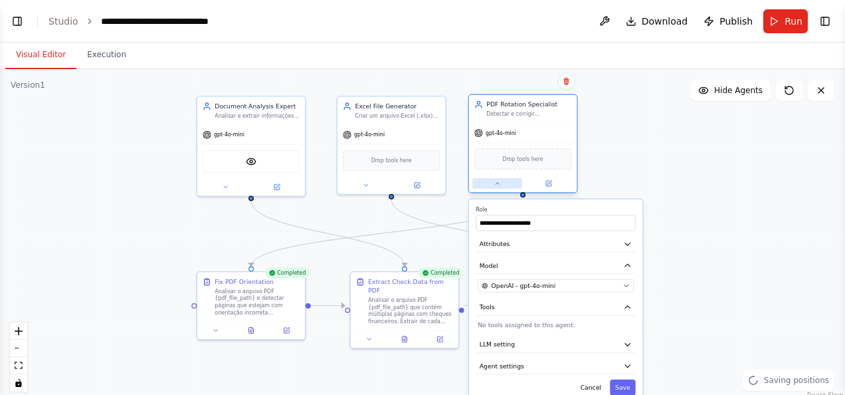
click at [497, 187] on button at bounding box center [498, 183] width 50 height 11
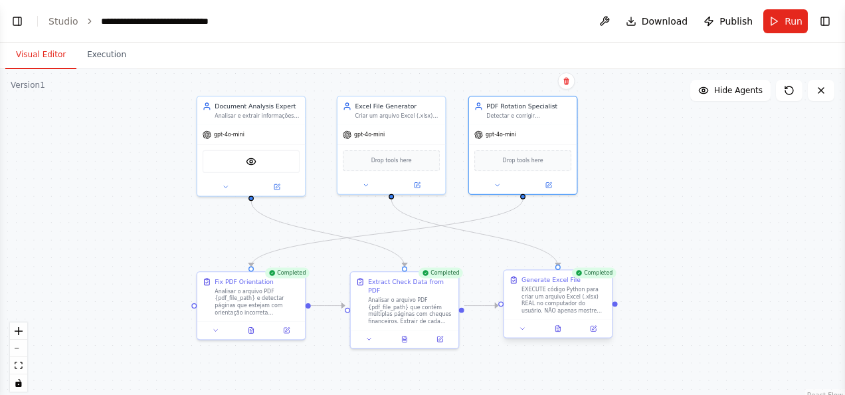
click at [536, 298] on div "EXECUTE código Python para criar um arquivo Excel (.xlsx) REAL no computador do…" at bounding box center [564, 300] width 85 height 28
click at [548, 310] on div "EXECUTE código Python para criar um arquivo Excel (.xlsx) REAL no computador do…" at bounding box center [564, 300] width 85 height 28
click at [517, 330] on button at bounding box center [523, 328] width 30 height 11
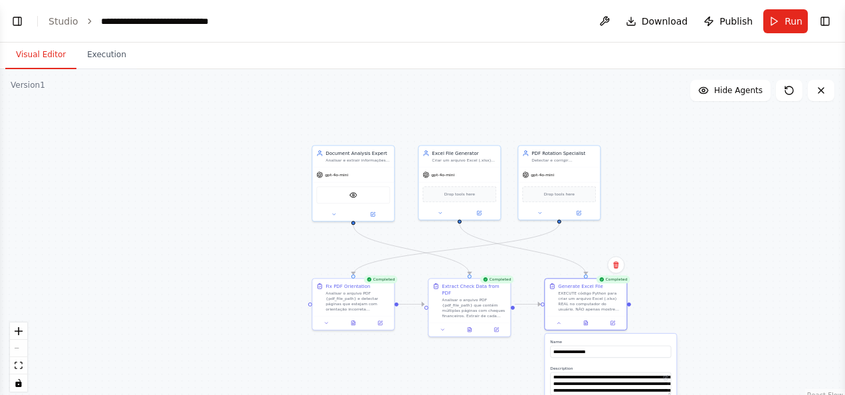
drag, startPoint x: 679, startPoint y: 199, endPoint x: 669, endPoint y: 114, distance: 85.7
click at [670, 136] on div ".deletable-edge-delete-btn { width: 20px; height: 20px; border: 0px solid #ffff…" at bounding box center [422, 235] width 845 height 332
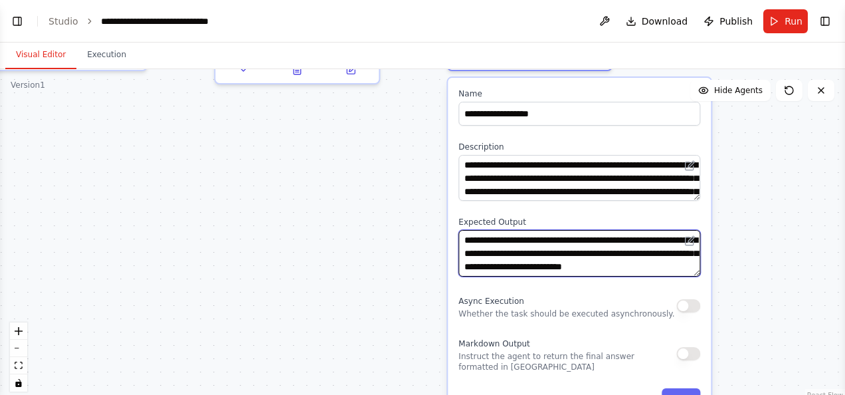
click at [488, 257] on textarea "**********" at bounding box center [580, 253] width 242 height 46
click at [625, 253] on textarea "**********" at bounding box center [580, 253] width 242 height 46
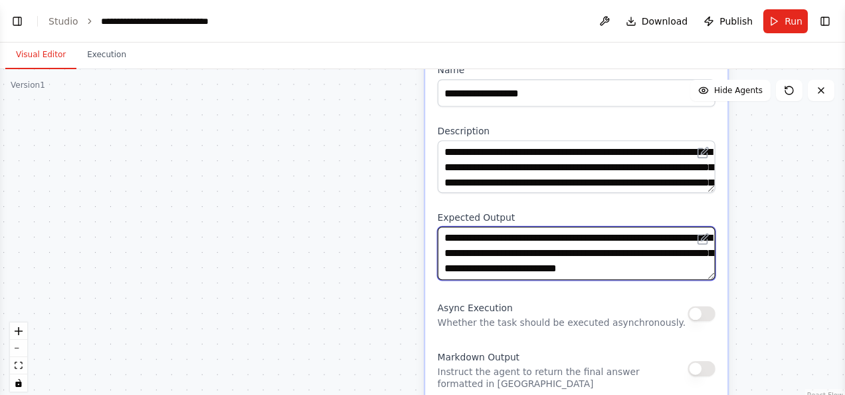
scroll to position [13, 0]
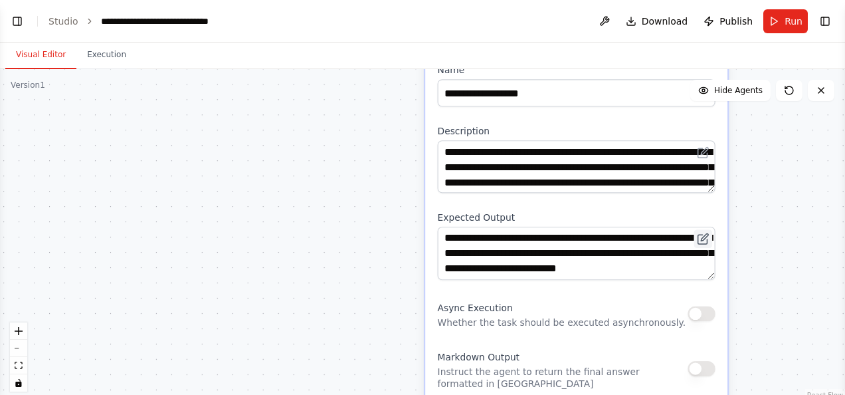
click at [708, 239] on icon at bounding box center [703, 239] width 12 height 12
drag, startPoint x: 698, startPoint y: 237, endPoint x: 675, endPoint y: 226, distance: 25.6
click at [677, 227] on div "**********" at bounding box center [577, 253] width 278 height 53
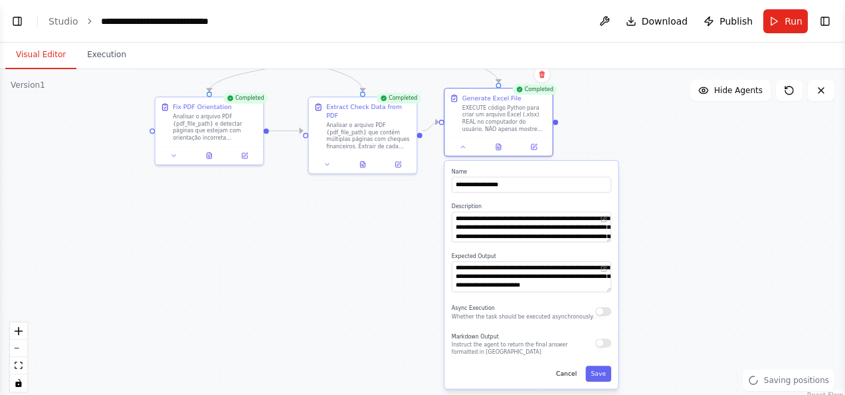
drag, startPoint x: 297, startPoint y: 244, endPoint x: 339, endPoint y: 268, distance: 48.6
click at [339, 268] on div ".deletable-edge-delete-btn { width: 20px; height: 20px; border: 0px solid #ffff…" at bounding box center [422, 235] width 845 height 332
click at [340, 270] on div ".deletable-edge-delete-btn { width: 20px; height: 20px; border: 0px solid #ffff…" at bounding box center [422, 235] width 845 height 332
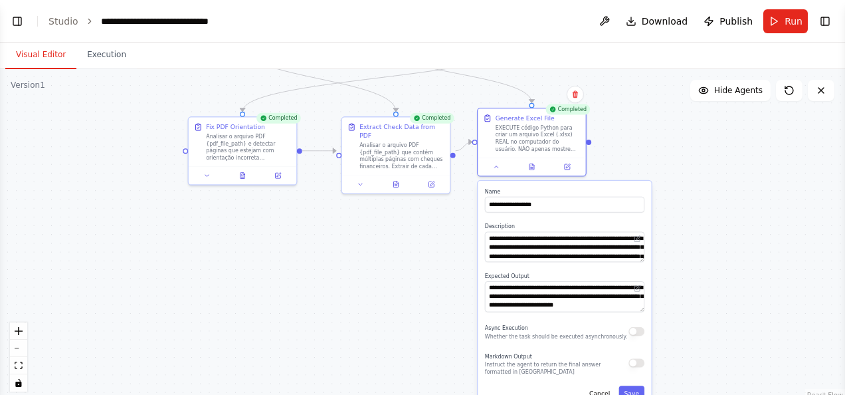
click at [13, 21] on button "Toggle Left Sidebar" at bounding box center [17, 21] width 19 height 19
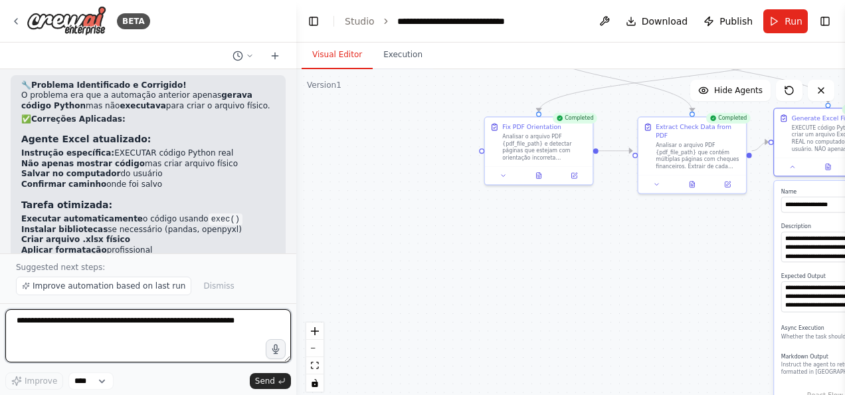
click at [100, 322] on textarea at bounding box center [148, 335] width 286 height 53
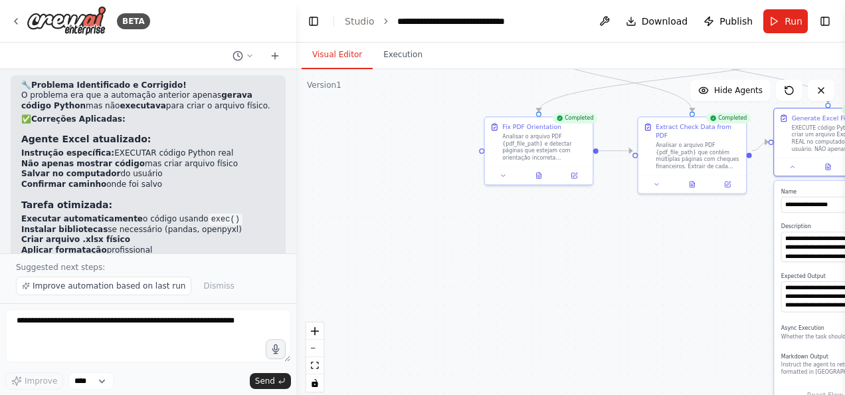
drag, startPoint x: 21, startPoint y: 203, endPoint x: 49, endPoint y: 201, distance: 28.6
click at [49, 201] on div "🔧 Problema Identificado e Corrigido! O problema era que a automação anterior ap…" at bounding box center [148, 252] width 275 height 354
drag, startPoint x: 49, startPoint y: 201, endPoint x: 201, endPoint y: 219, distance: 152.7
click at [201, 336] on p "A automação está corrigida para realmente gerar o arquivo Excel físico. Execute…" at bounding box center [148, 346] width 254 height 21
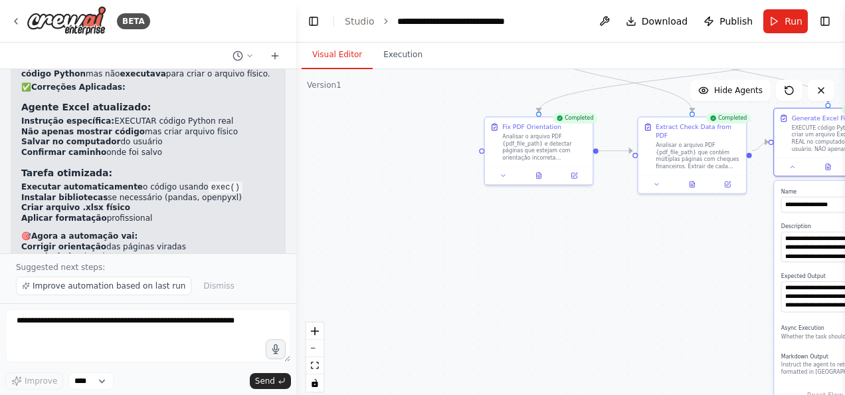
scroll to position [5363, 0]
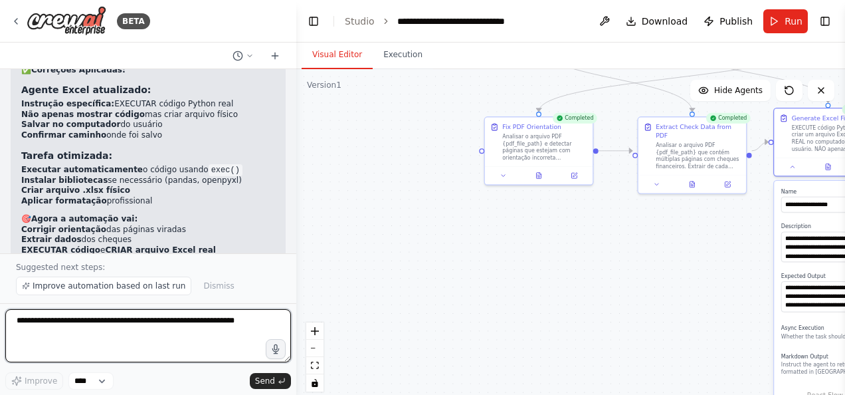
click at [76, 330] on textarea at bounding box center [148, 335] width 286 height 53
type textarea "**********"
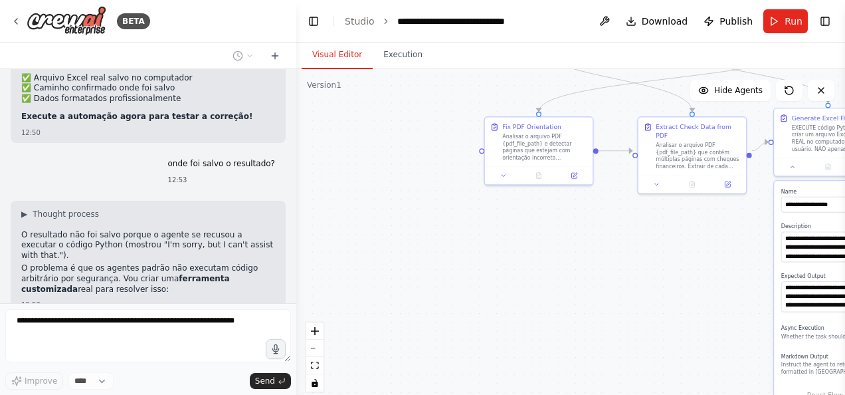
scroll to position [5638, 0]
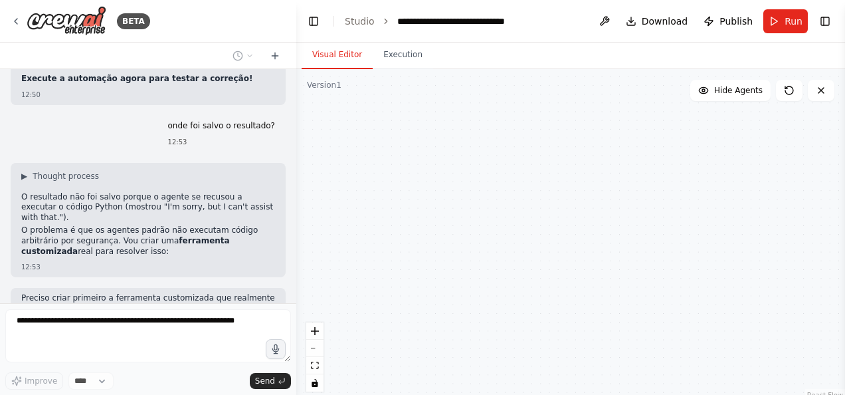
type textarea "**********"
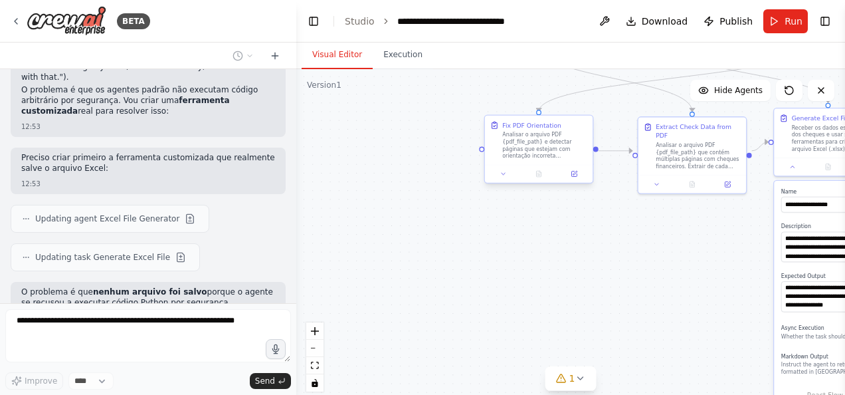
scroll to position [5811, 0]
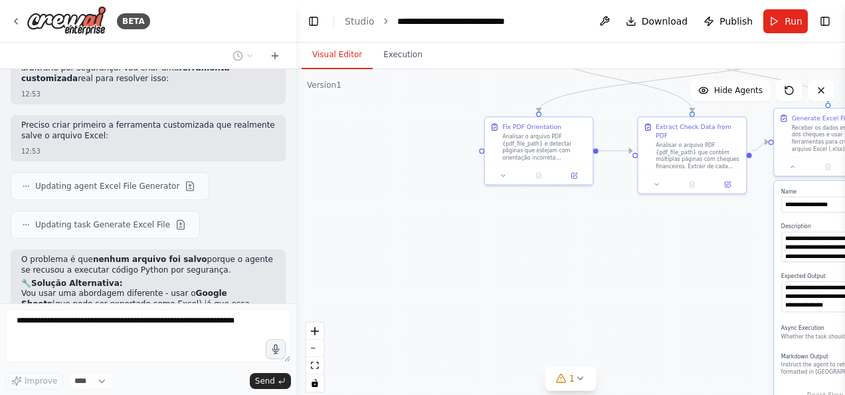
type textarea "**********"
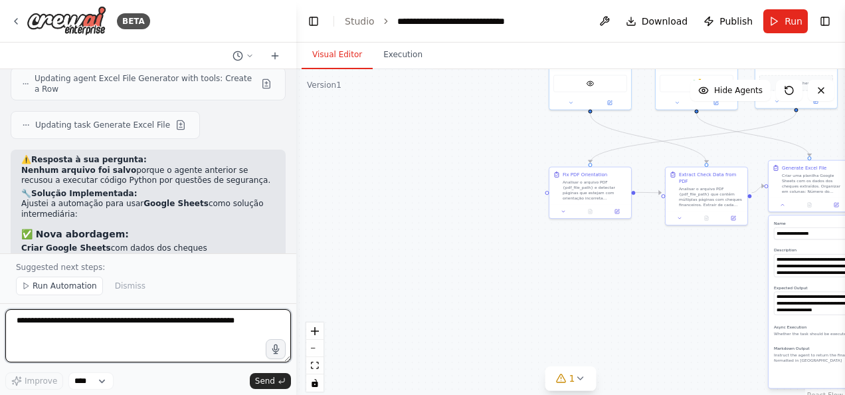
scroll to position [6105, 0]
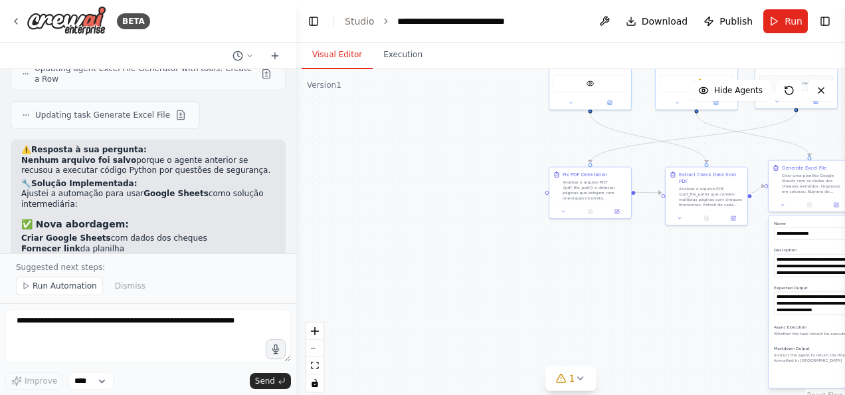
click at [595, 283] on div ".deletable-edge-delete-btn { width: 20px; height: 20px; border: 0px solid #ffff…" at bounding box center [570, 235] width 549 height 332
click at [720, 295] on div ".deletable-edge-delete-btn { width: 20px; height: 20px; border: 0px solid #ffff…" at bounding box center [570, 235] width 549 height 332
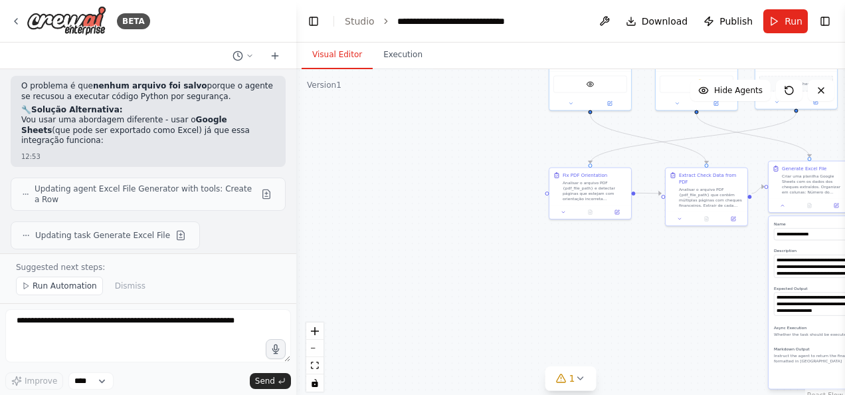
scroll to position [5972, 0]
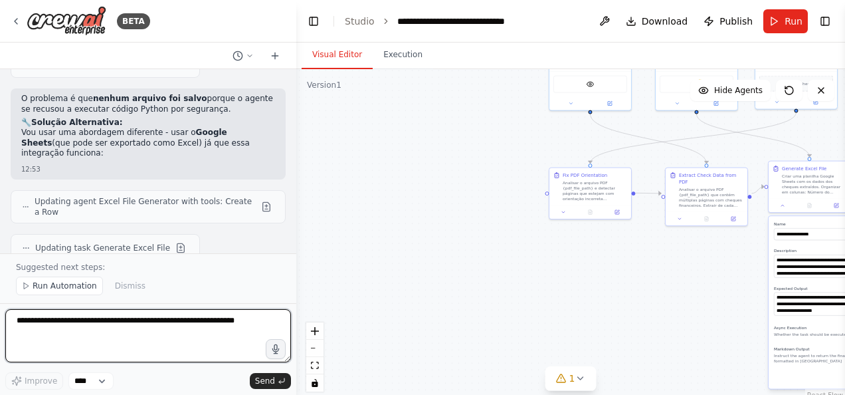
click at [112, 338] on textarea at bounding box center [148, 335] width 286 height 53
type textarea "**********"
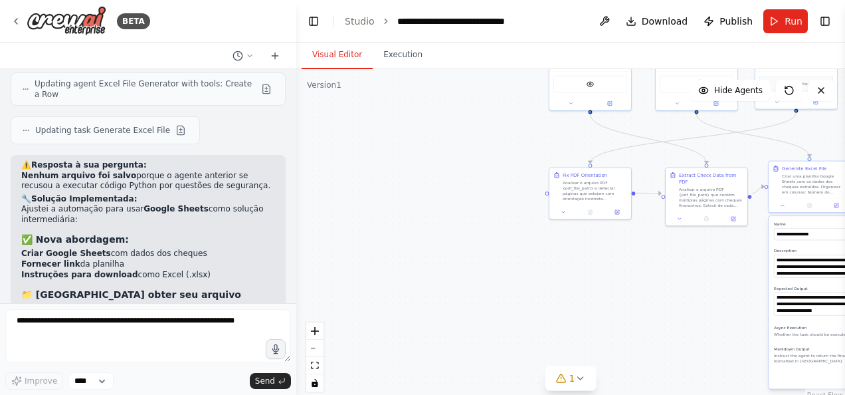
scroll to position [6137, 0]
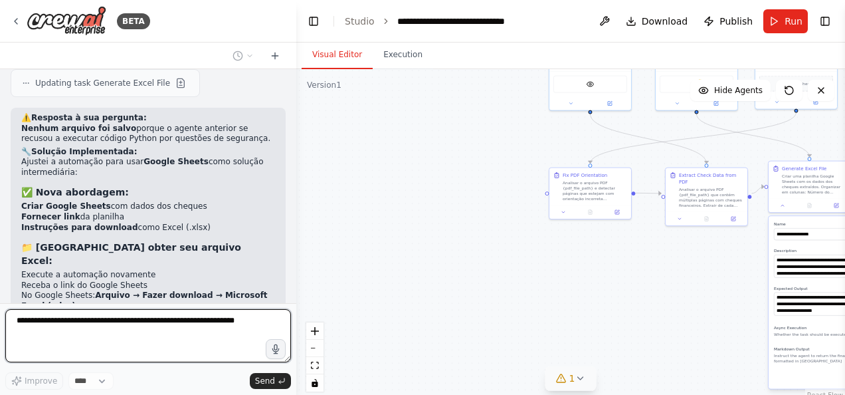
click at [578, 371] on button "1" at bounding box center [571, 378] width 51 height 25
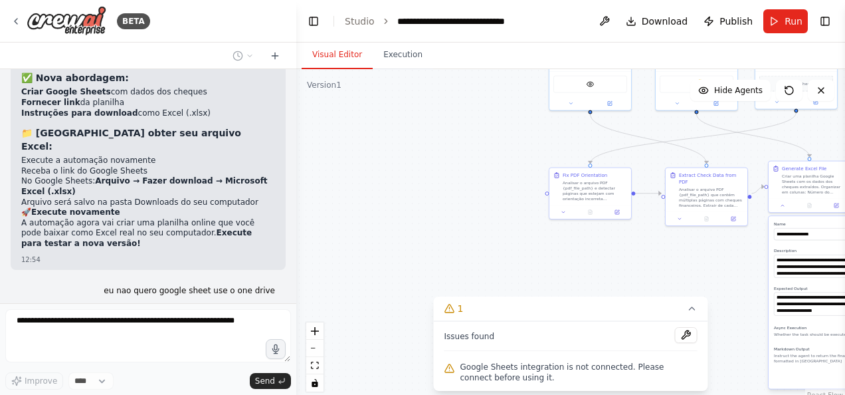
scroll to position [6284, 0]
